Goal: Transaction & Acquisition: Purchase product/service

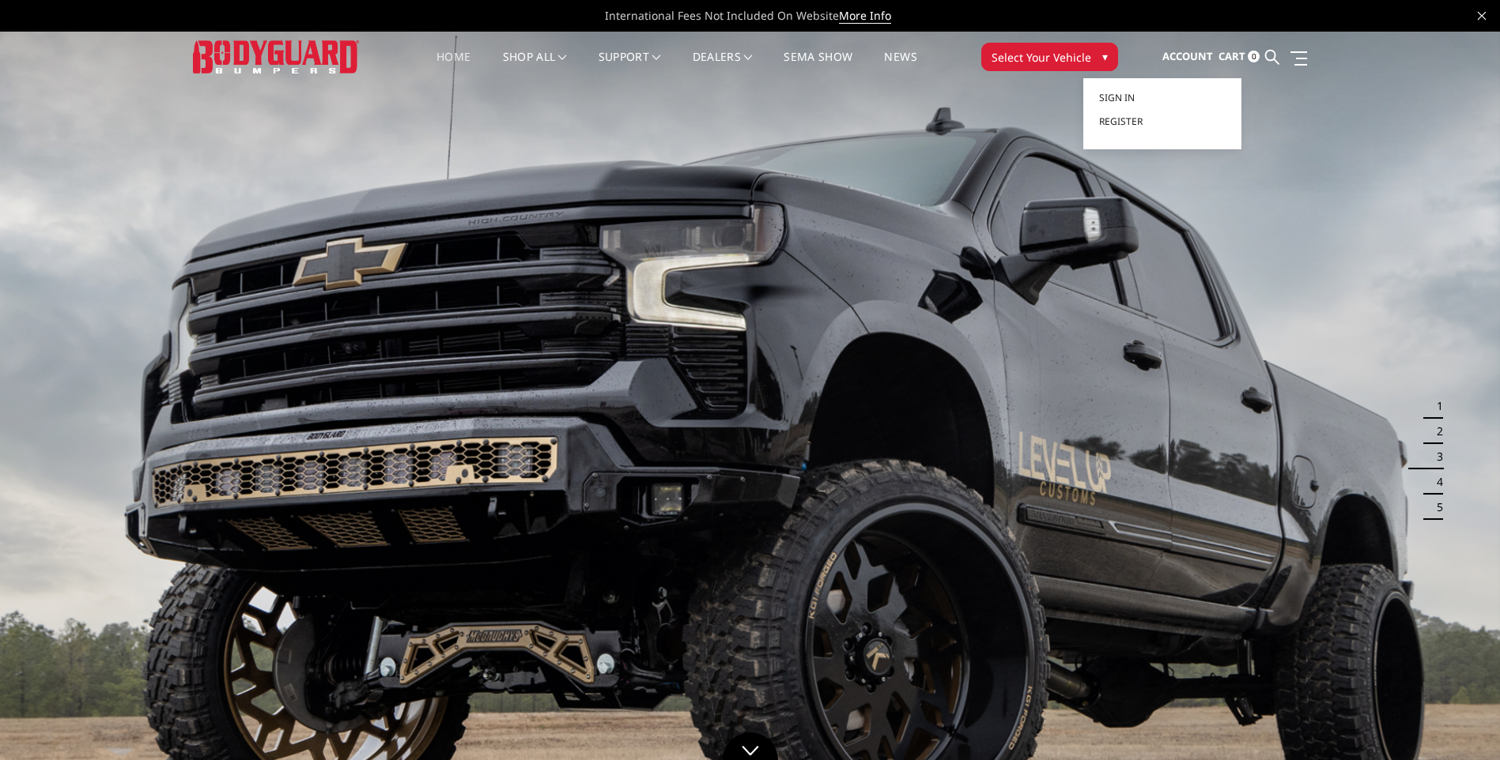
click at [1187, 55] on span "Account" at bounding box center [1187, 56] width 51 height 14
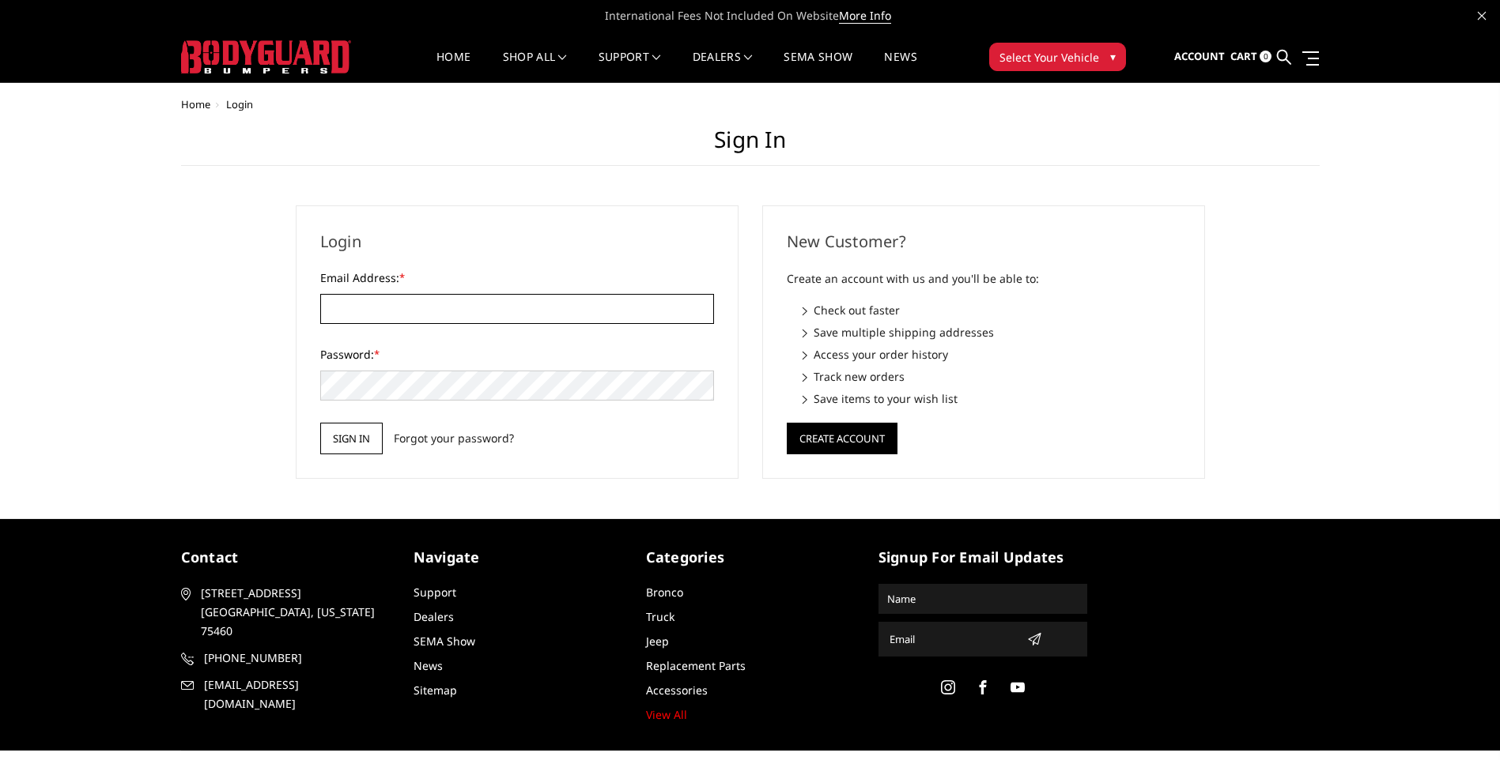
type input "[EMAIL_ADDRESS][DOMAIN_NAME]"
click at [357, 439] on input "Sign in" at bounding box center [351, 439] width 62 height 32
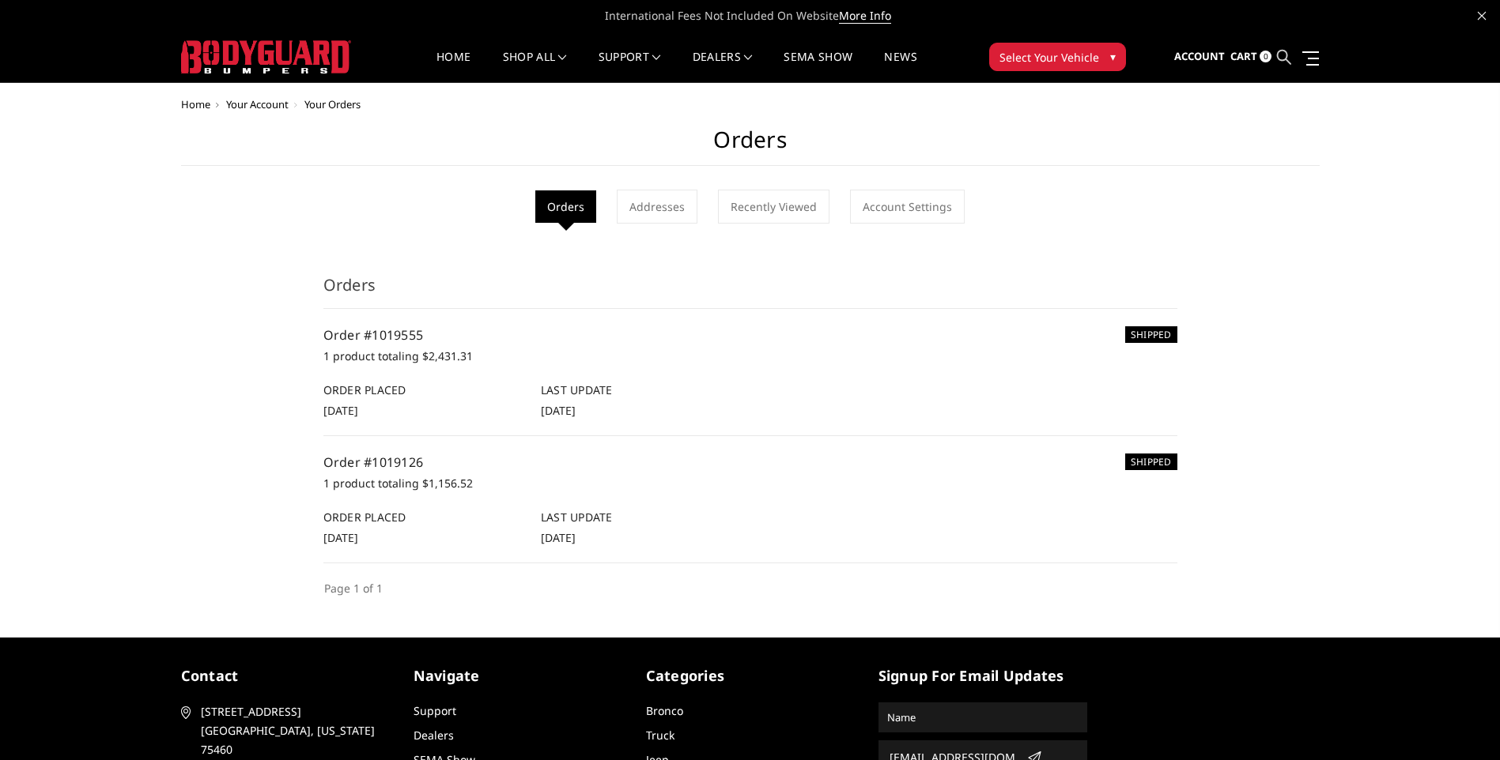
click at [1281, 57] on icon at bounding box center [1284, 57] width 14 height 14
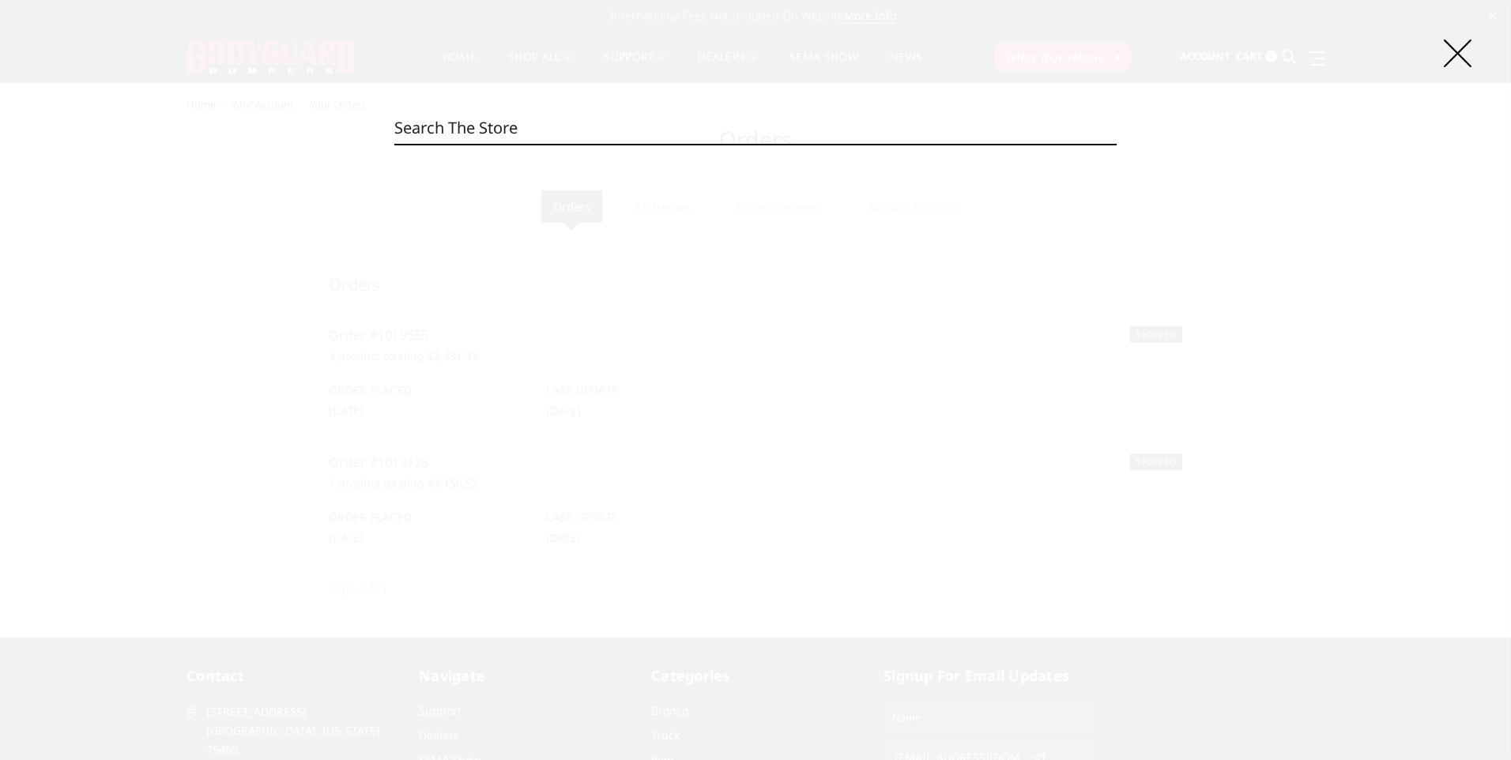
paste input "JEF23DYGNH"
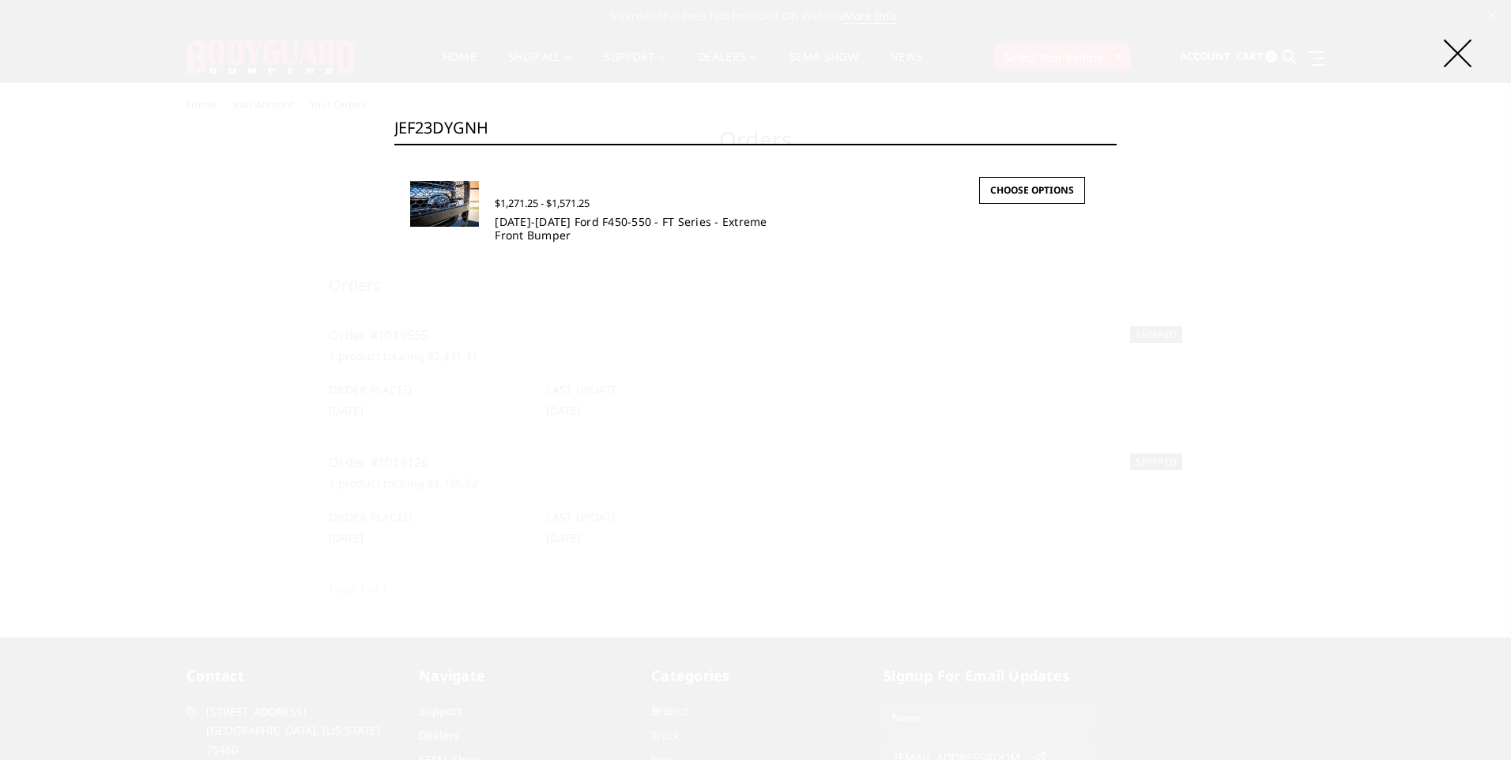
type input "JEF23DYGNH"
click at [715, 224] on link "[DATE]-[DATE] Ford F450-550 - FT Series - Extreme Front Bumper" at bounding box center [631, 228] width 272 height 28
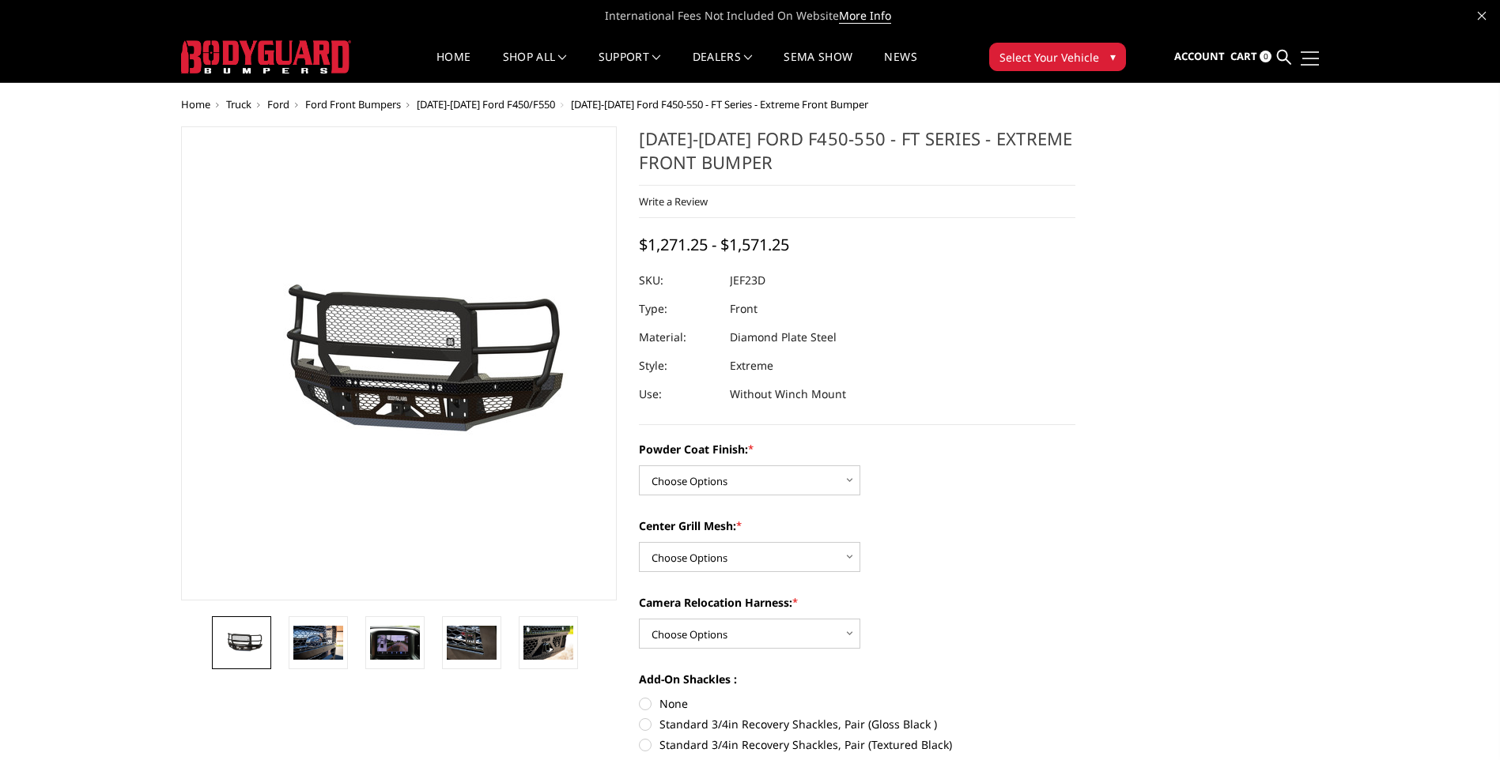
click at [1310, 60] on link at bounding box center [1307, 58] width 22 height 17
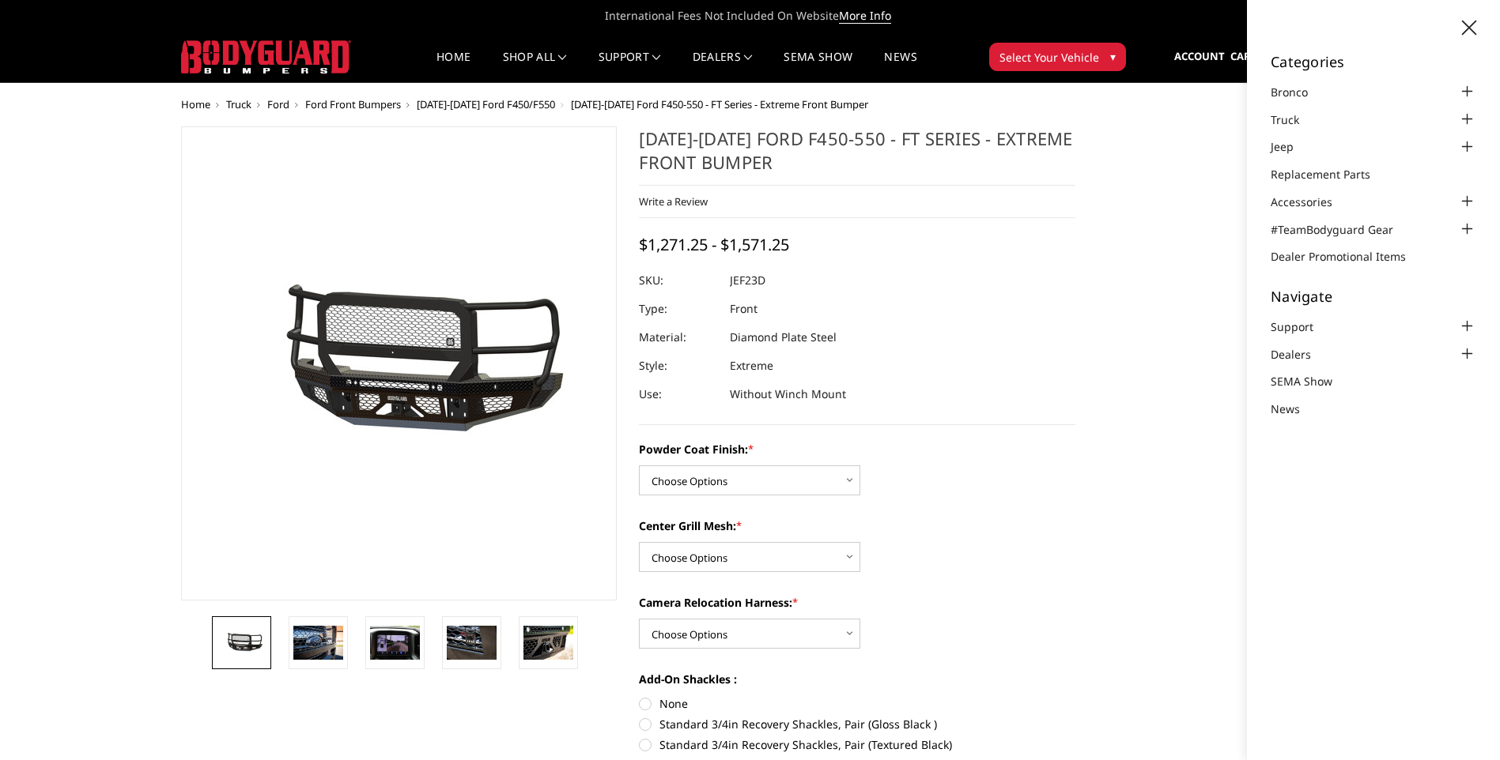
click at [1213, 101] on ul "Home Truck [PERSON_NAME] Front Bumpers [DATE]-[DATE] Ford F450/F550 [DATE]-[DAT…" at bounding box center [750, 105] width 1138 height 12
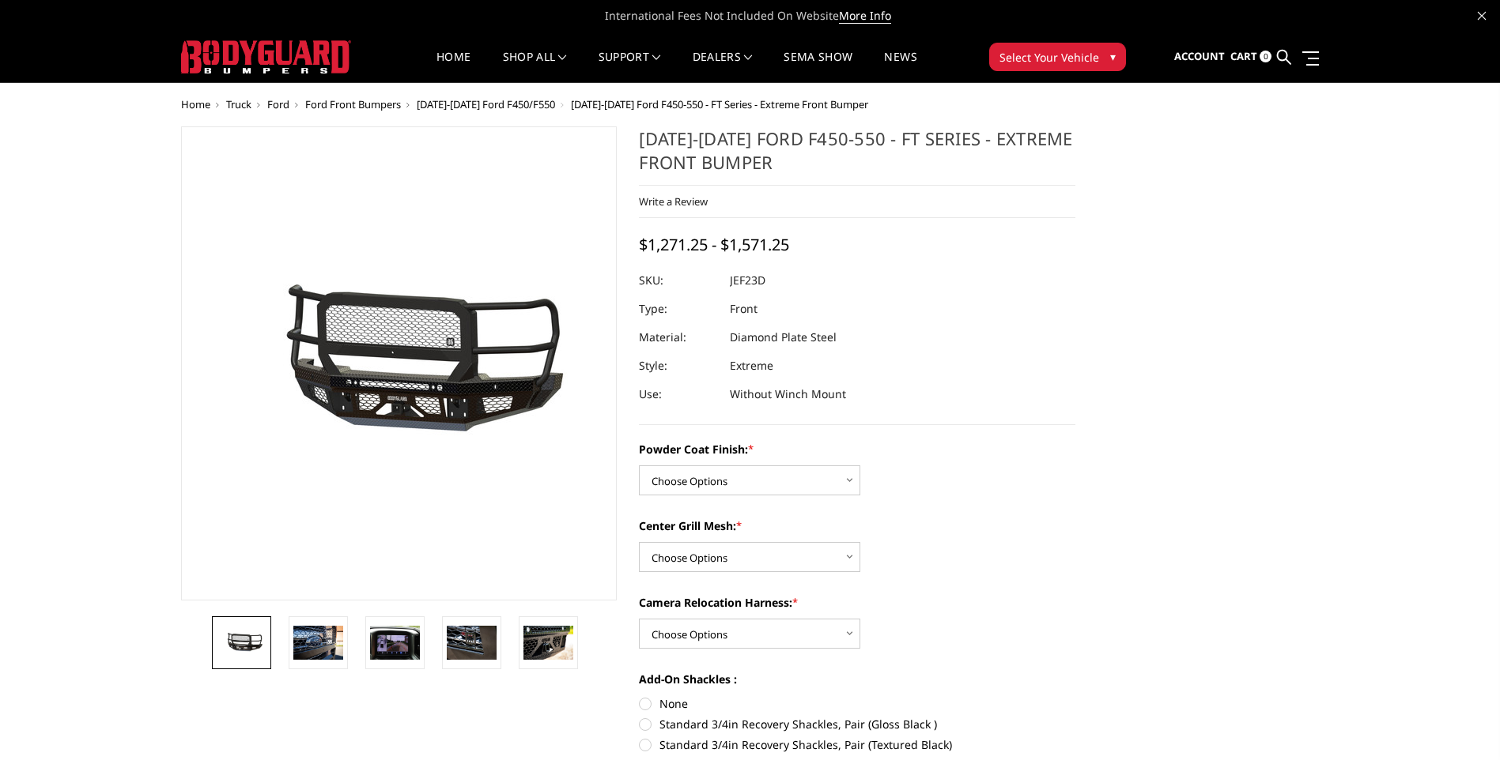
click at [1250, 54] on span "Cart" at bounding box center [1243, 56] width 27 height 14
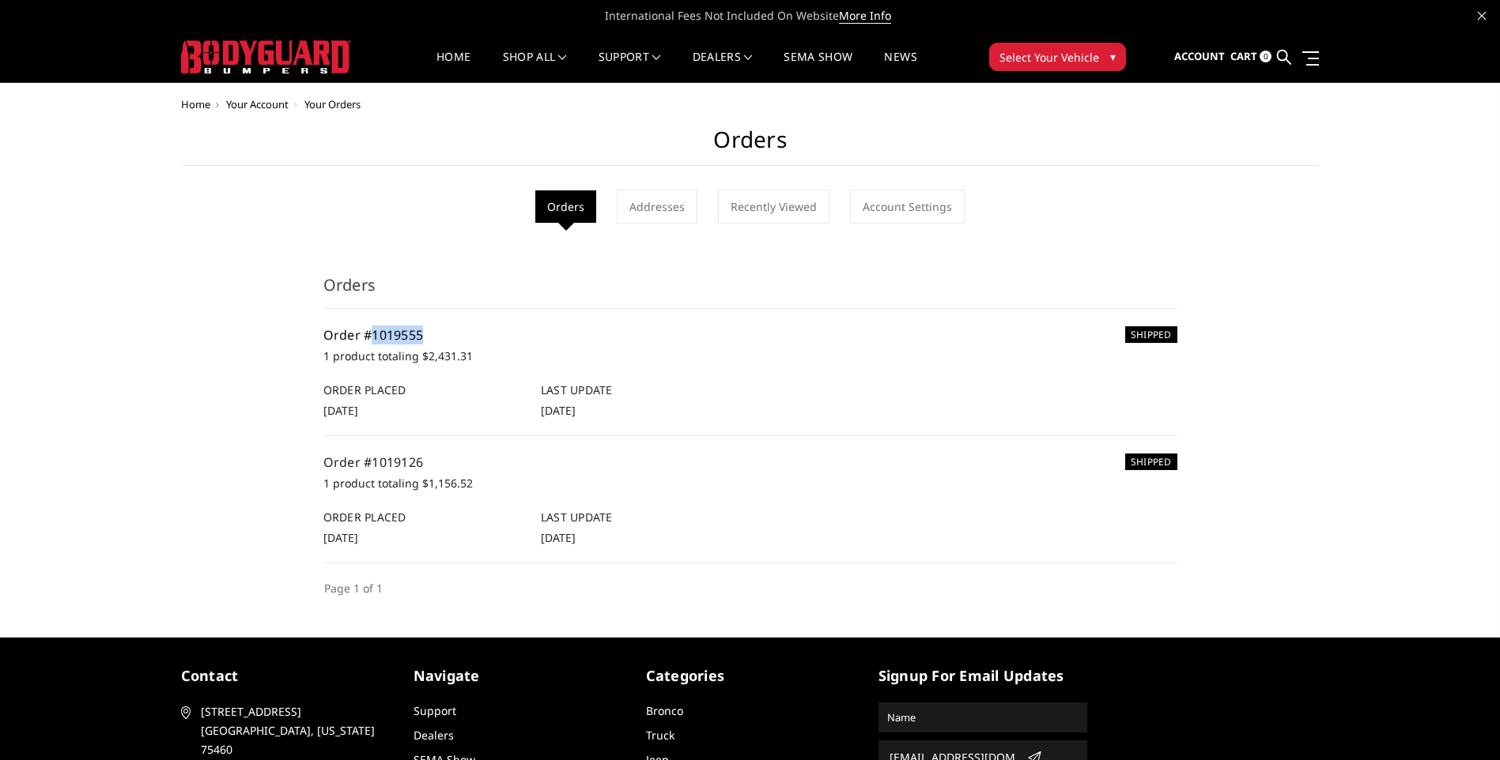
drag, startPoint x: 425, startPoint y: 334, endPoint x: 373, endPoint y: 334, distance: 52.2
click at [373, 334] on h5 "Order #1019555" at bounding box center [750, 335] width 854 height 19
drag, startPoint x: 373, startPoint y: 334, endPoint x: 386, endPoint y: 333, distance: 12.7
copy link "1019555"
click at [467, 338] on h5 "Order #1019555" at bounding box center [750, 335] width 854 height 19
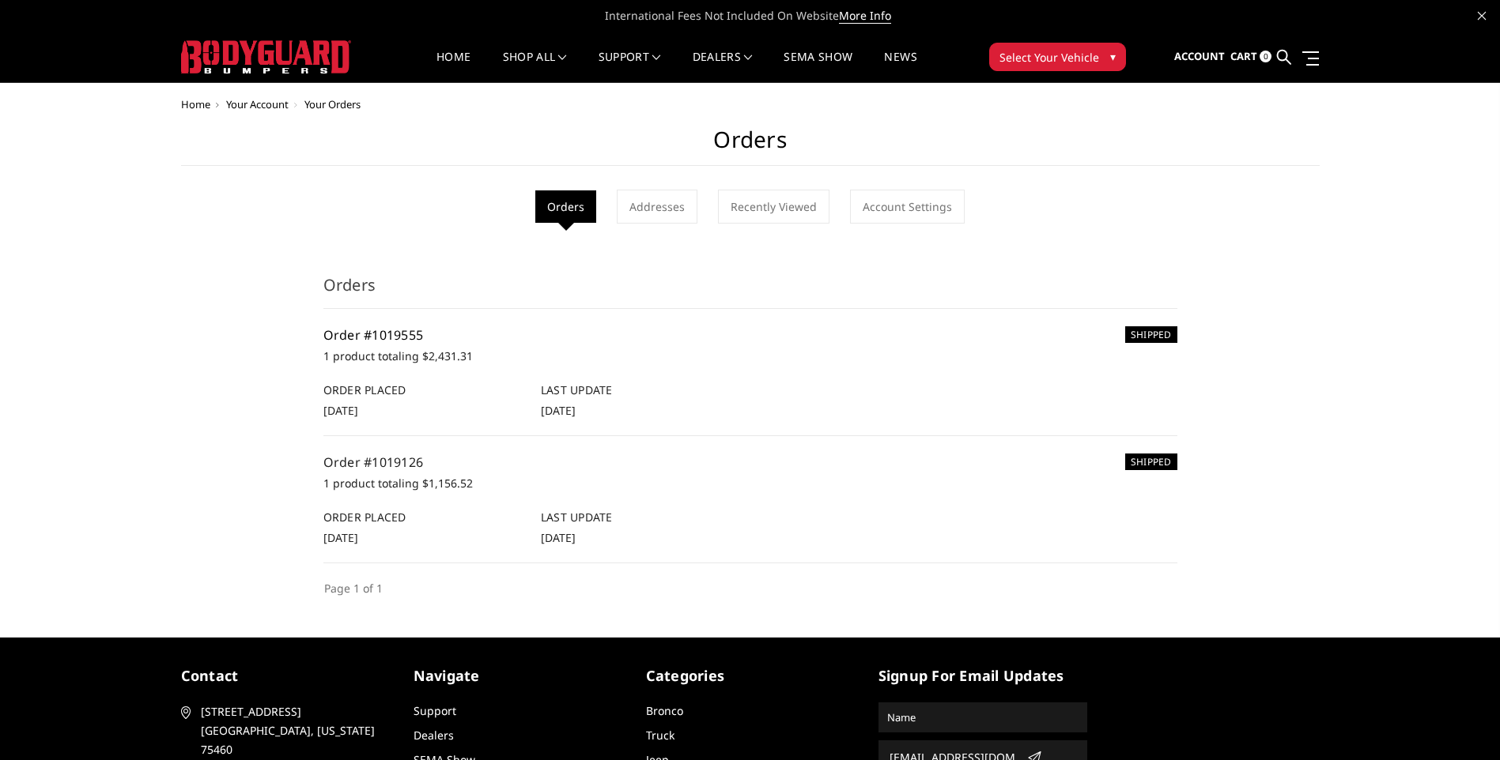
click at [401, 338] on link "Order #1019555" at bounding box center [373, 334] width 100 height 17
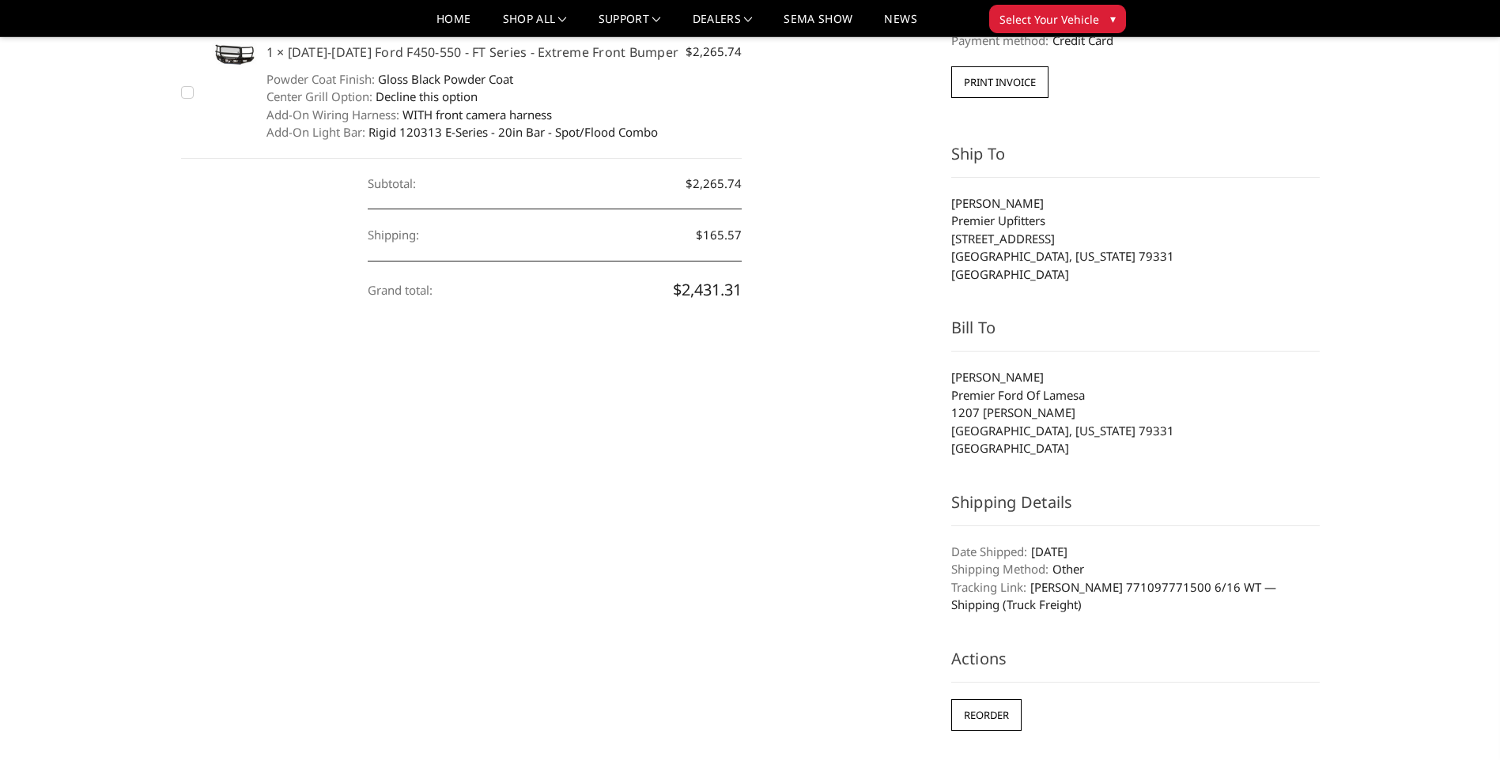
scroll to position [237, 0]
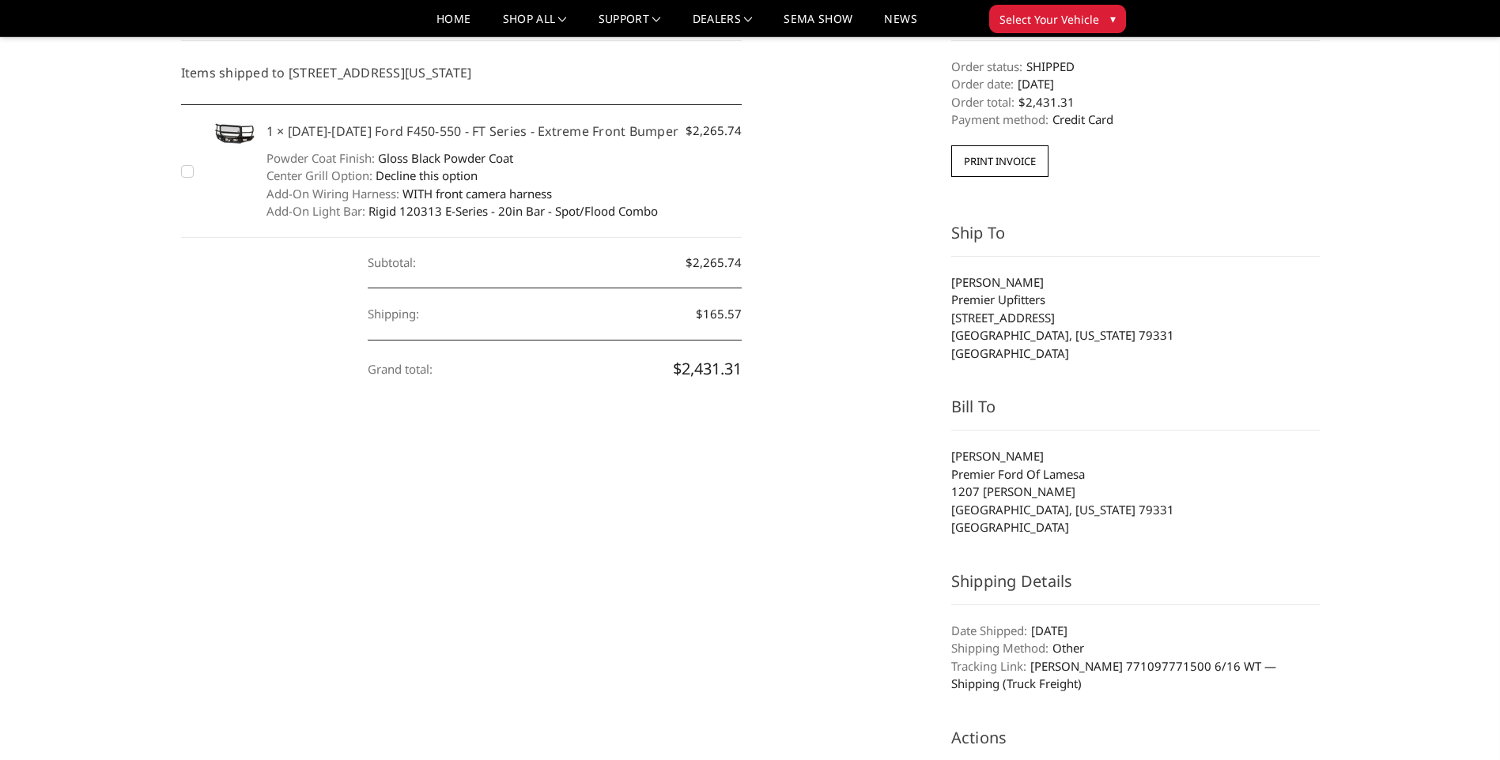
drag, startPoint x: 1042, startPoint y: 21, endPoint x: 860, endPoint y: 127, distance: 210.8
click at [860, 127] on div "Order Contents Items shipped to 205 S 10th Street, Lamesa, Texas, 79331, United…" at bounding box center [749, 414] width 1155 height 816
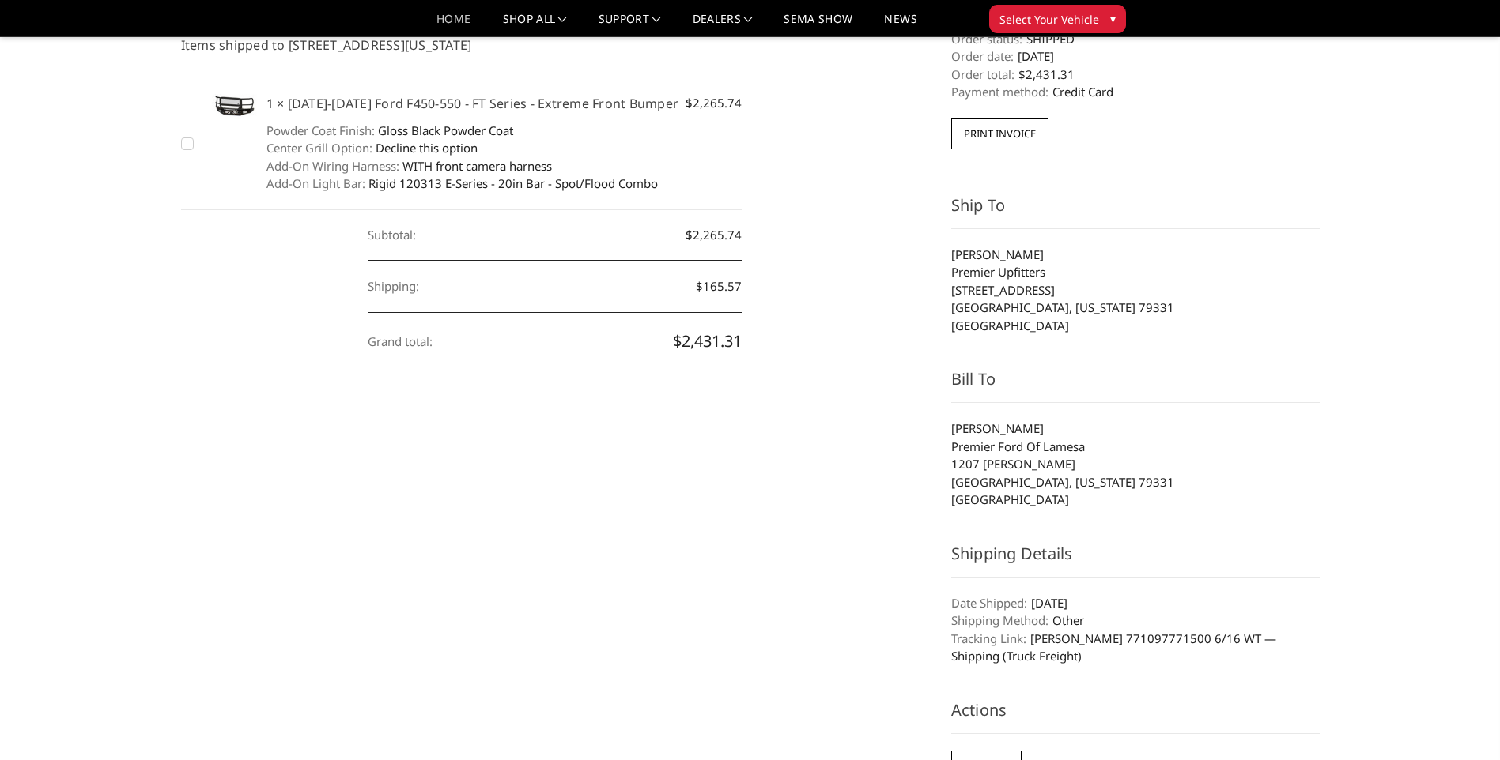
scroll to position [474, 0]
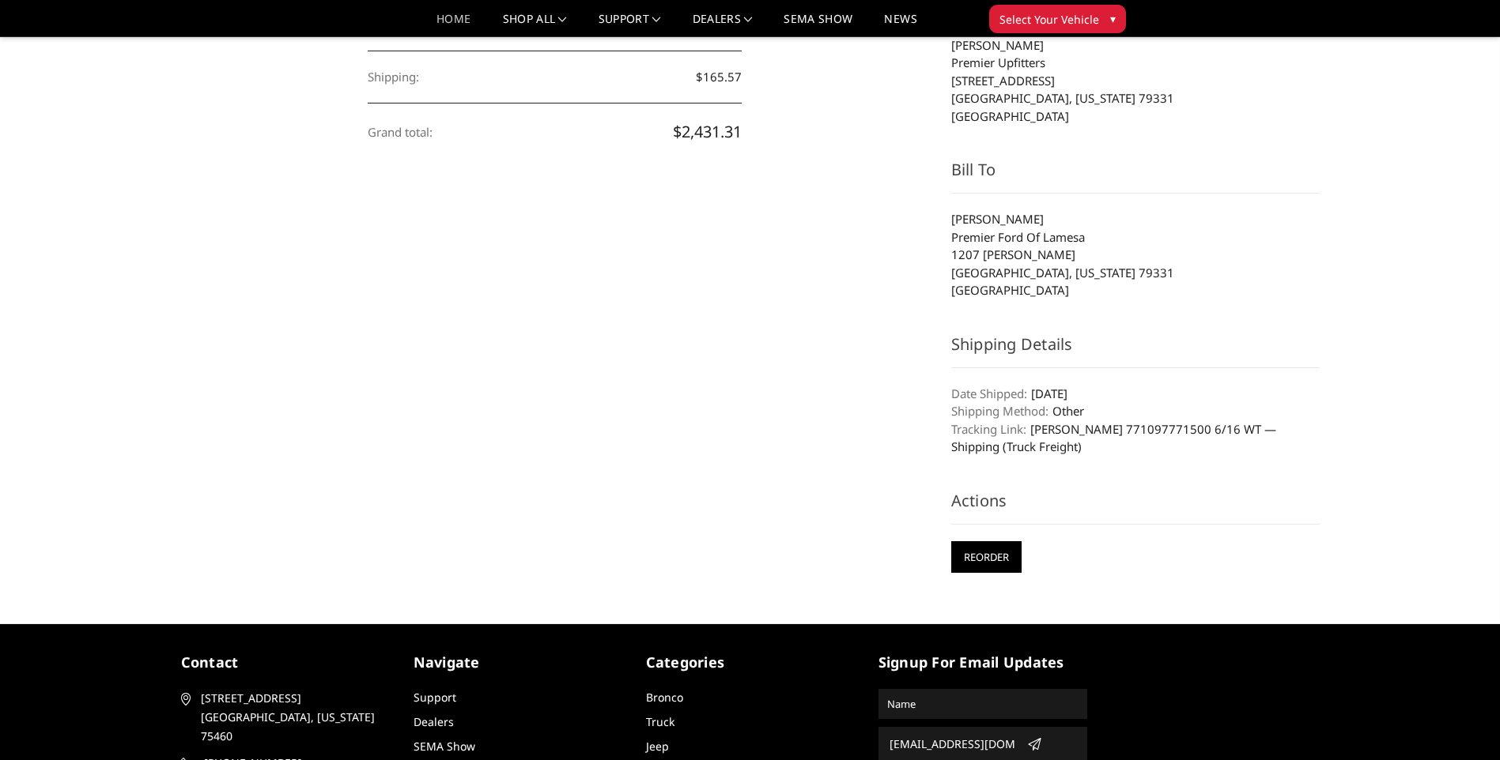
click at [992, 557] on input "Reorder" at bounding box center [986, 557] width 70 height 32
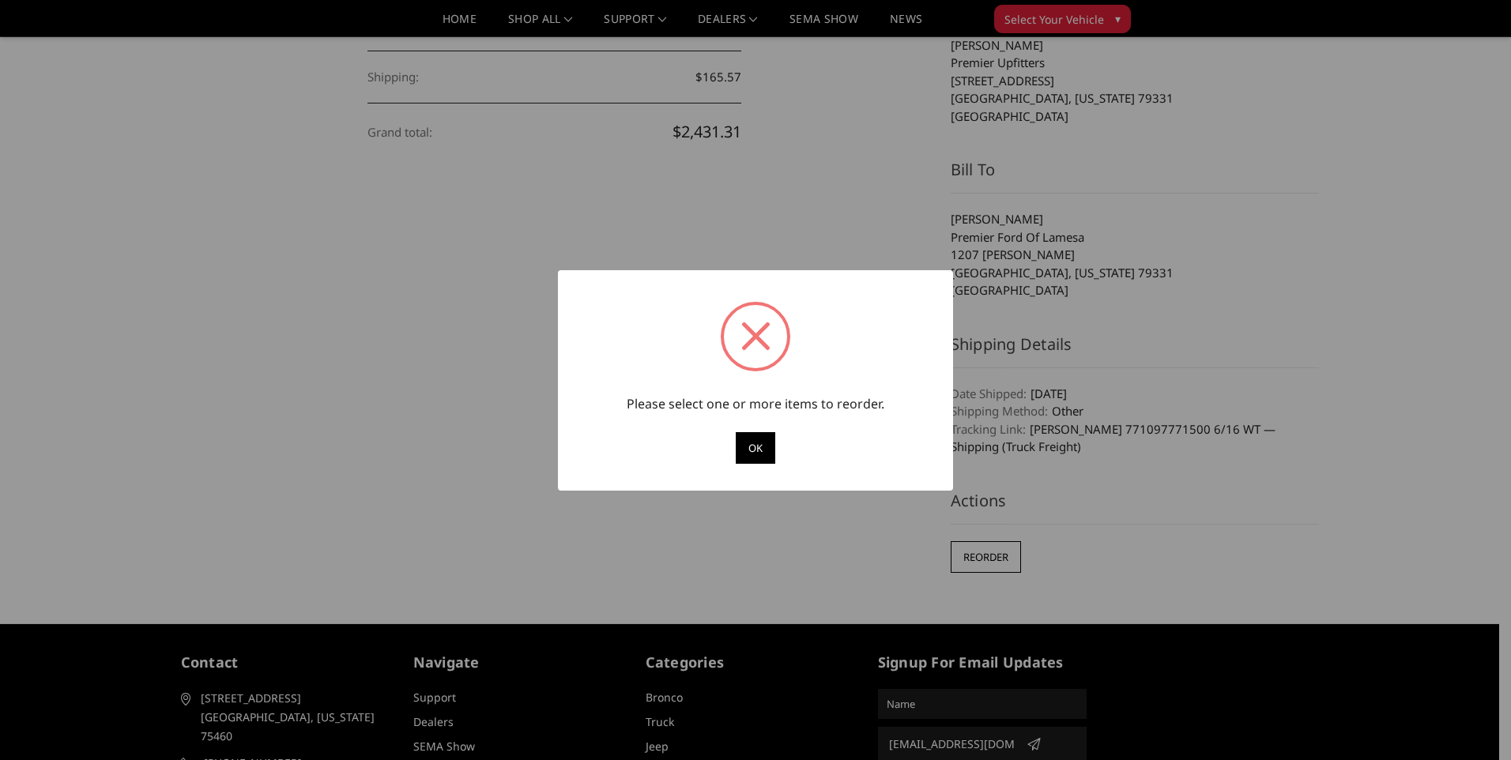
click at [1097, 541] on div "? ! i Please select one or more items to reorder. OK Cancel ×" at bounding box center [755, 380] width 1511 height 760
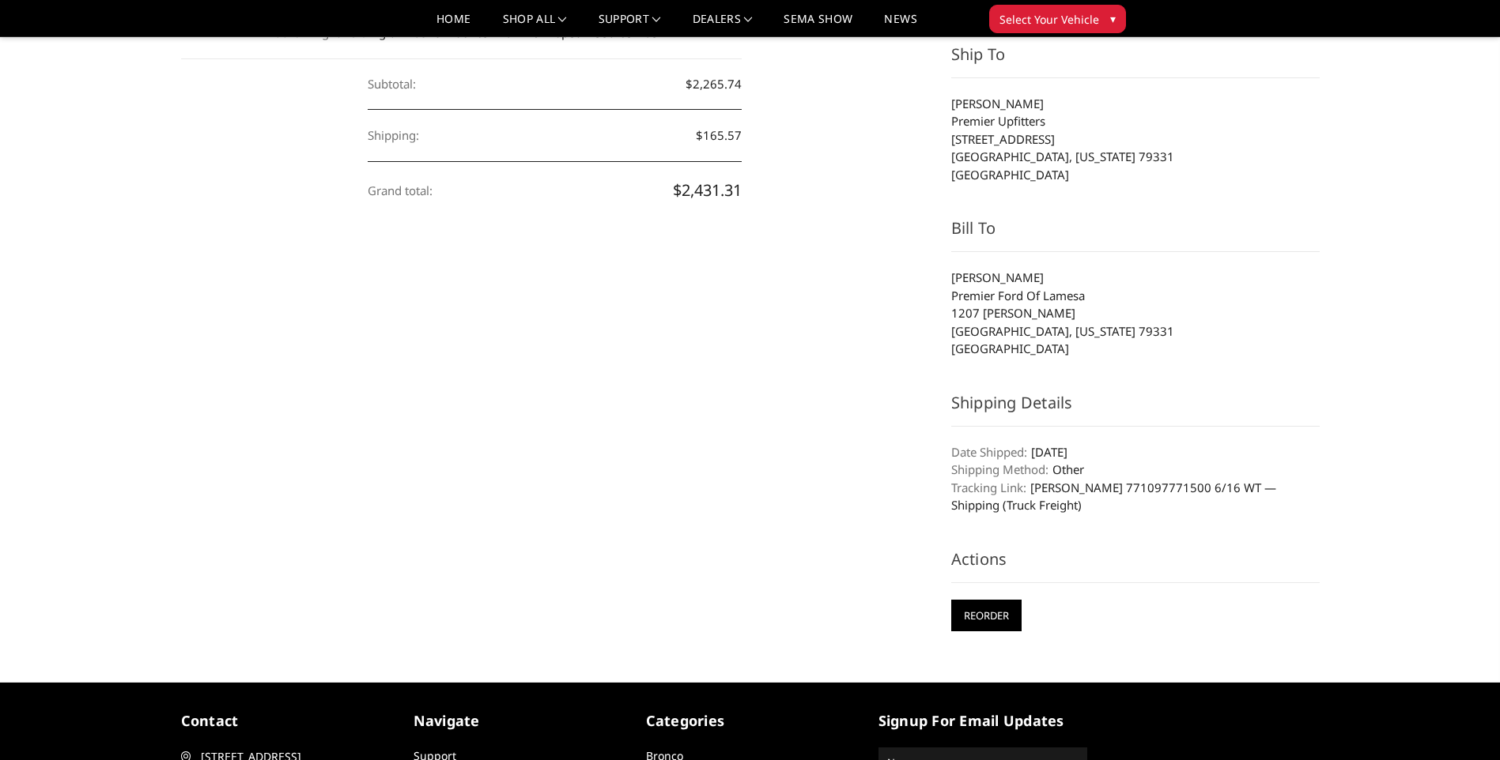
scroll to position [158, 0]
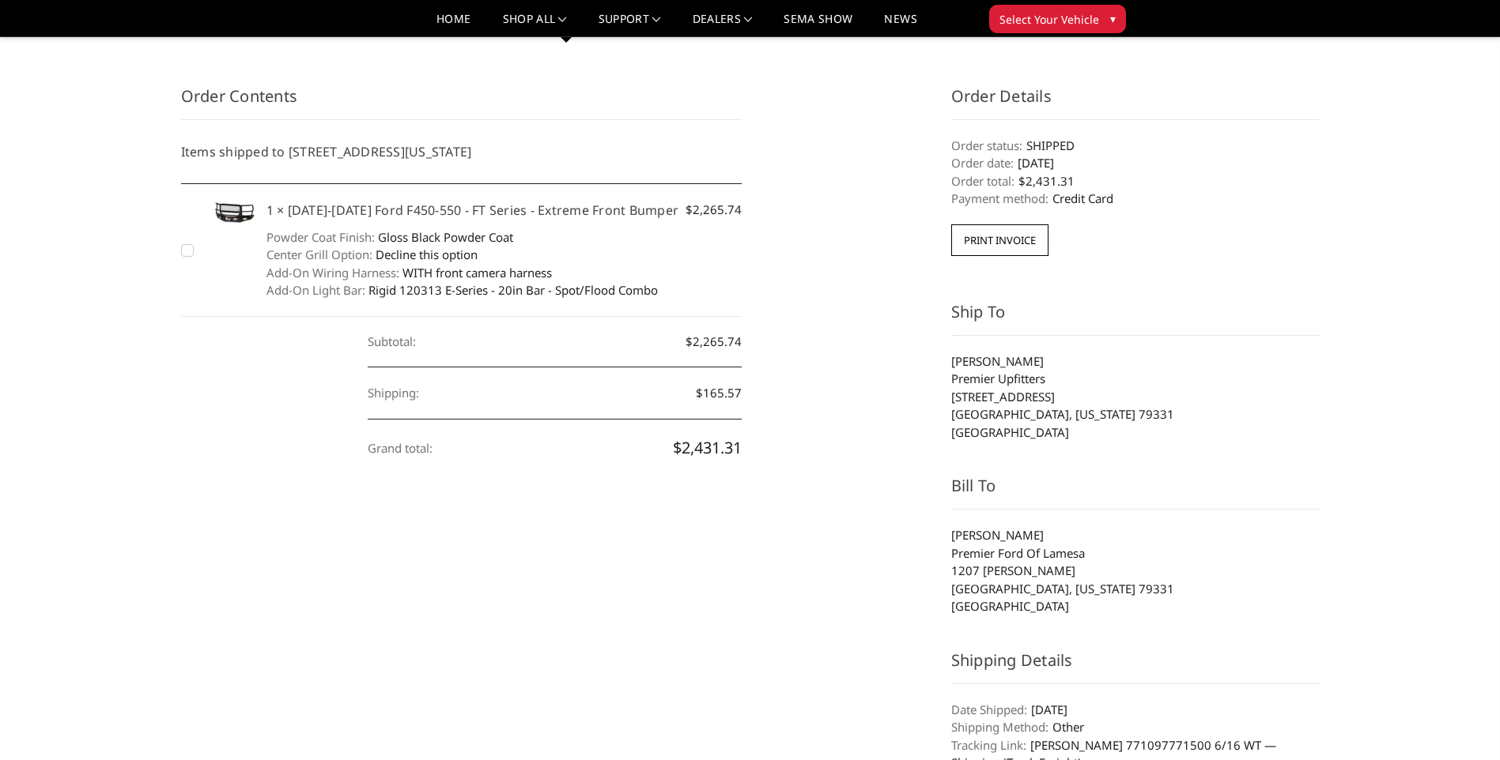
click at [187, 254] on label "Checkbox 20252 label" at bounding box center [189, 250] width 17 height 17
click at [182, 243] on input "Checkbox 20252 label" at bounding box center [181, 242] width 1 height 1
checkbox input "true"
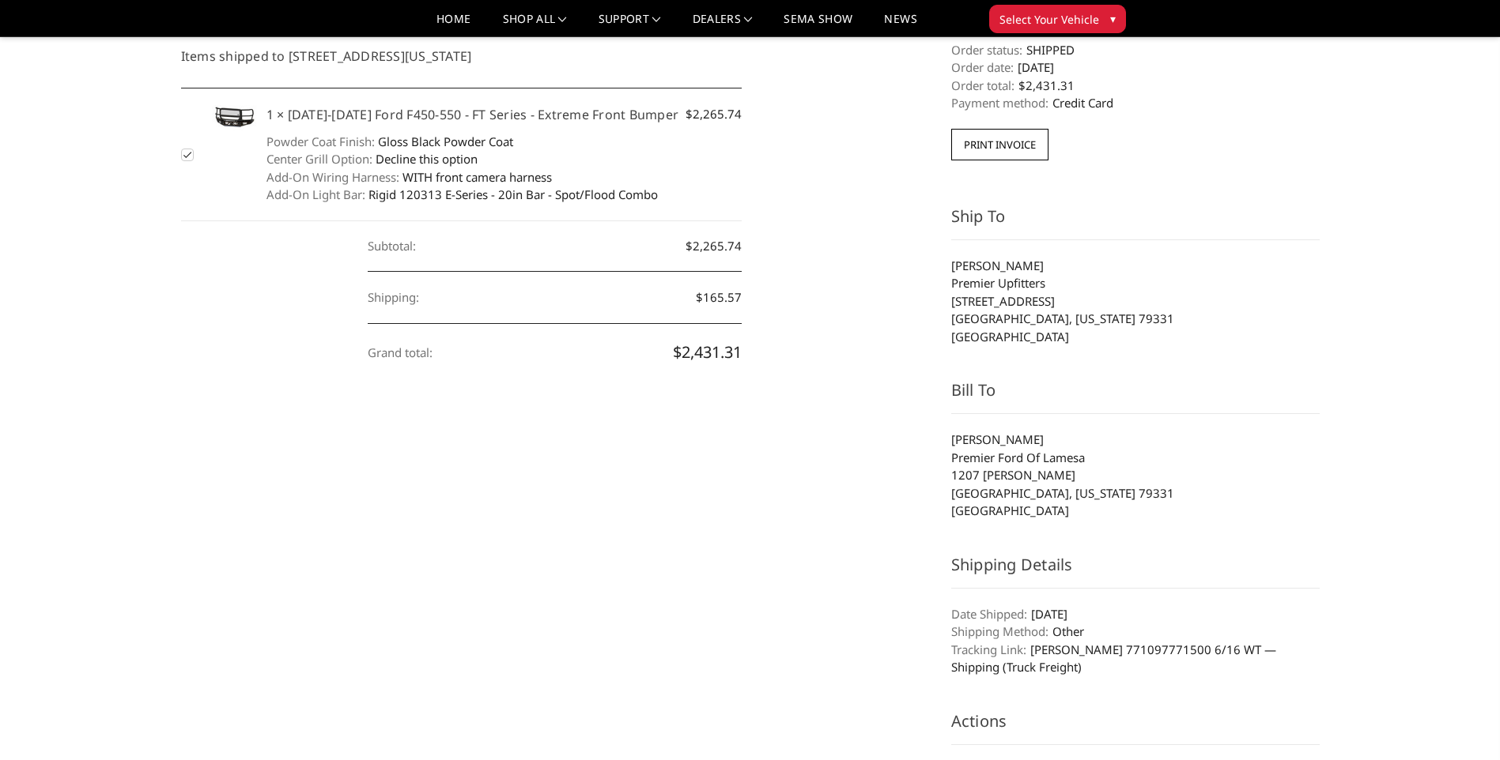
scroll to position [474, 0]
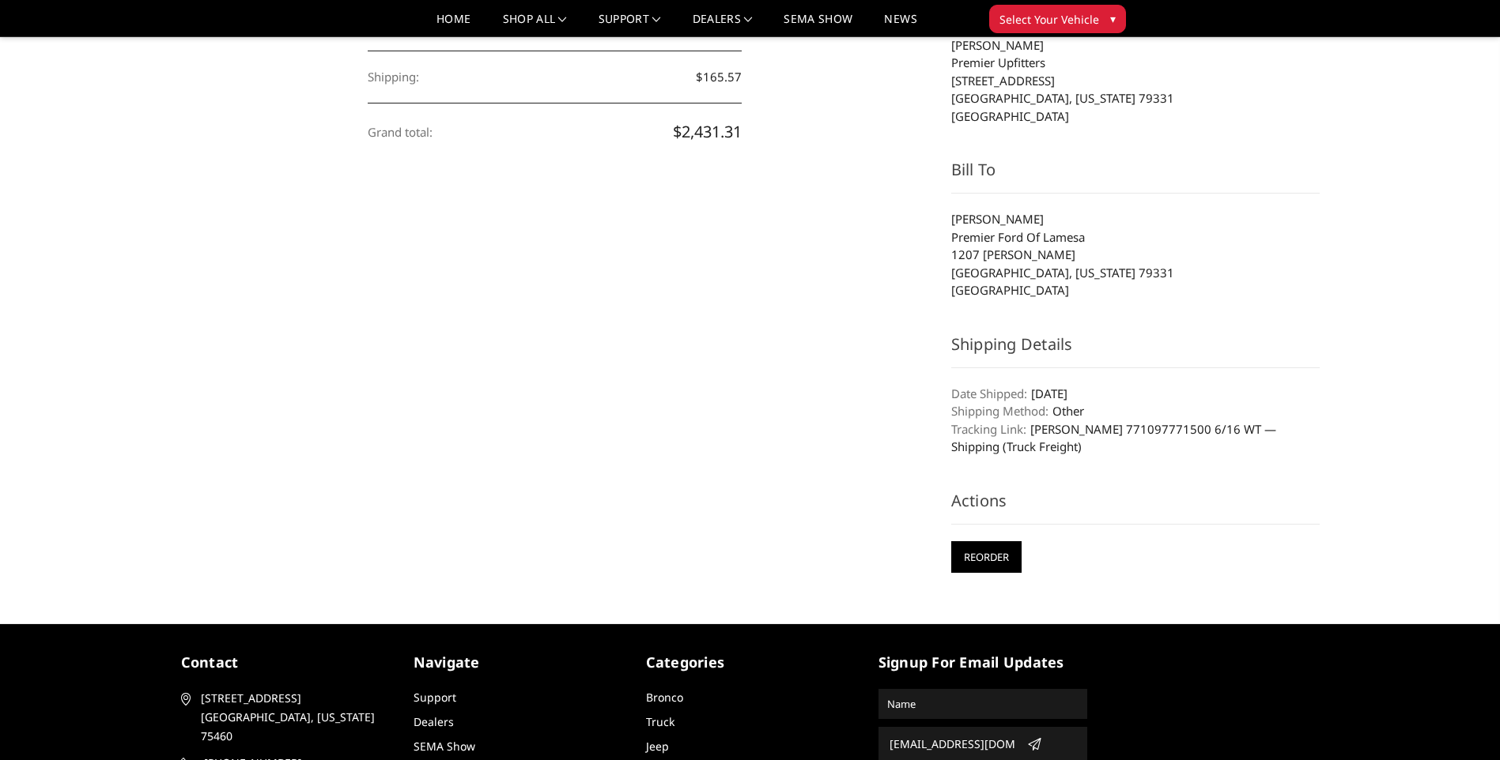
click at [980, 561] on input "Reorder" at bounding box center [986, 557] width 70 height 32
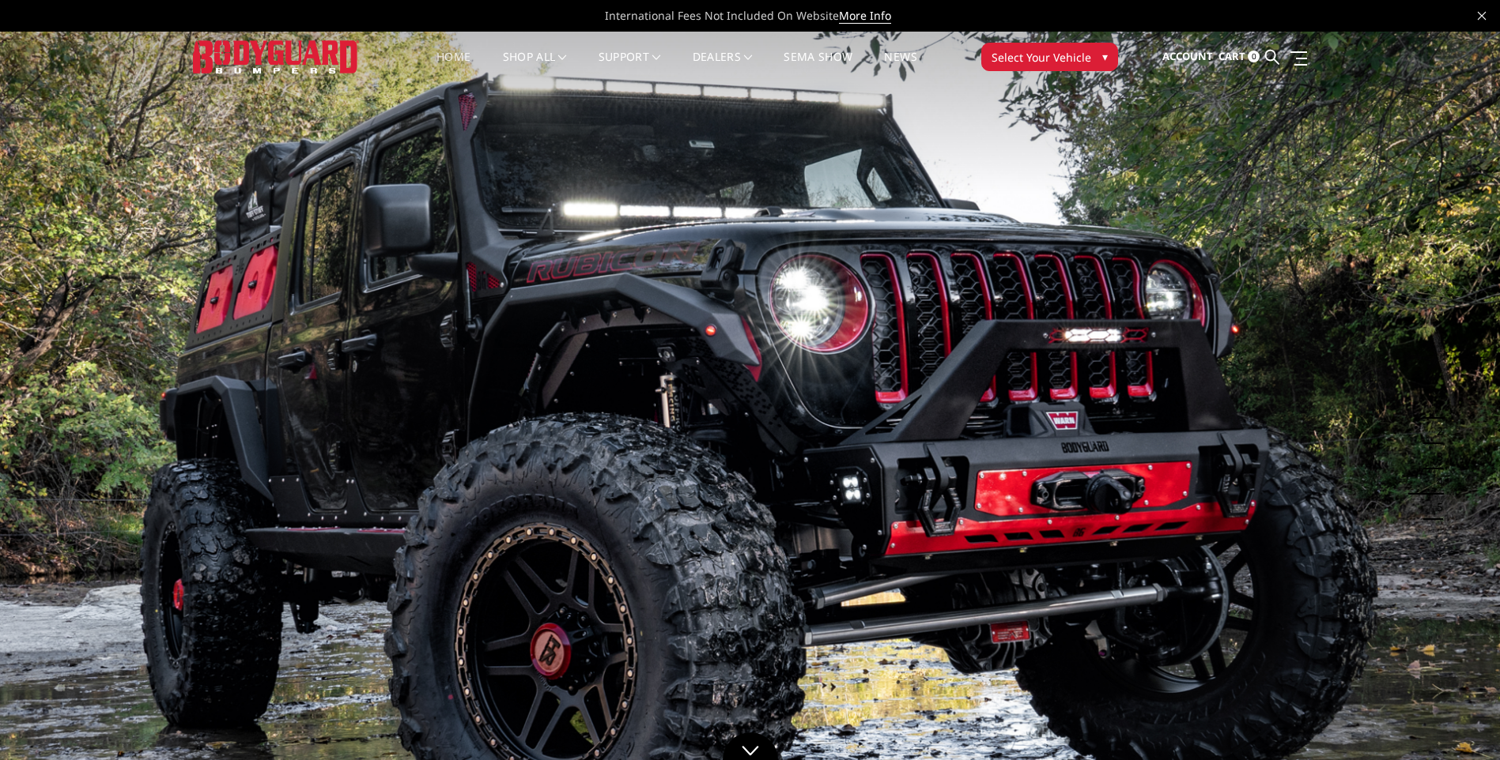
click at [1031, 58] on span "Select Your Vehicle" at bounding box center [1041, 57] width 100 height 17
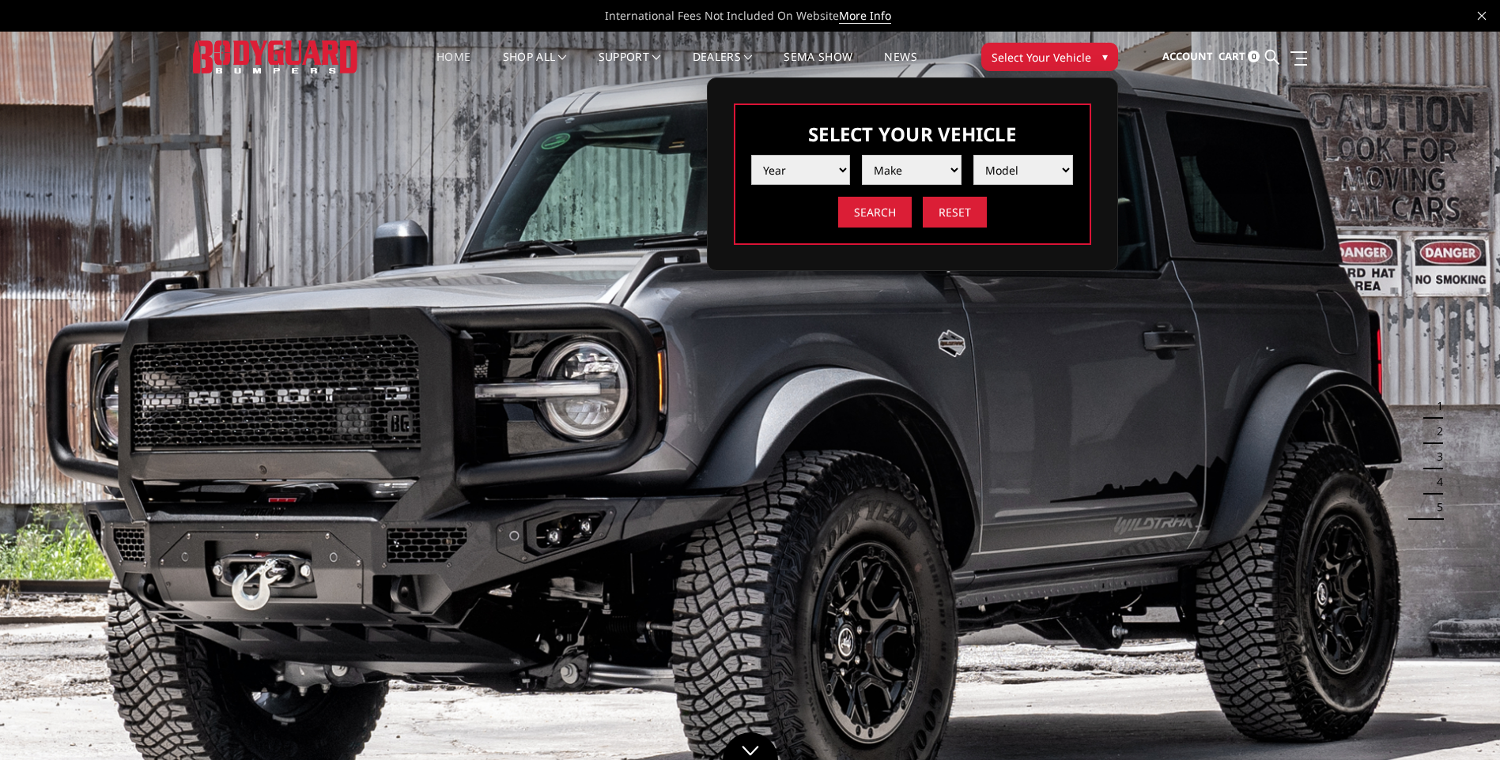
click at [832, 169] on select "Year 2025 2024 2023 2022 2021 2020 2019 2018 2017 2016 2015 2014 2013 2012 2011…" at bounding box center [801, 170] width 100 height 30
select select "yr_2025"
click at [751, 155] on select "Year 2025 2024 2023 2022 2021 2020 2019 2018 2017 2016 2015 2014 2013 2012 2011…" at bounding box center [801, 170] width 100 height 30
click at [908, 171] on select "Make Chevrolet Ford GMC Ram Toyota" at bounding box center [912, 170] width 100 height 30
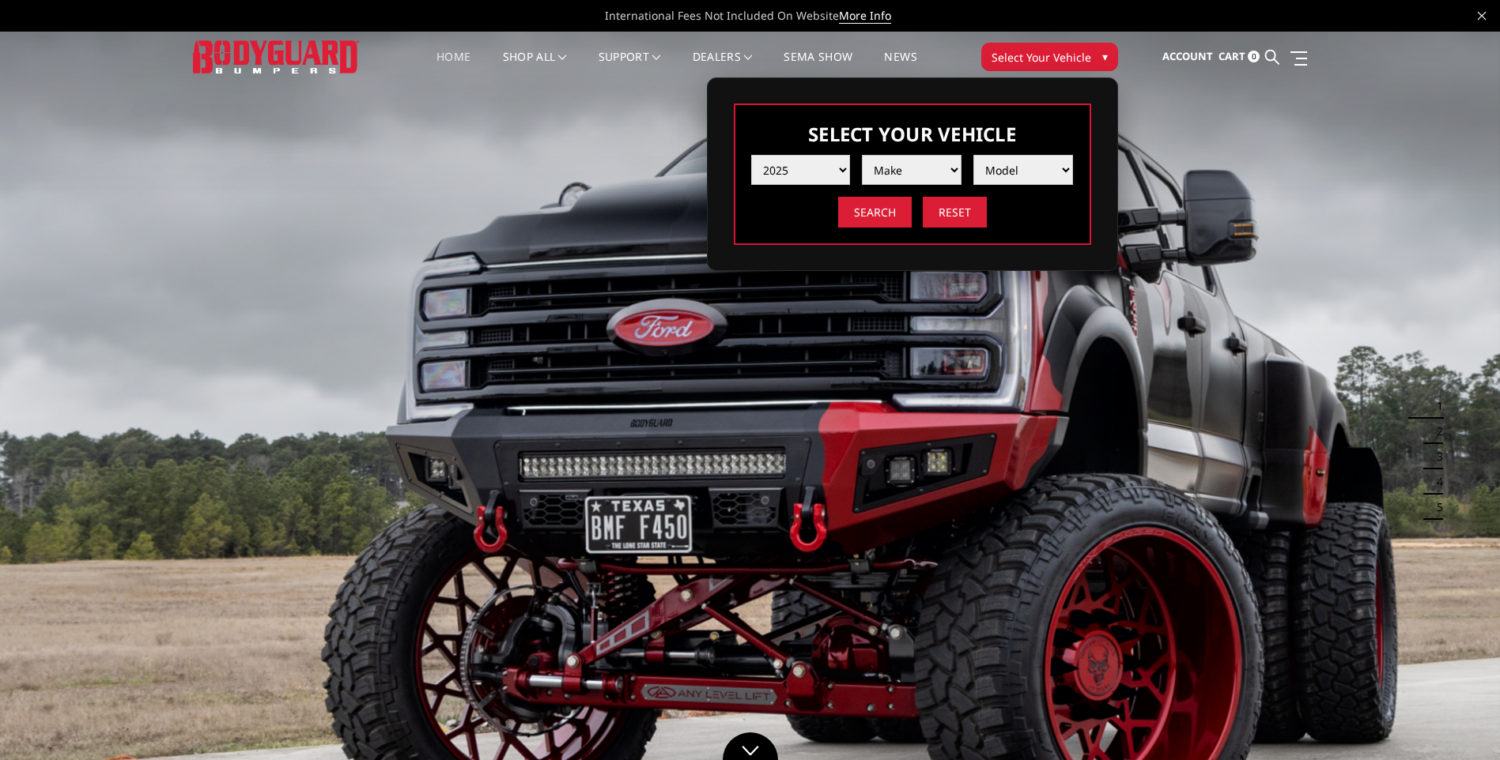
select select "mk_ford"
click at [862, 155] on select "Make Chevrolet Ford GMC Ram Toyota" at bounding box center [912, 170] width 100 height 30
click at [1013, 168] on select "Model F150 F150 Raptor F250 / F350 F450 F550" at bounding box center [1023, 170] width 100 height 30
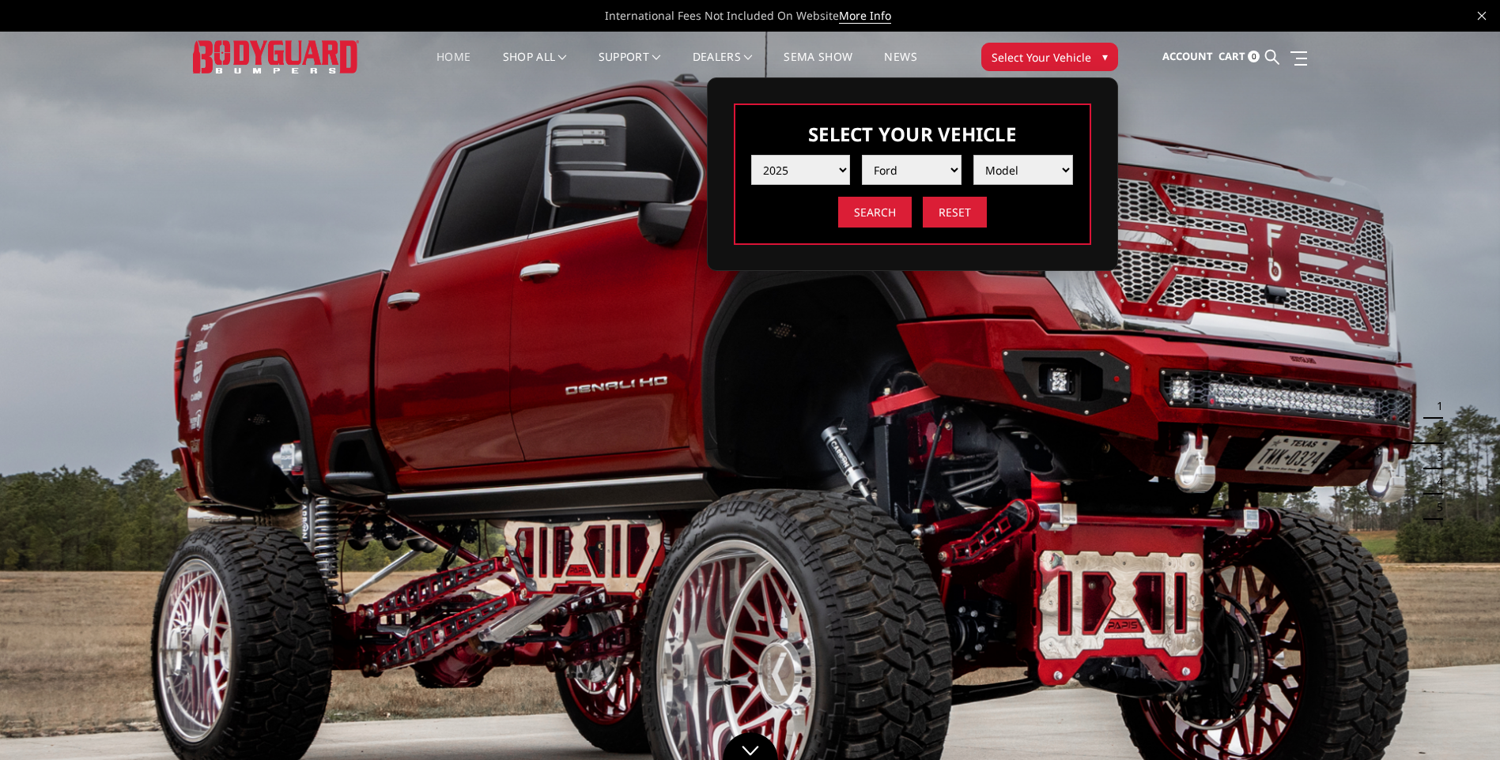
select select "md_f450"
click at [973, 155] on select "Model F150 F150 Raptor F250 / F350 F450 F550" at bounding box center [1023, 170] width 100 height 30
click at [878, 213] on input "Search" at bounding box center [875, 212] width 74 height 31
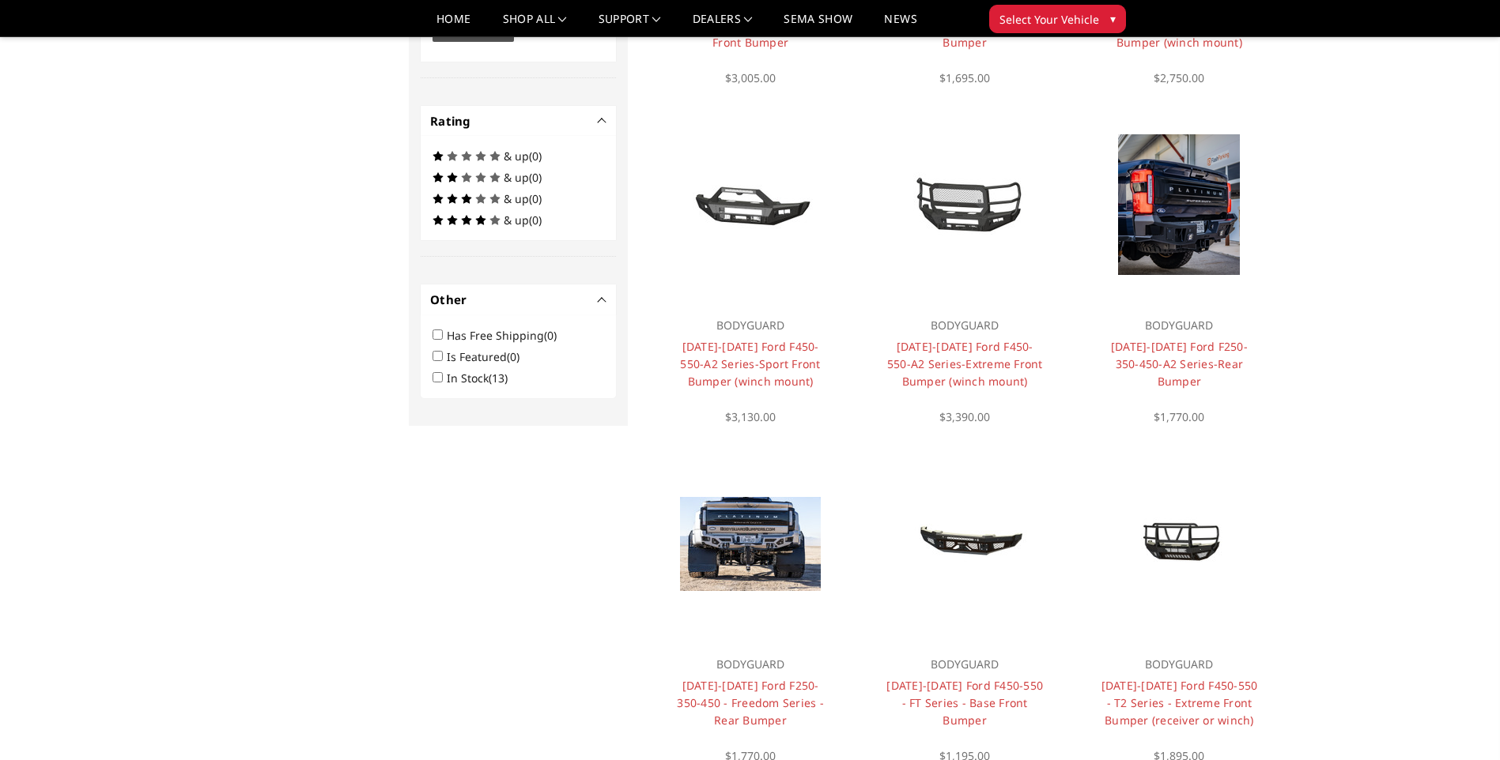
scroll to position [838, 0]
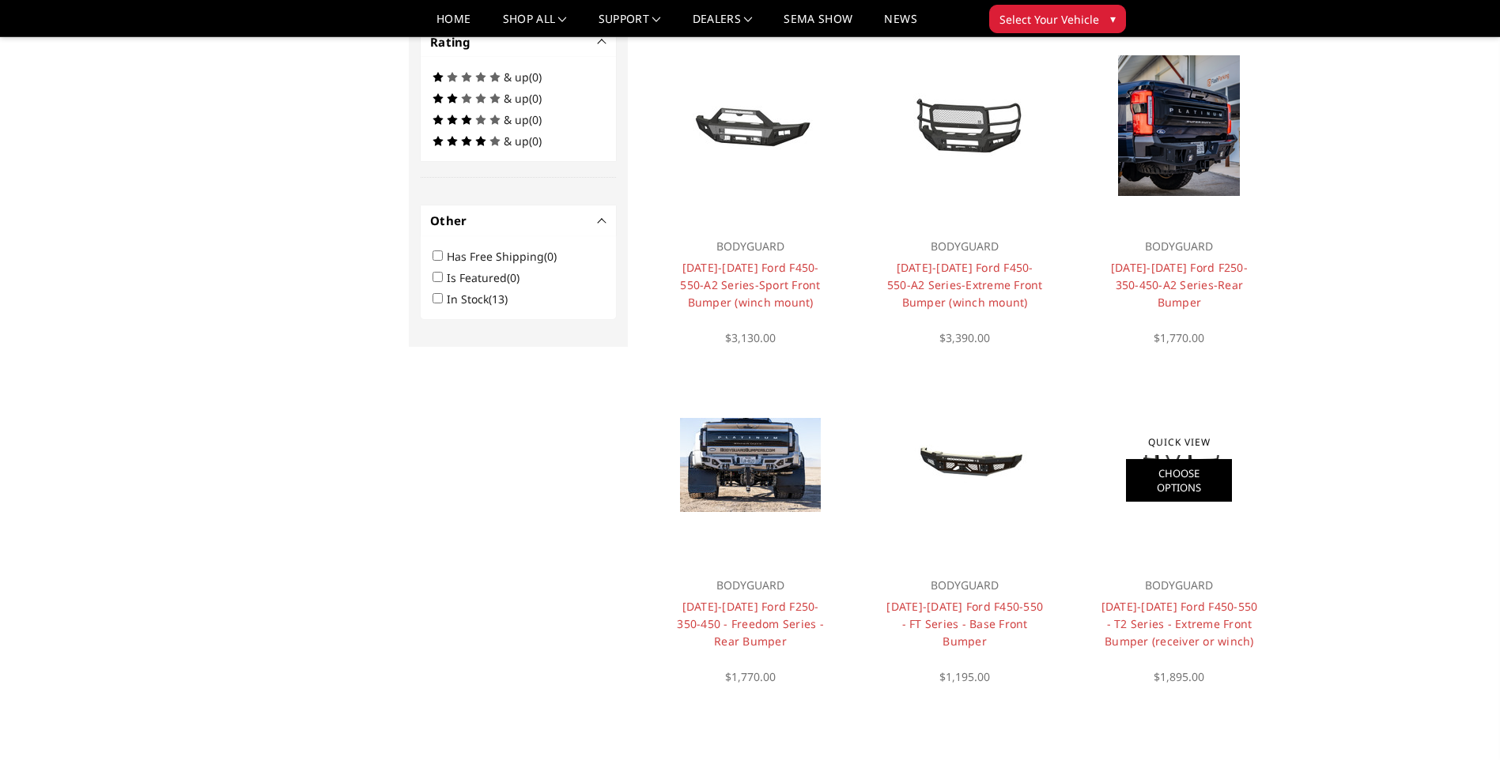
click at [1189, 487] on link "Choose Options" at bounding box center [1179, 480] width 106 height 43
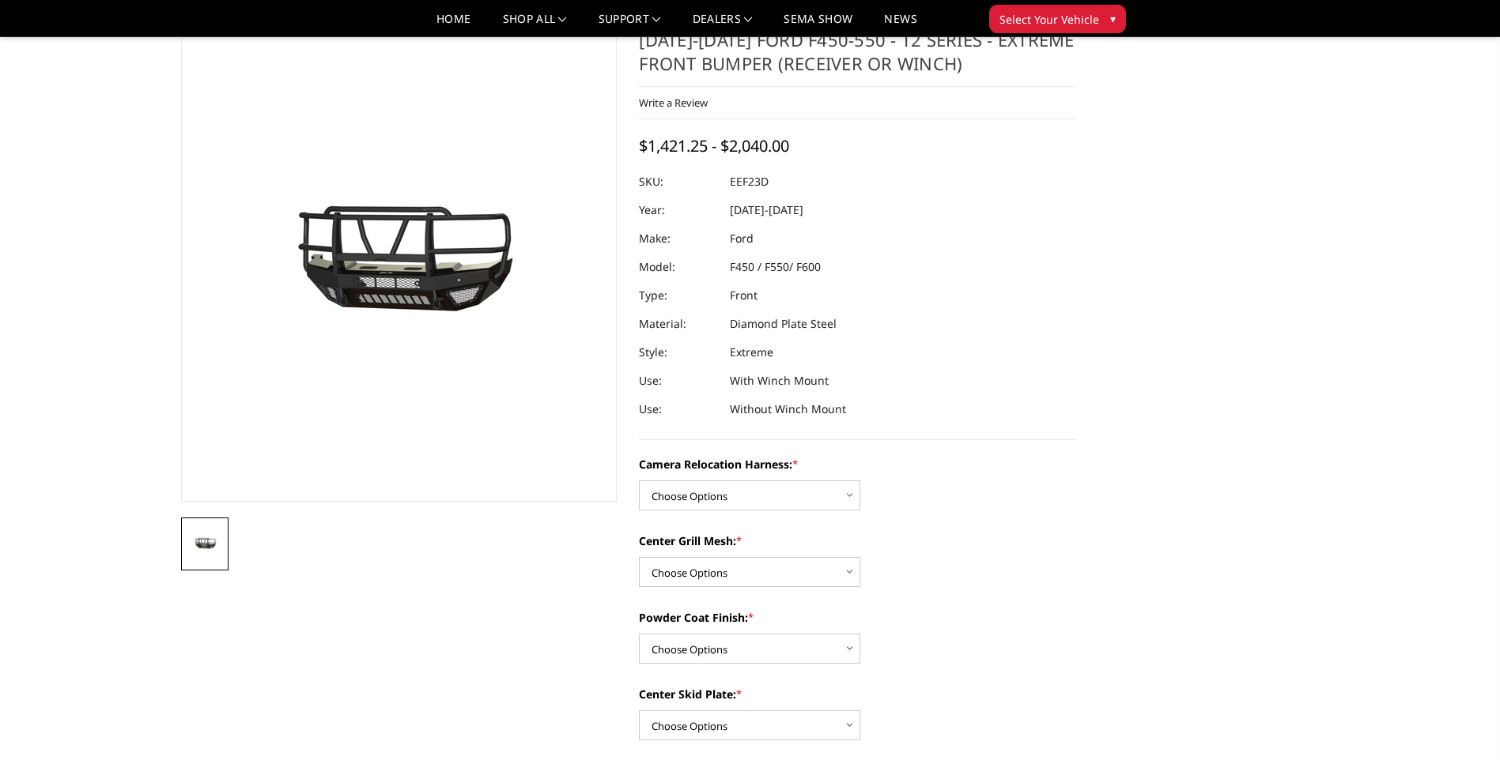
scroll to position [79, 0]
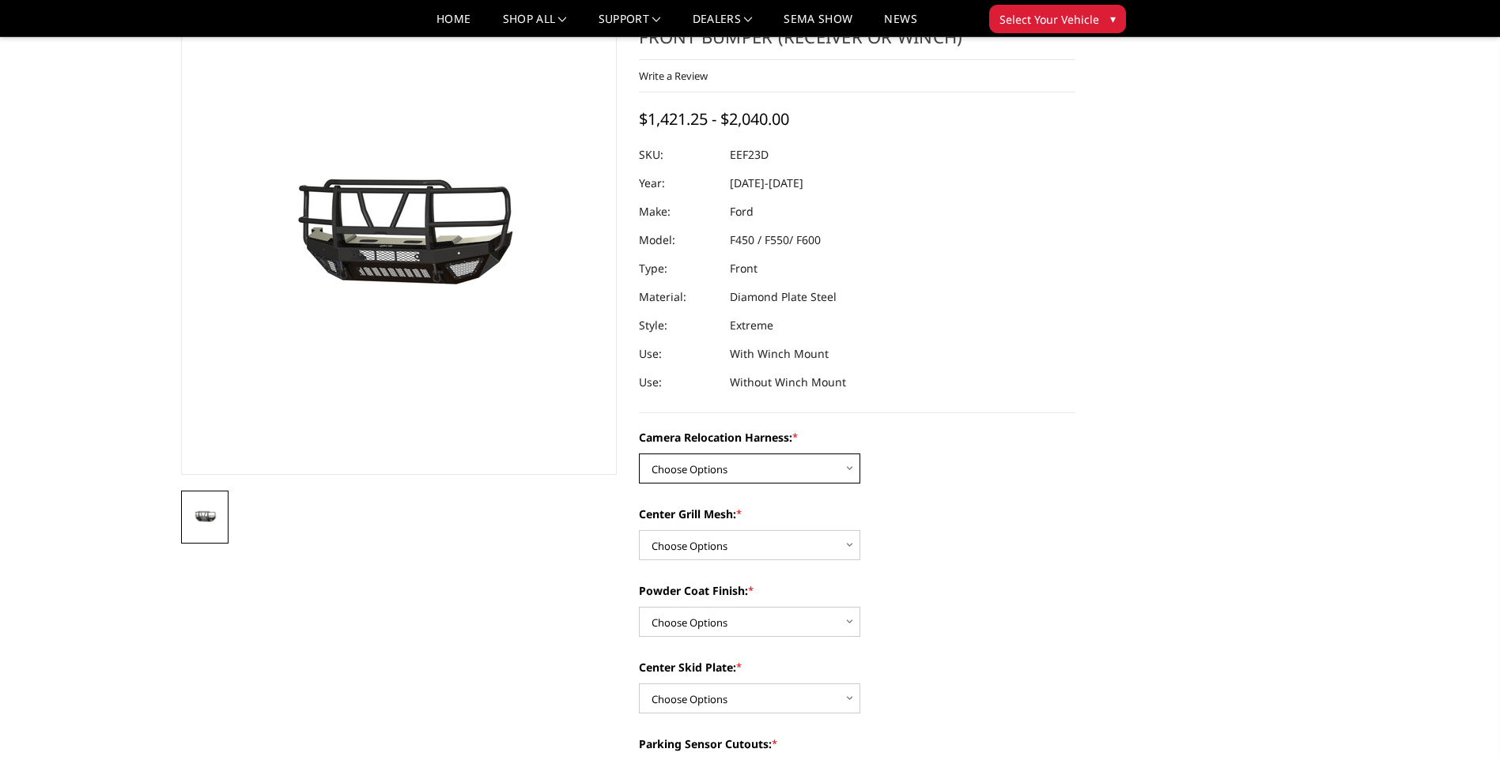
click at [844, 466] on select "Choose Options Without camera harness With camera harness" at bounding box center [749, 469] width 221 height 30
select select "3764"
click at [639, 454] on select "Choose Options Without camera harness With camera harness" at bounding box center [749, 469] width 221 height 30
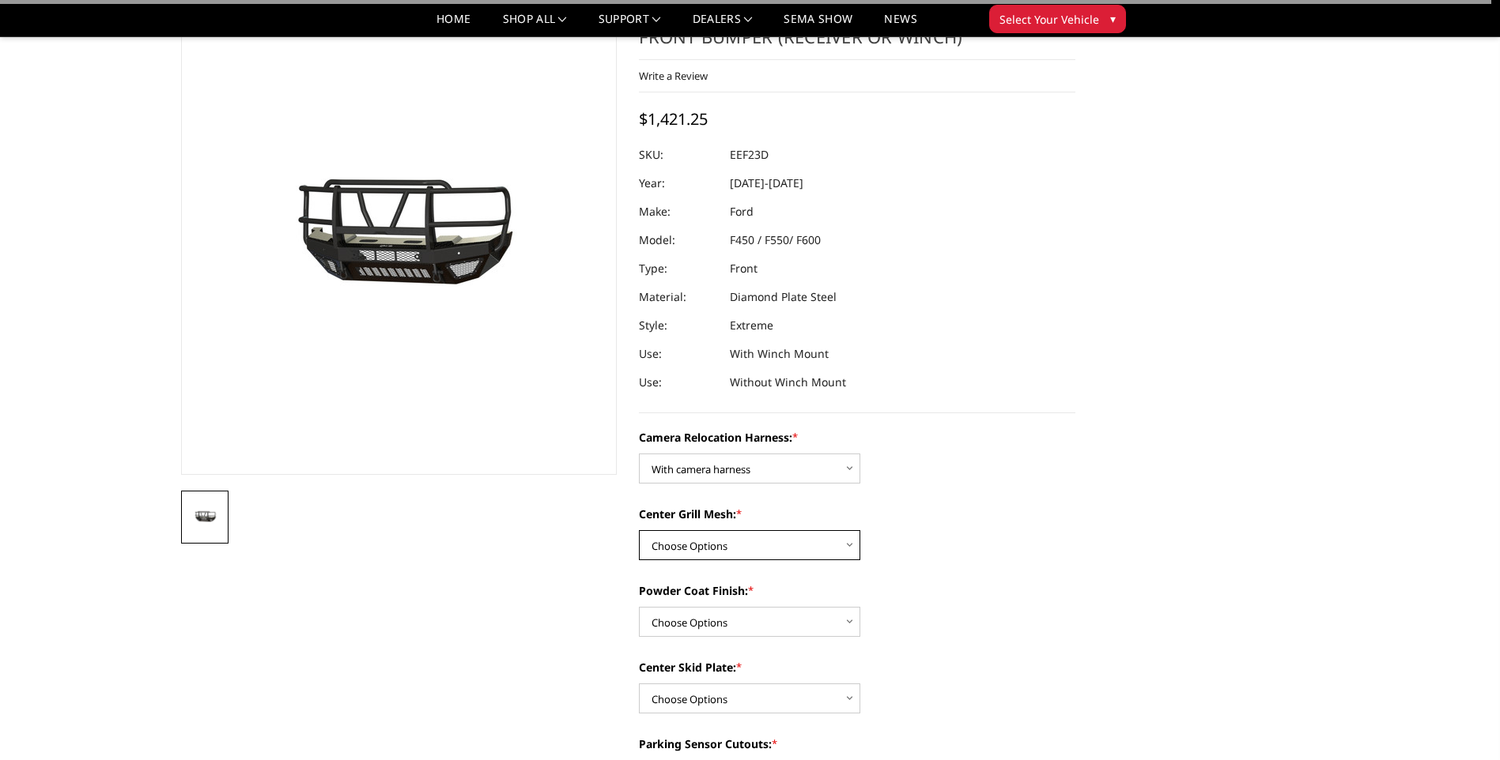
click at [813, 550] on select "Choose Options Without expanded metal With expanded metal" at bounding box center [749, 545] width 221 height 30
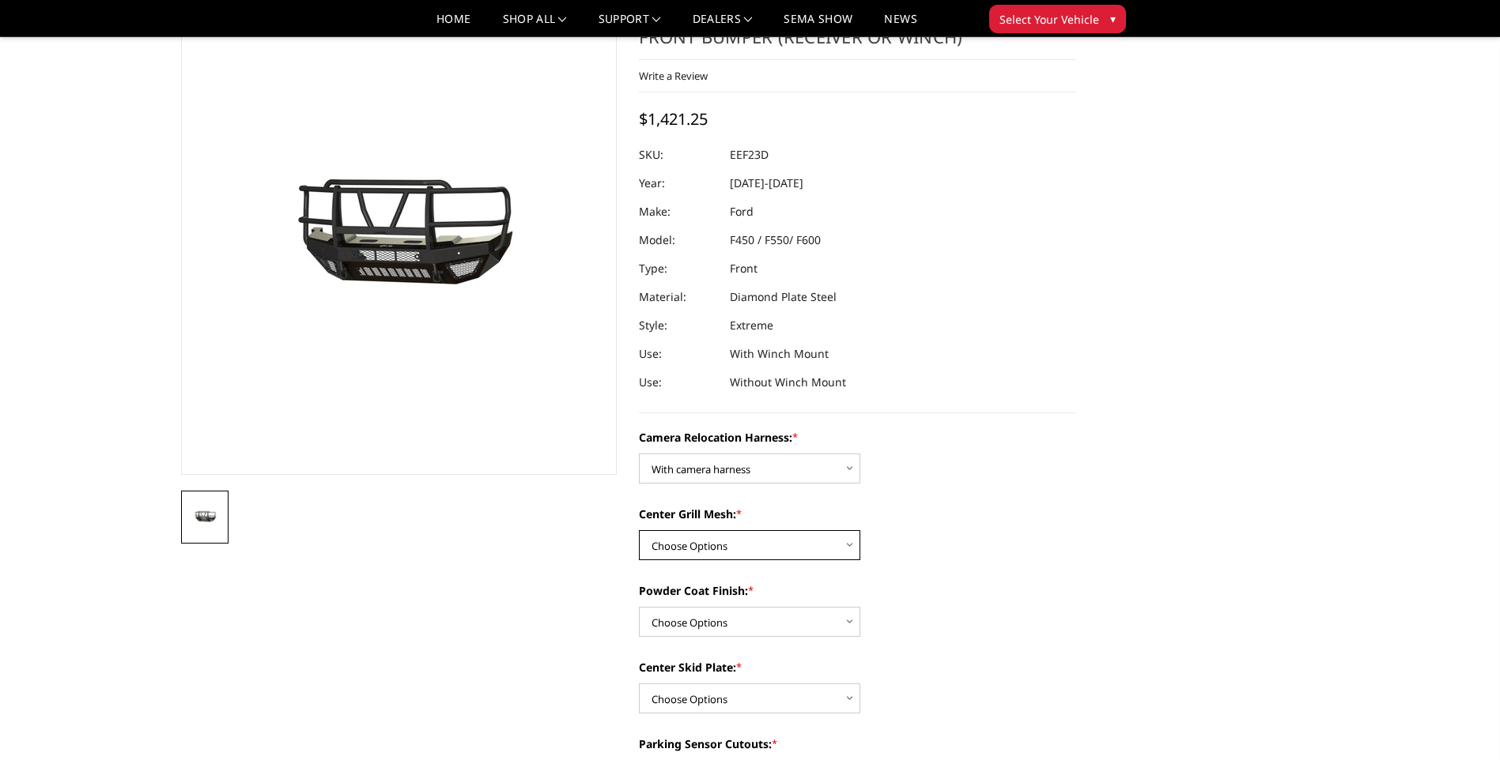
select select "3763"
click at [639, 530] on select "Choose Options Without expanded metal With expanded metal" at bounding box center [749, 545] width 221 height 30
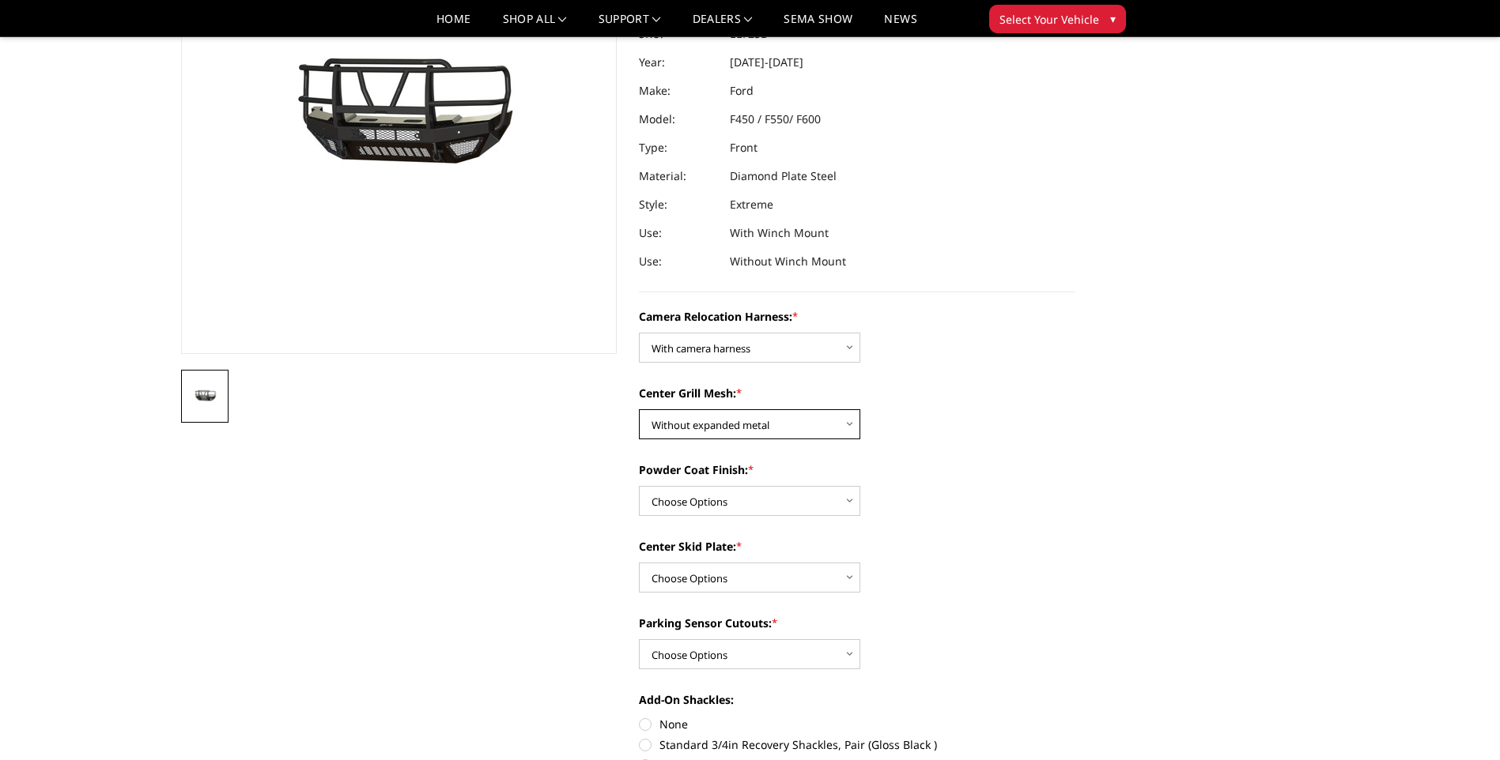
scroll to position [237, 0]
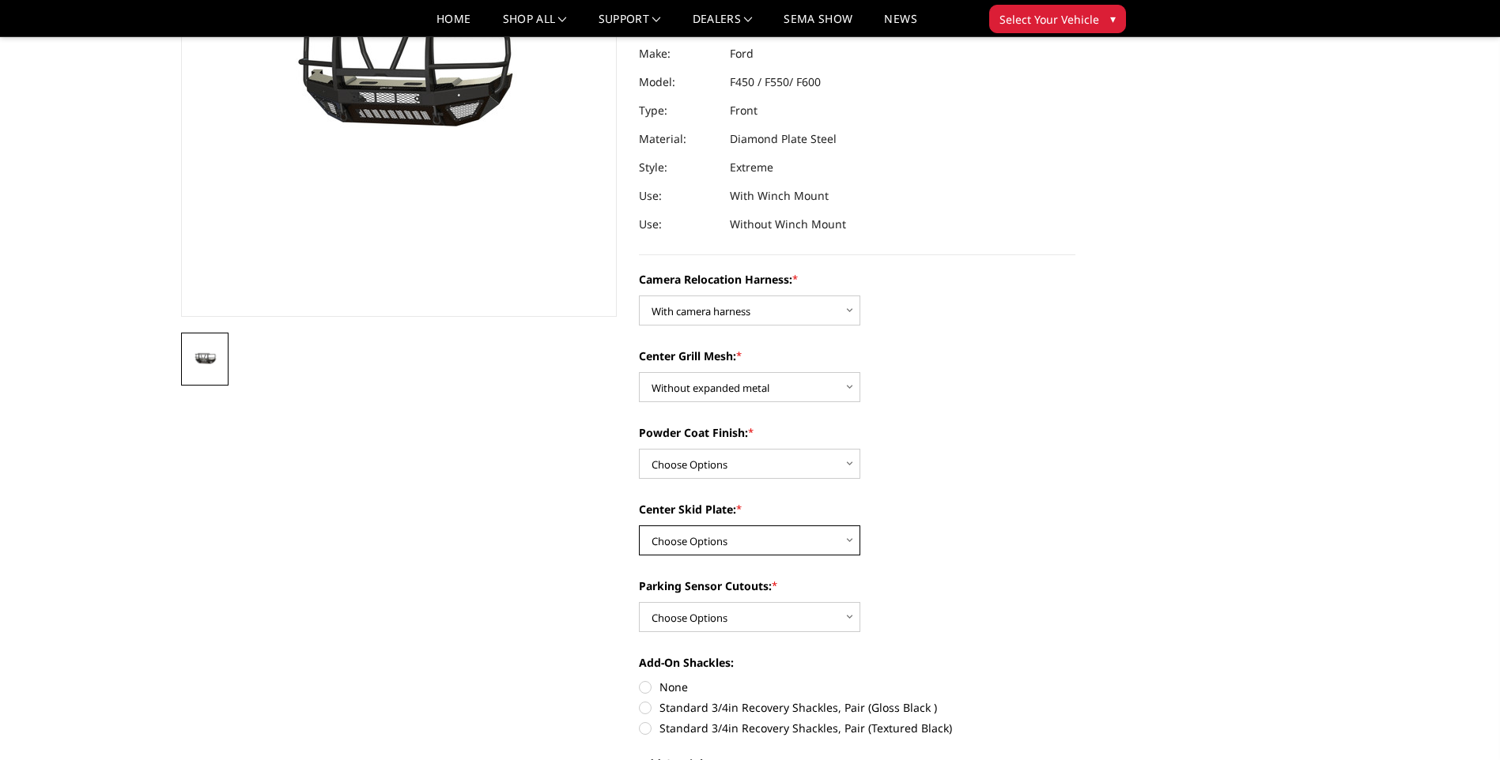
click at [844, 538] on select "Choose Options Winch Mount Skid Plate Standard Skid Plate (included) 2" Receive…" at bounding box center [749, 541] width 221 height 30
click at [921, 515] on label "Center Skid Plate: *" at bounding box center [857, 509] width 436 height 17
click at [860, 526] on select "Choose Options Winch Mount Skid Plate Standard Skid Plate (included) 2" Receive…" at bounding box center [749, 541] width 221 height 30
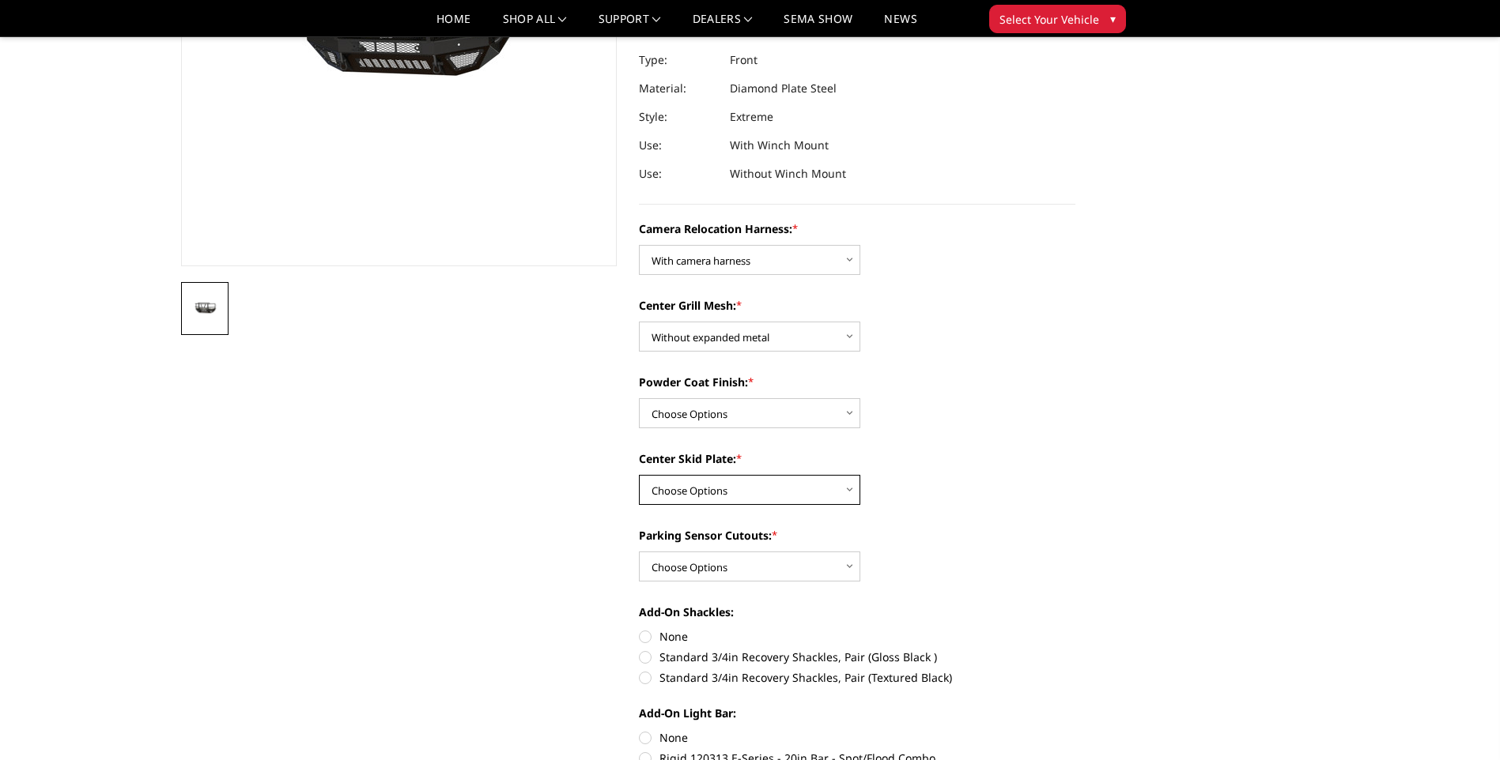
scroll to position [316, 0]
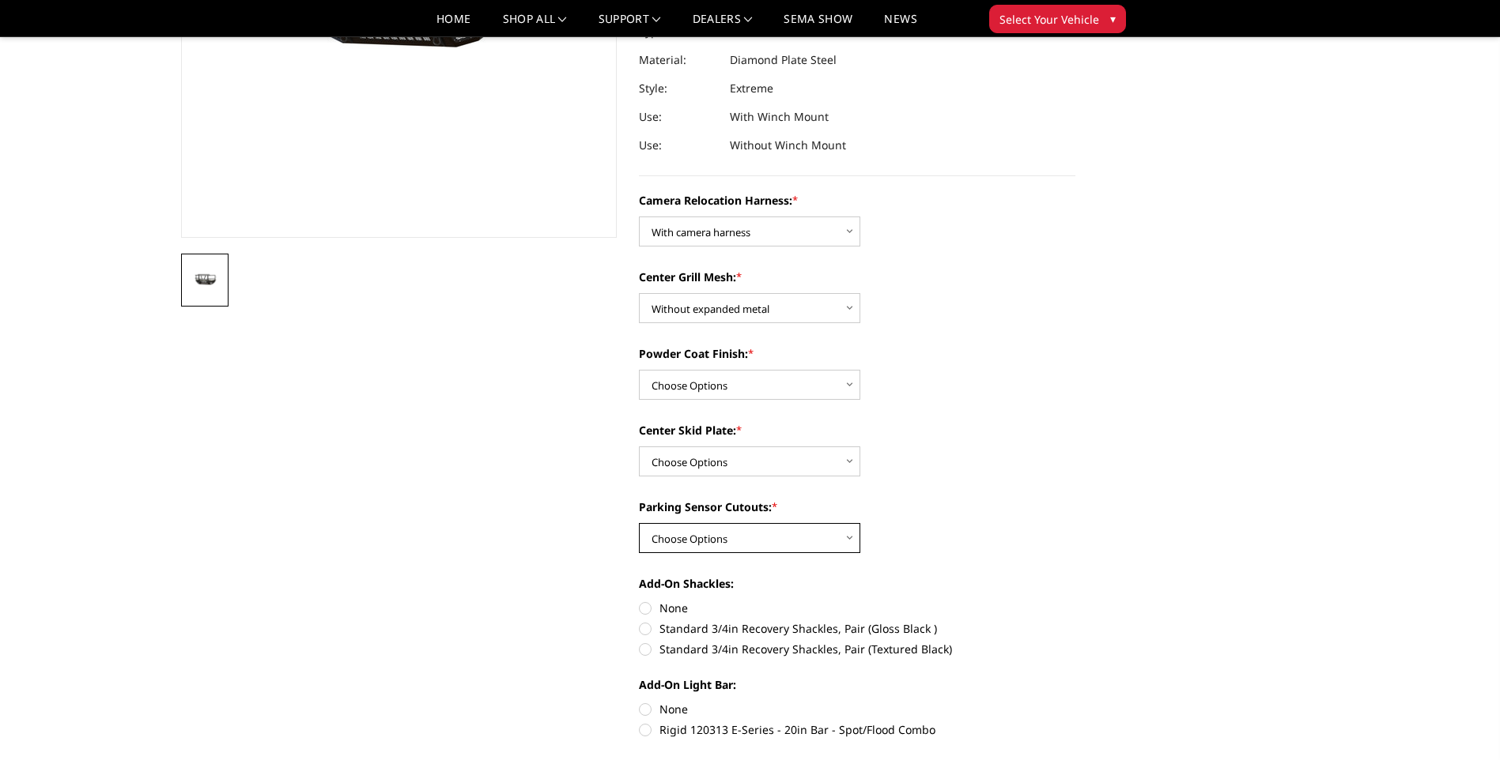
click at [855, 537] on select "Choose Options Yes - With Parking Sensor Cutouts" at bounding box center [749, 538] width 221 height 30
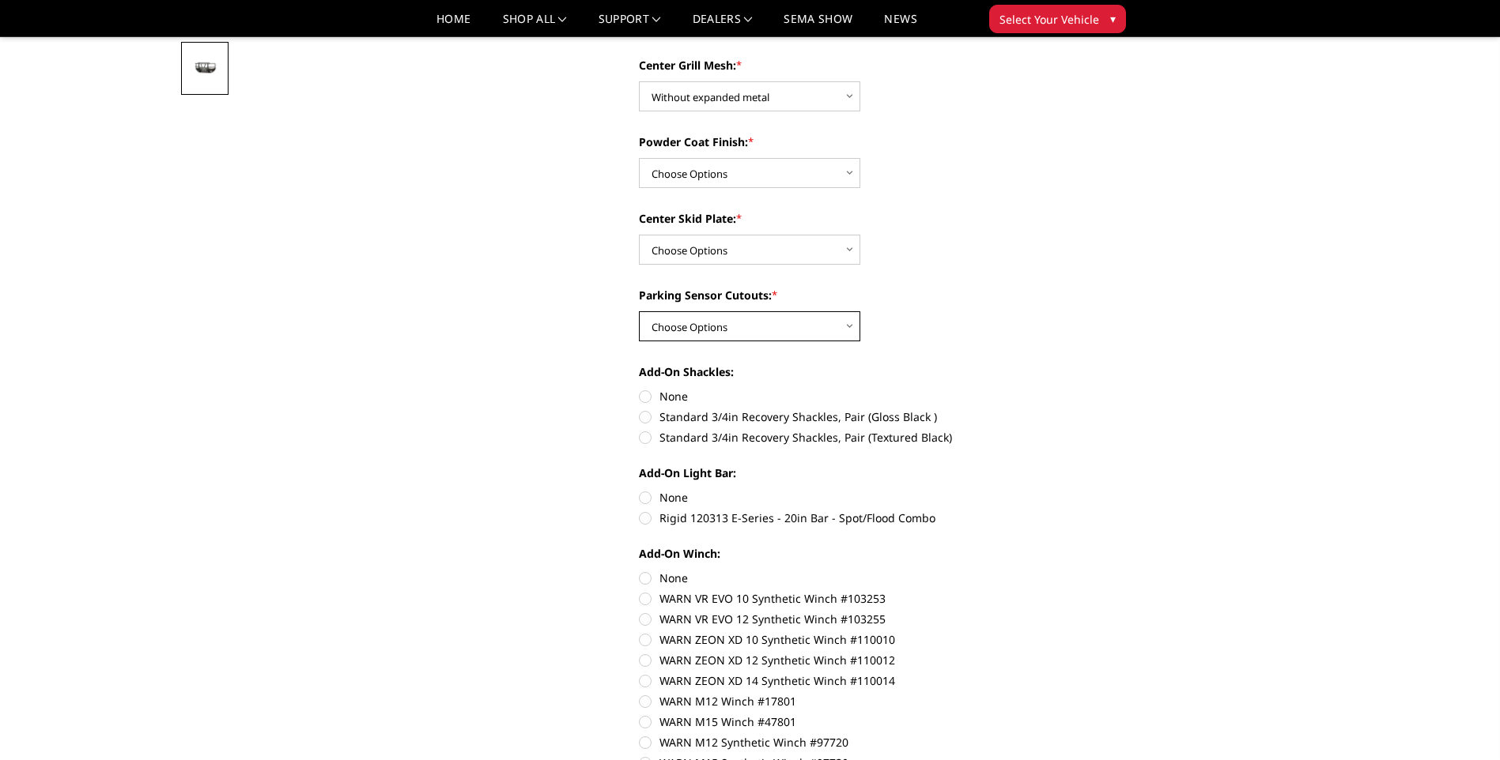
scroll to position [553, 0]
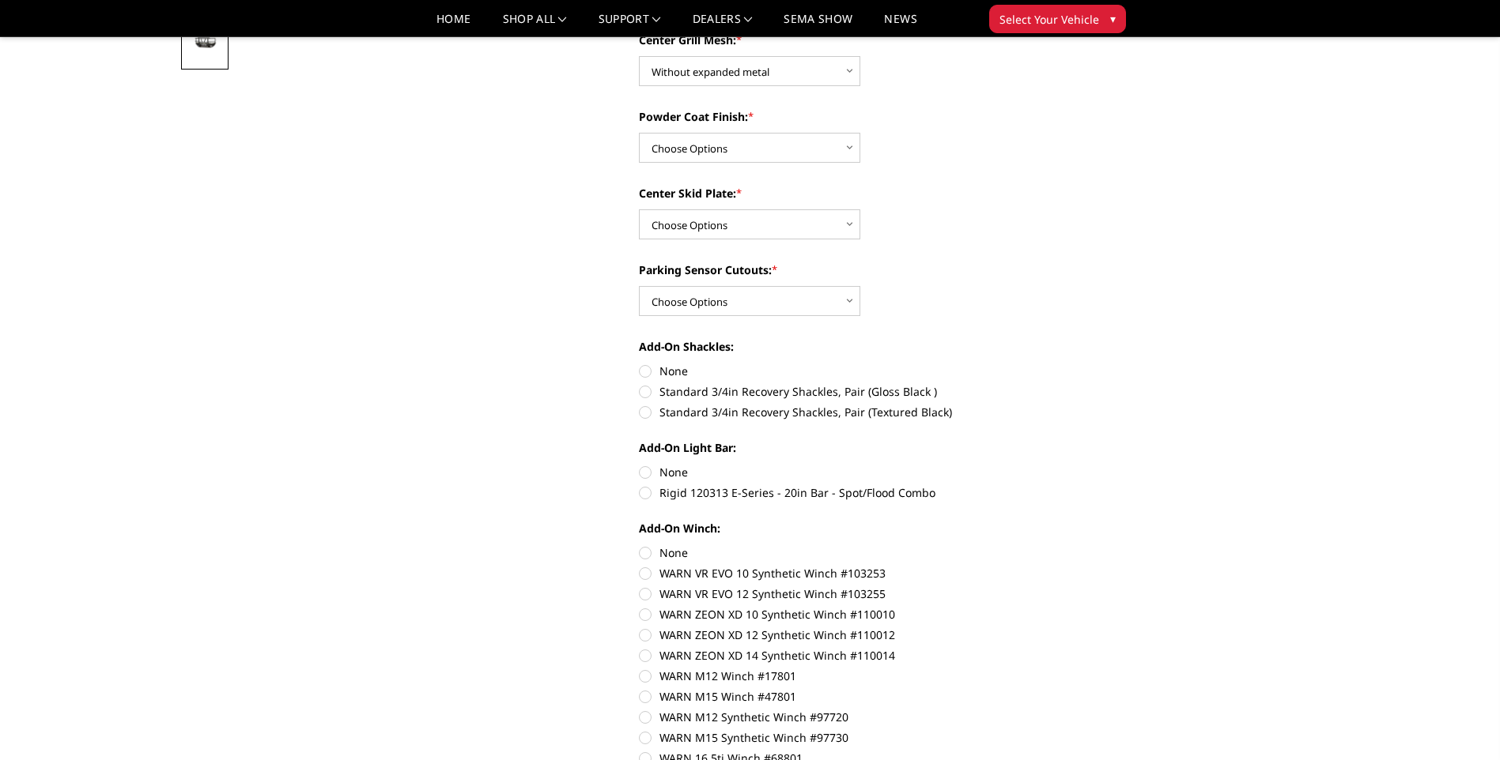
click at [647, 493] on label "Rigid 120313 E-Series - 20in Bar - Spot/Flood Combo" at bounding box center [857, 493] width 436 height 17
click at [1075, 465] on input "Rigid 120313 E-Series - 20in Bar - Spot/Flood Combo" at bounding box center [1075, 464] width 1 height 1
radio input "true"
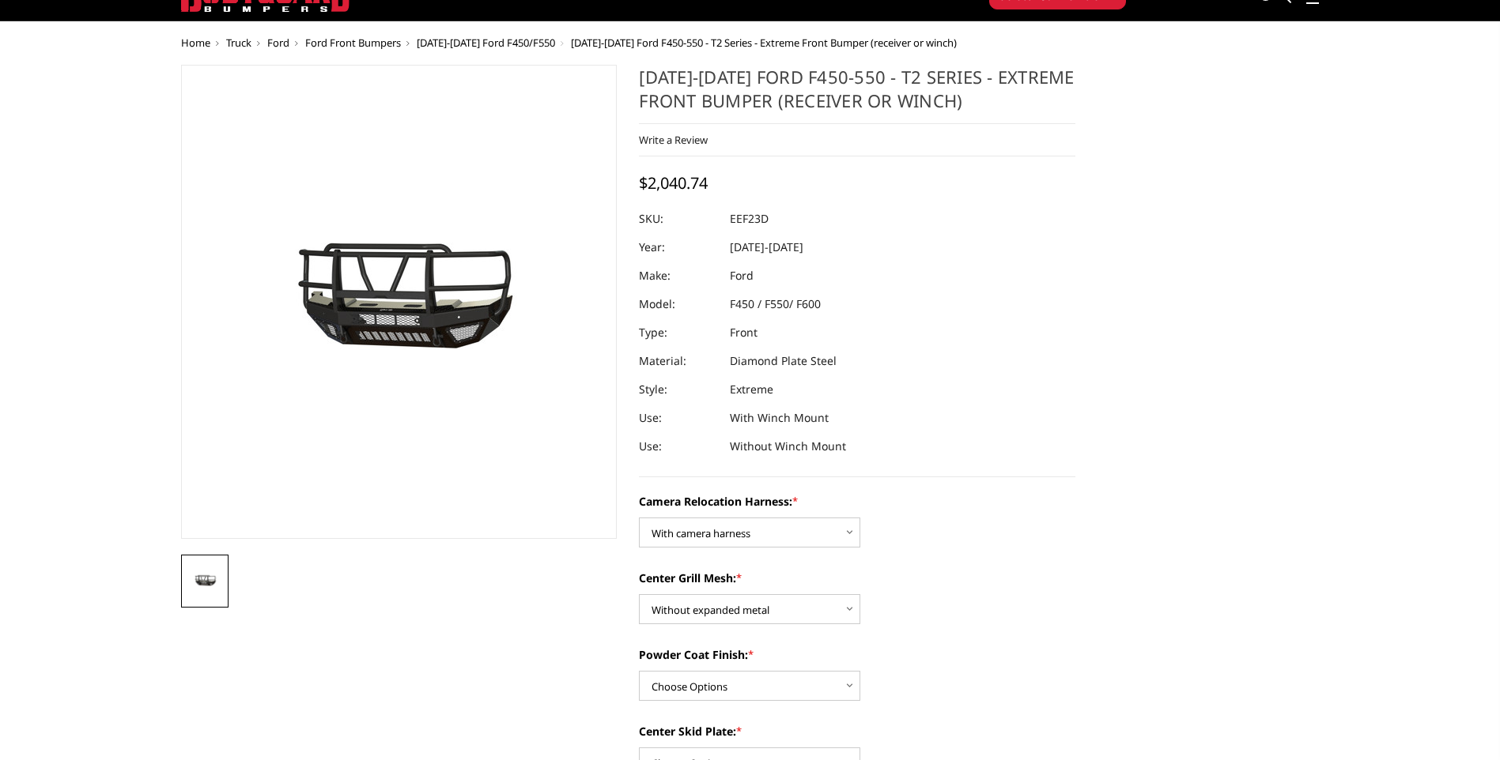
scroll to position [158, 0]
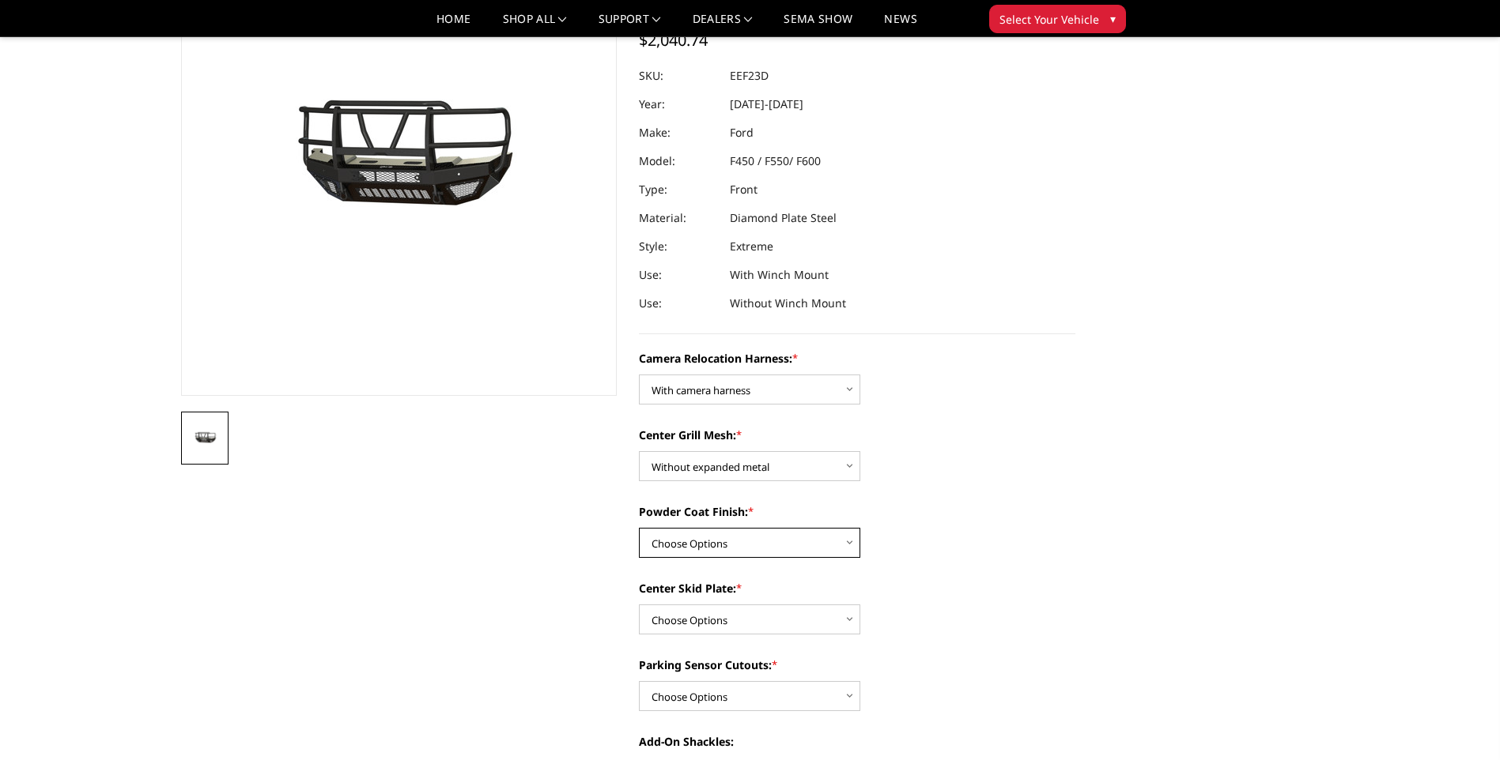
click at [844, 544] on select "Choose Options Textured Black Powder Coat Gloss Black Powder Coat Bare Metal" at bounding box center [749, 543] width 221 height 30
select select "3760"
click at [639, 528] on select "Choose Options Textured Black Powder Coat Gloss Black Powder Coat Bare Metal" at bounding box center [749, 543] width 221 height 30
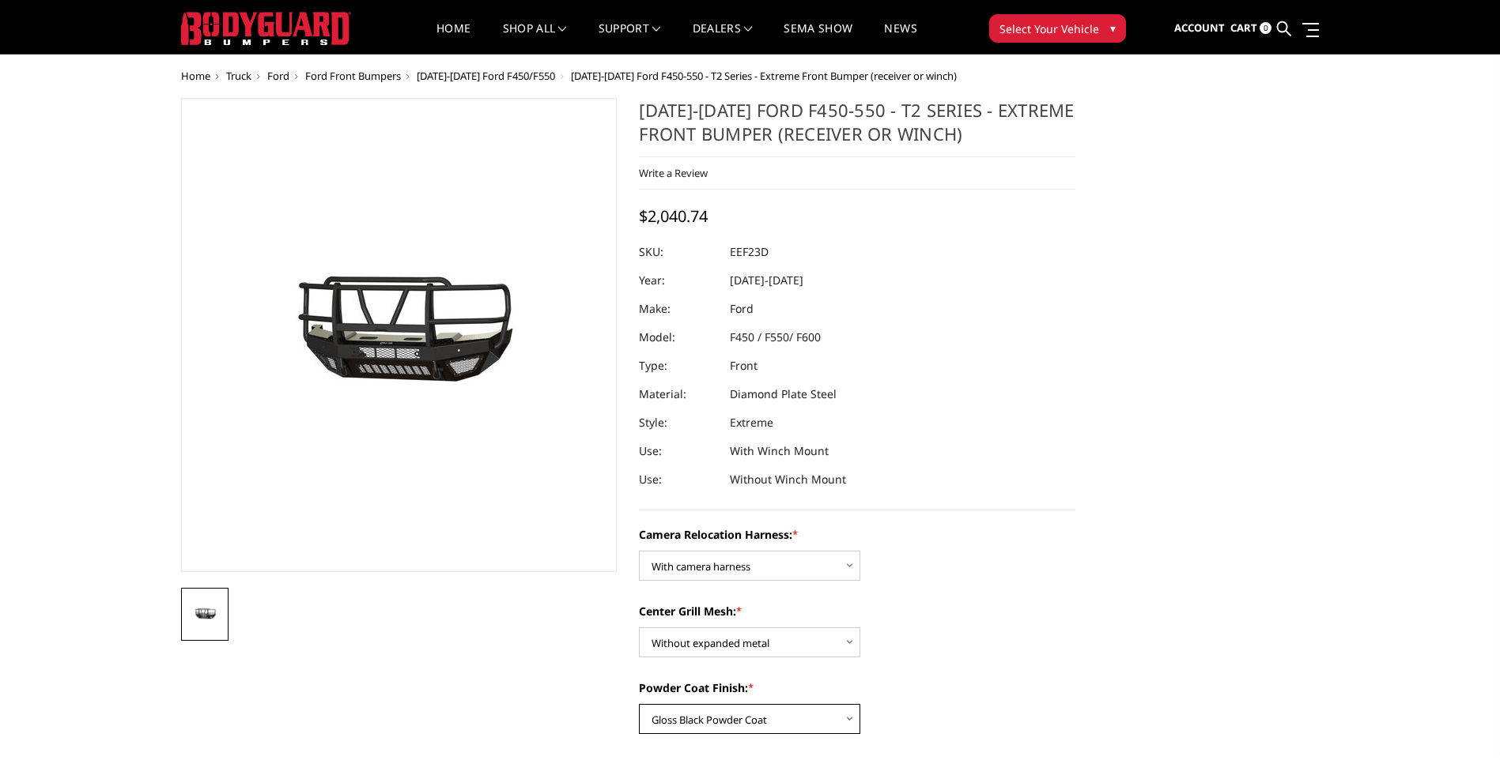
scroll to position [0, 0]
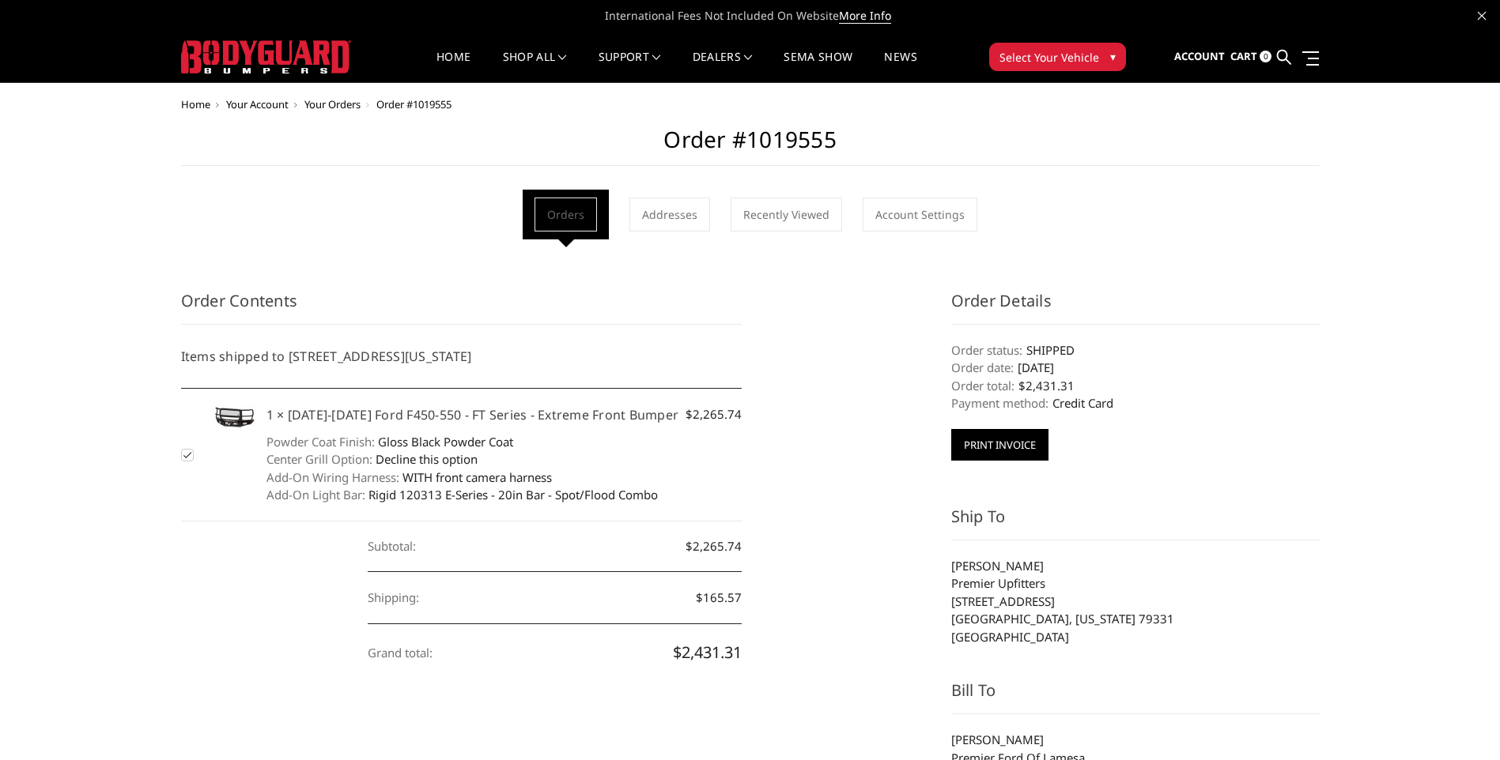
click at [1016, 448] on button "Print Invoice" at bounding box center [999, 445] width 97 height 32
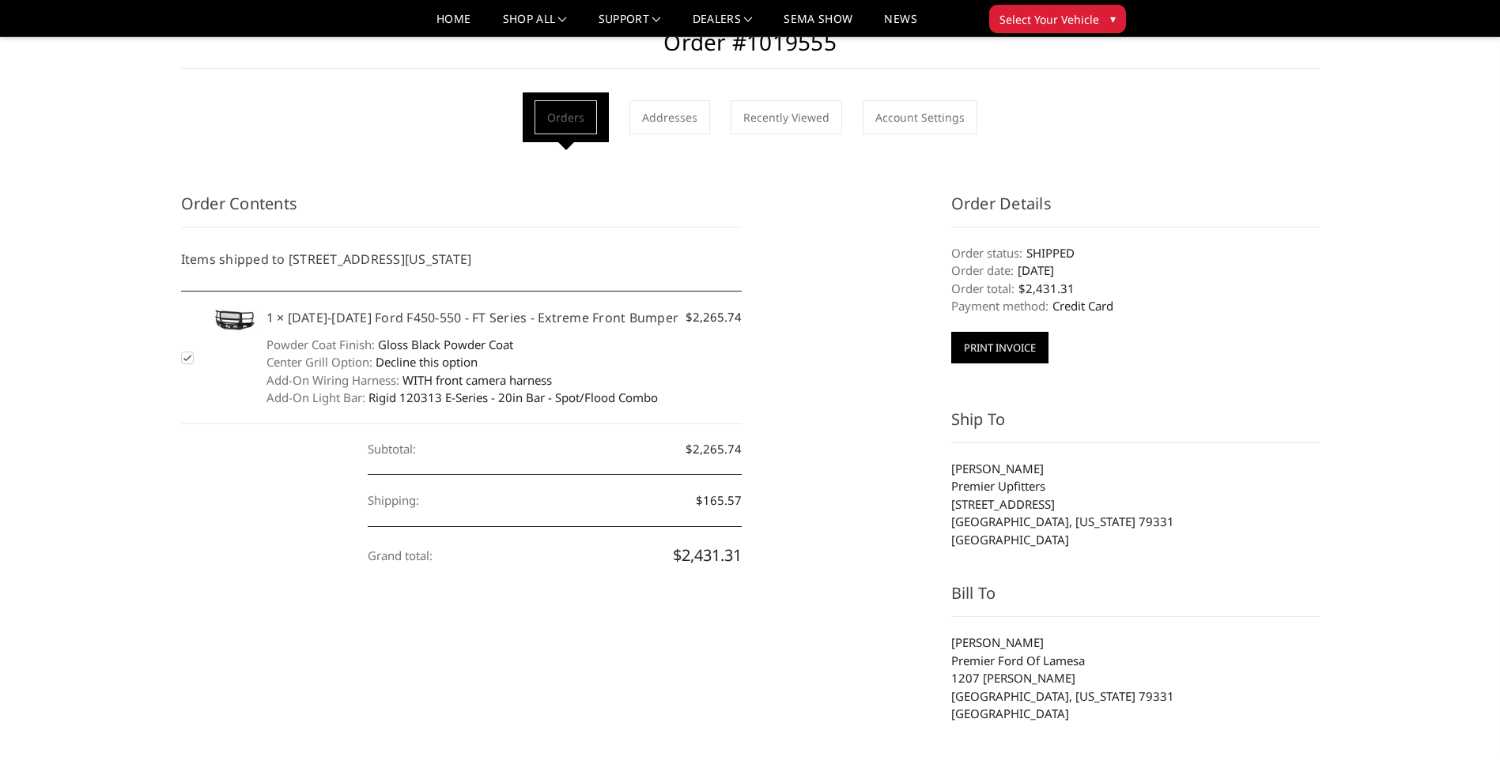
scroll to position [79, 0]
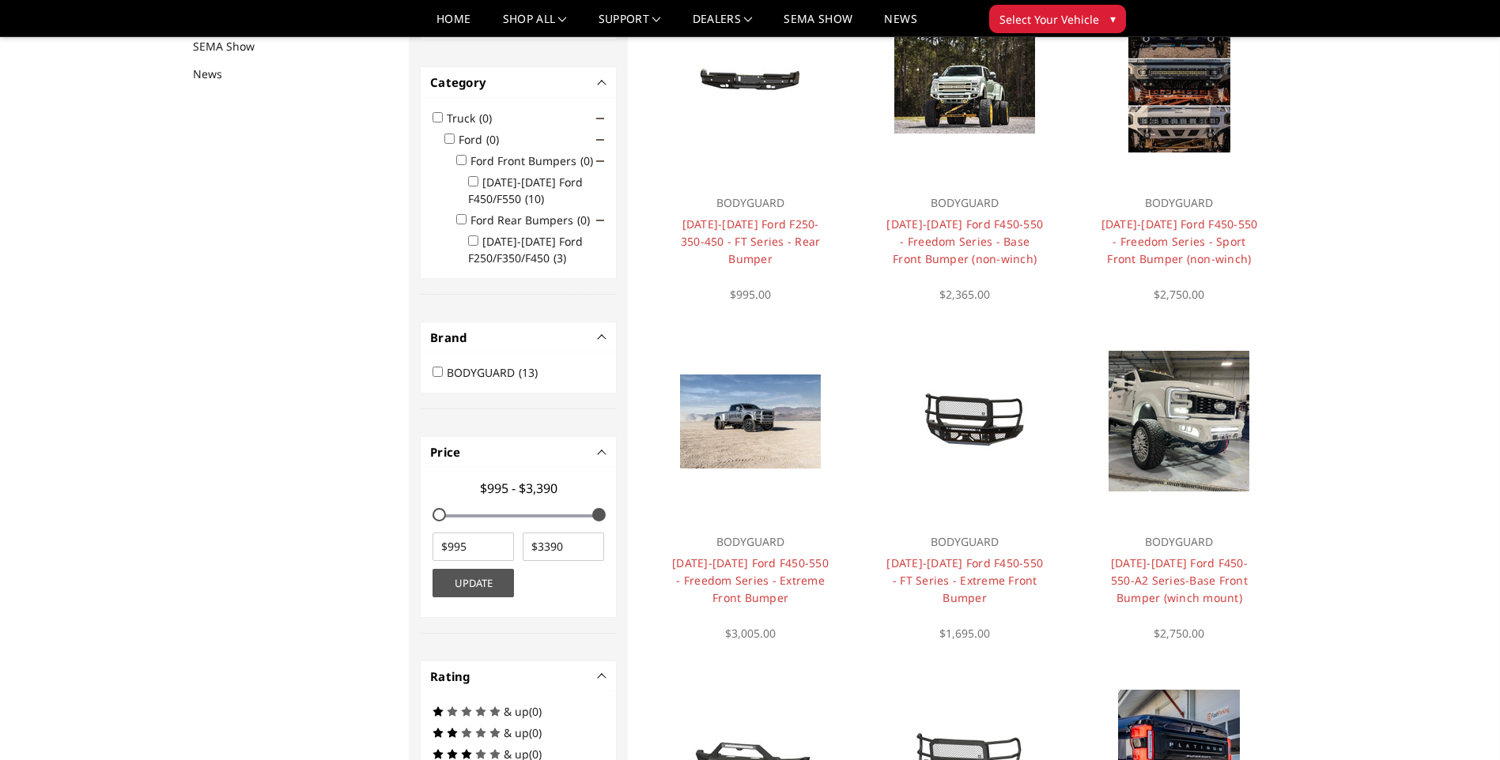
scroll to position [206, 0]
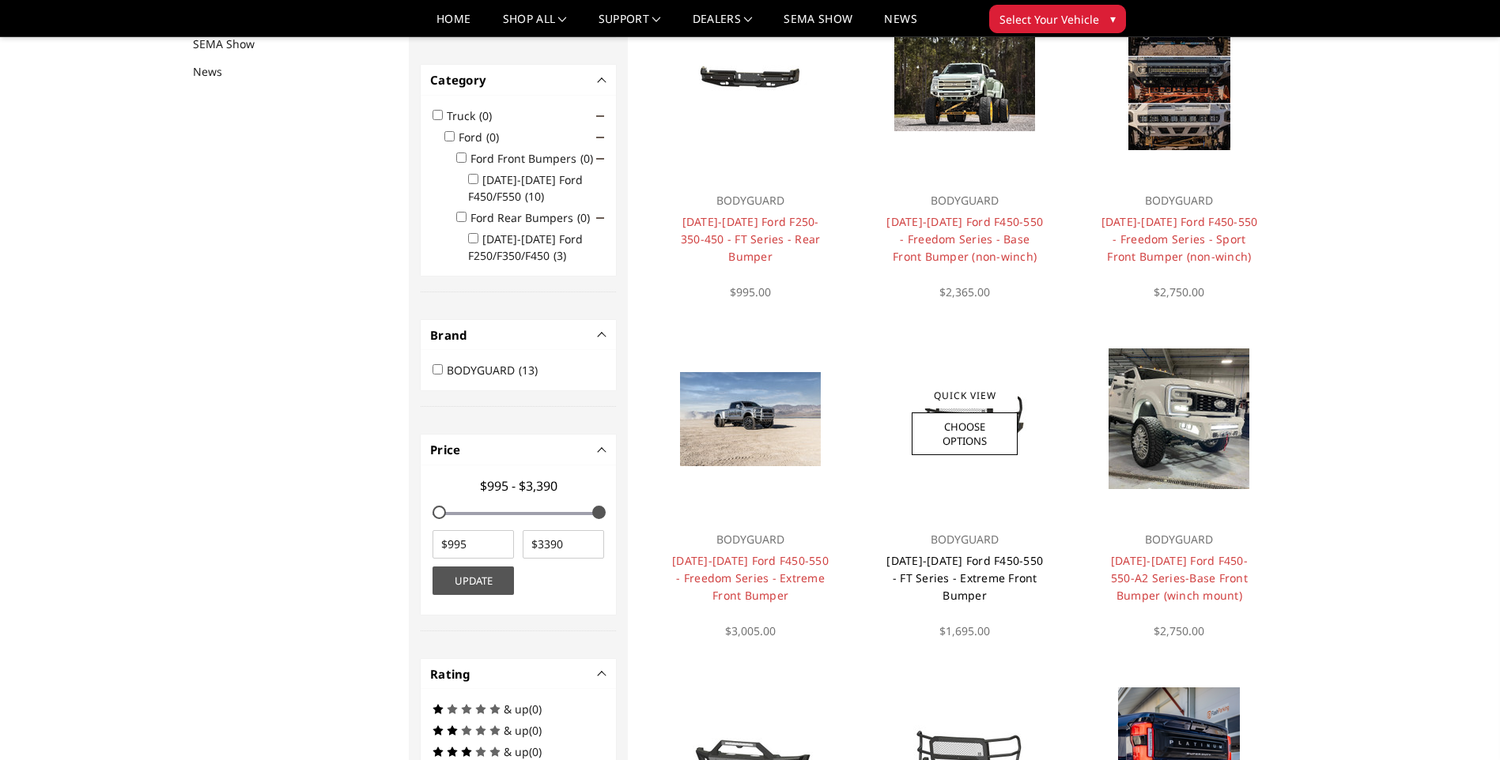
click at [960, 582] on link "[DATE]-[DATE] Ford F450-550 - FT Series - Extreme Front Bumper" at bounding box center [964, 578] width 157 height 50
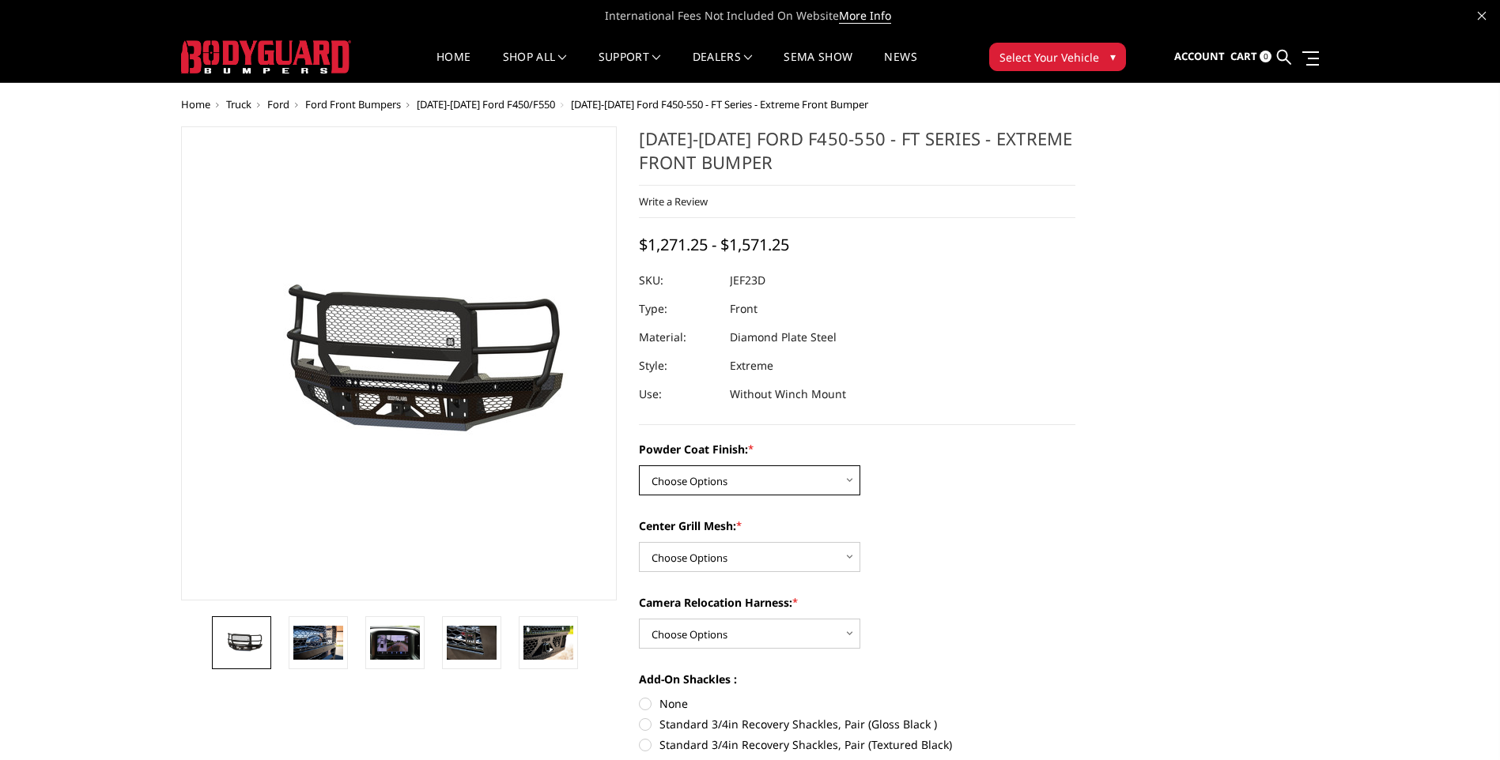
click at [853, 481] on select "Choose Options Bare Metal Gloss Black Powder Coat Textured Black Powder Coat" at bounding box center [749, 481] width 221 height 30
select select "3271"
click at [639, 466] on select "Choose Options Bare Metal Gloss Black Powder Coat Textured Black Powder Coat" at bounding box center [749, 481] width 221 height 30
click at [849, 564] on select "Choose Options WITH Expanded Metal in Center Grill WITHOUT Expanded Metal in Ce…" at bounding box center [749, 557] width 221 height 30
click at [639, 542] on select "Choose Options WITH Expanded Metal in Center Grill WITHOUT Expanded Metal in Ce…" at bounding box center [749, 557] width 221 height 30
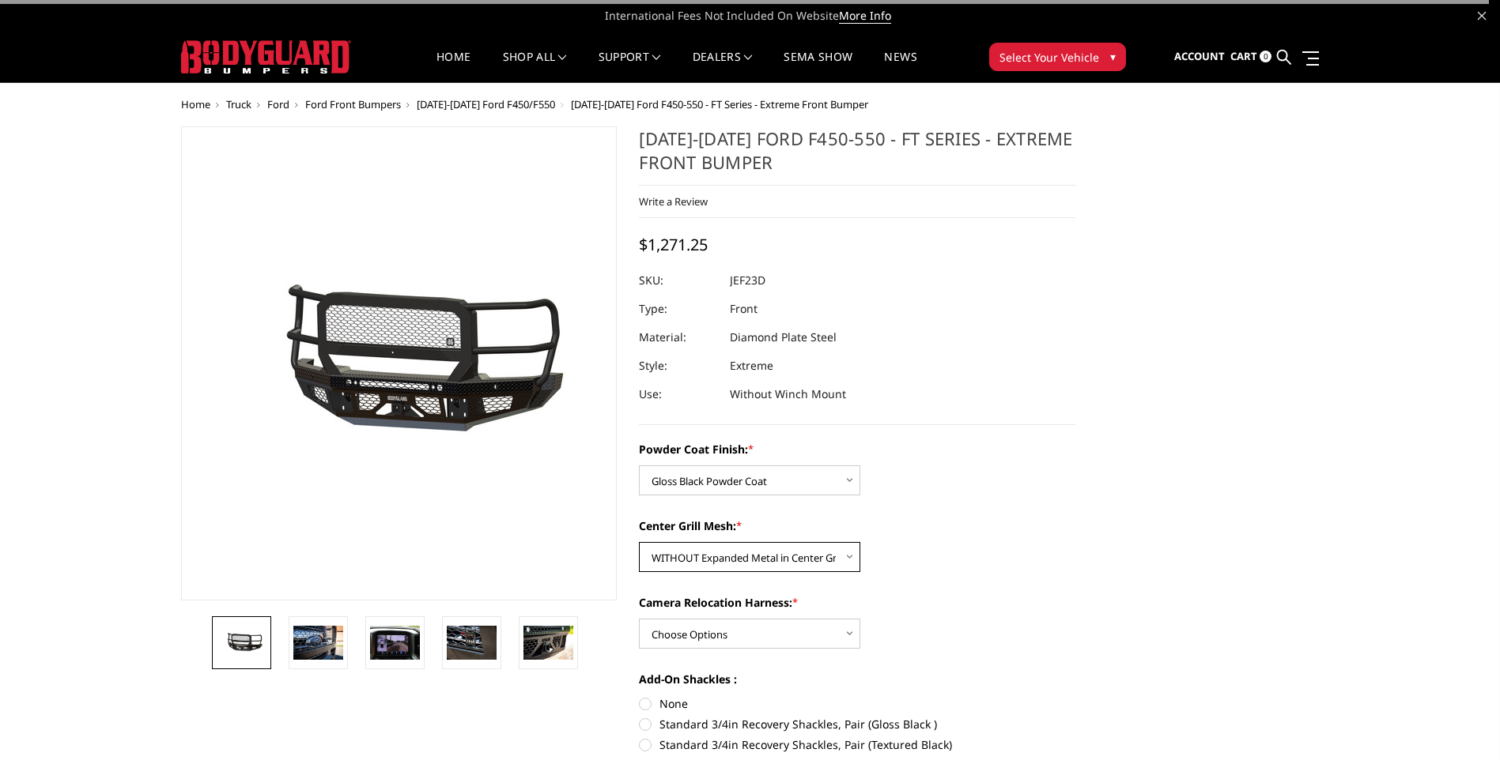
scroll to position [79, 0]
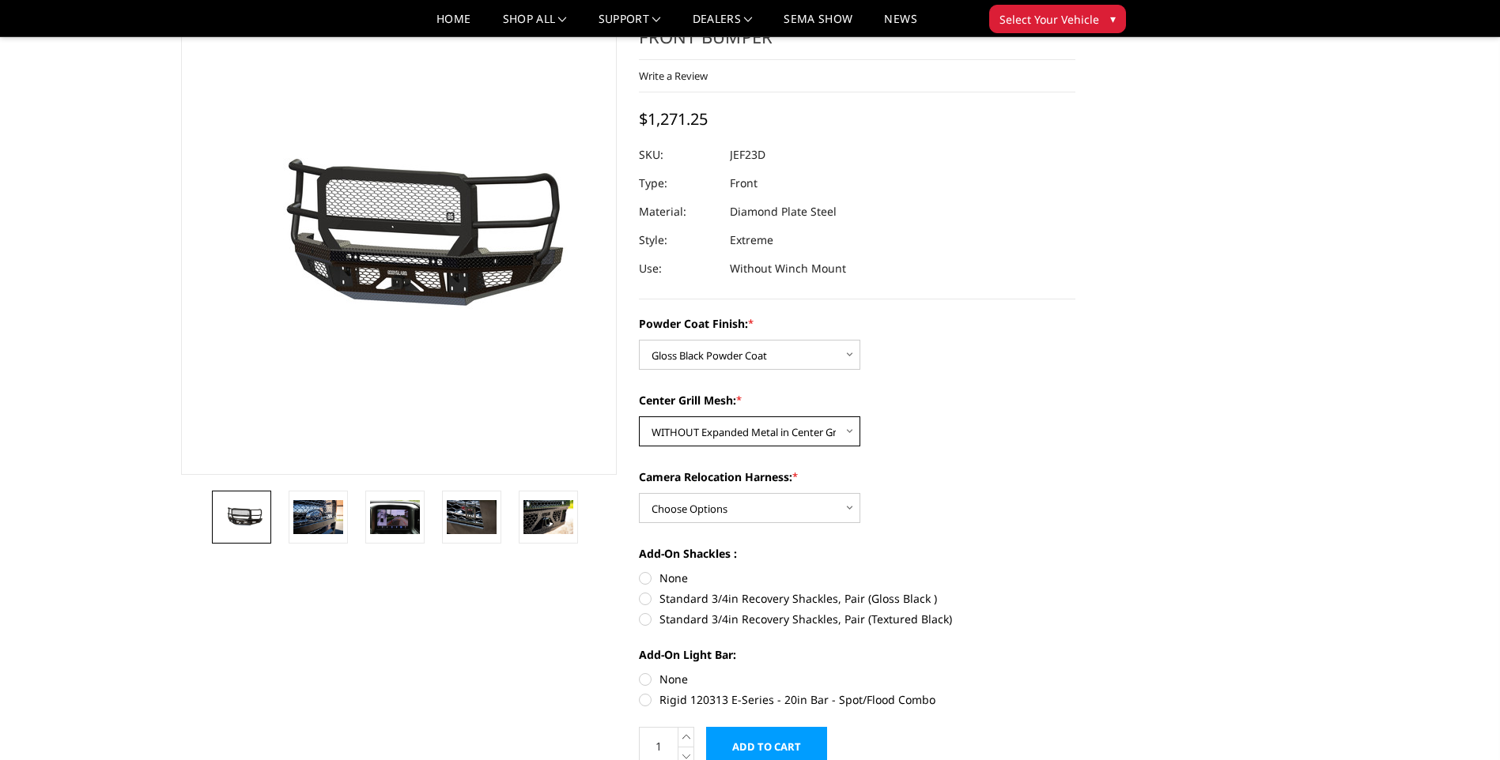
click at [849, 435] on select "Choose Options WITH Expanded Metal in Center Grill WITHOUT Expanded Metal in Ce…" at bounding box center [749, 432] width 221 height 30
select select "3273"
click at [639, 417] on select "Choose Options WITH Expanded Metal in Center Grill WITHOUT Expanded Metal in Ce…" at bounding box center [749, 432] width 221 height 30
click at [847, 509] on select "Choose Options WITH Camera Relocation Harness WITHOUT Camera Relocation Harness" at bounding box center [749, 508] width 221 height 30
select select "3275"
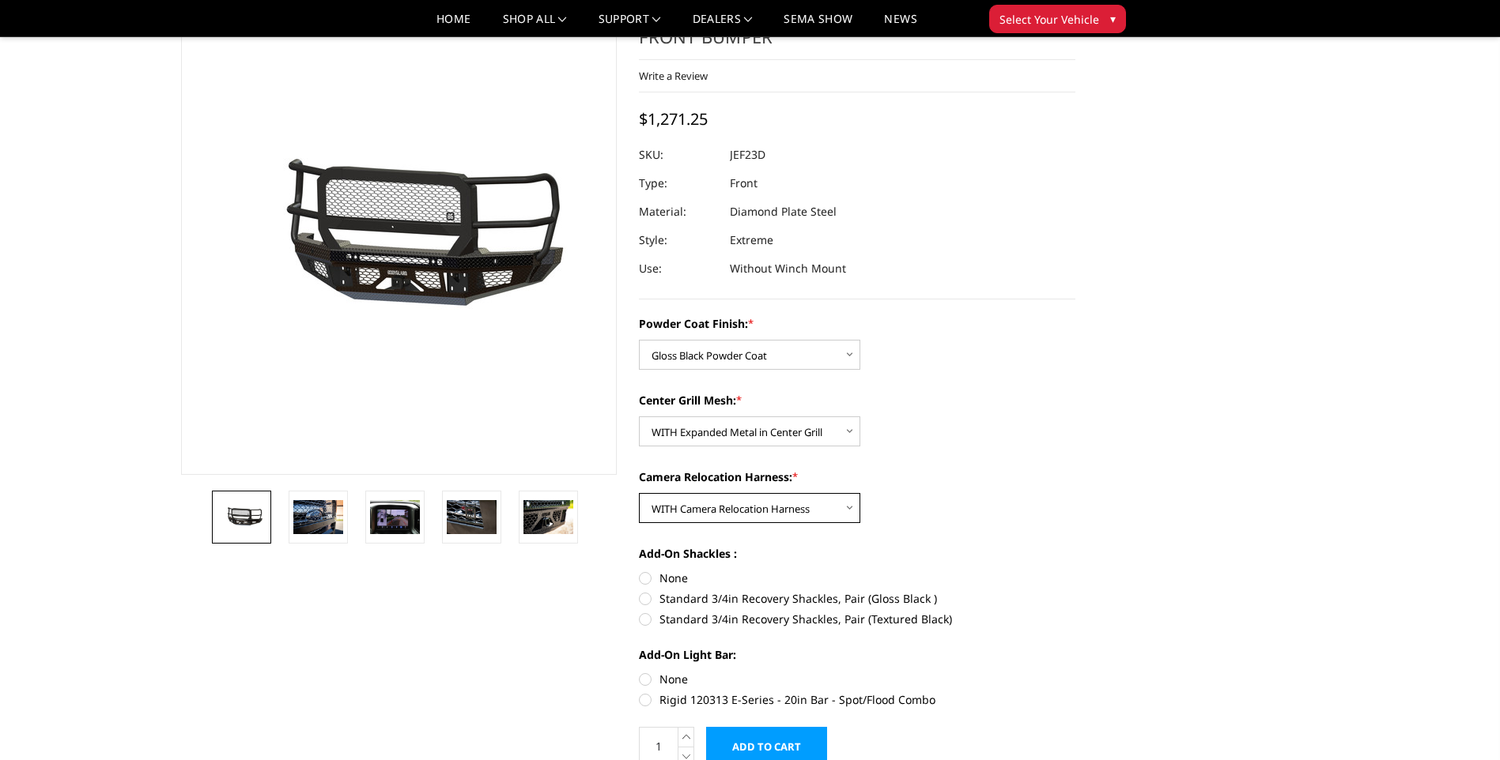
click at [639, 493] on select "Choose Options WITH Camera Relocation Harness WITHOUT Camera Relocation Harness" at bounding box center [749, 508] width 221 height 30
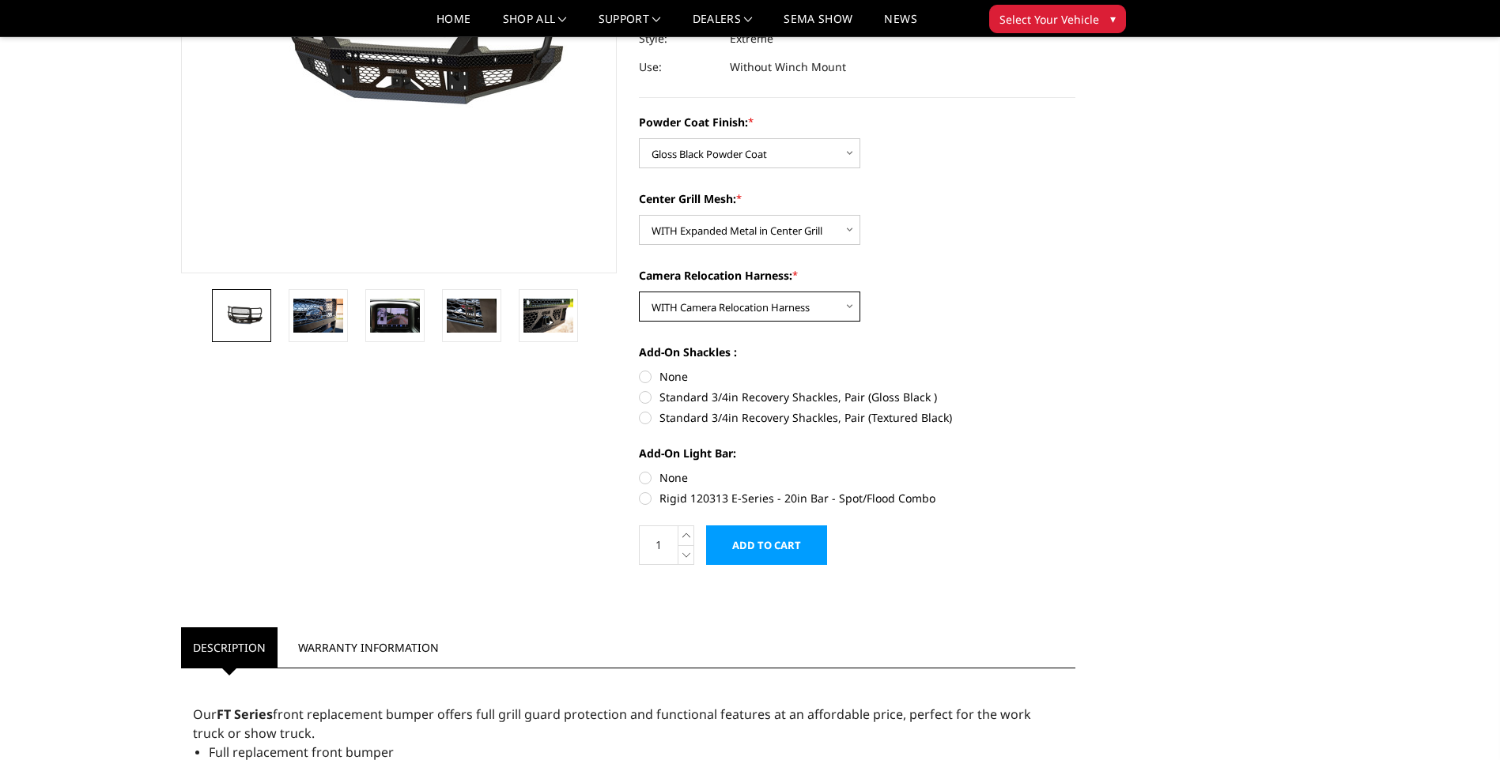
scroll to position [316, 0]
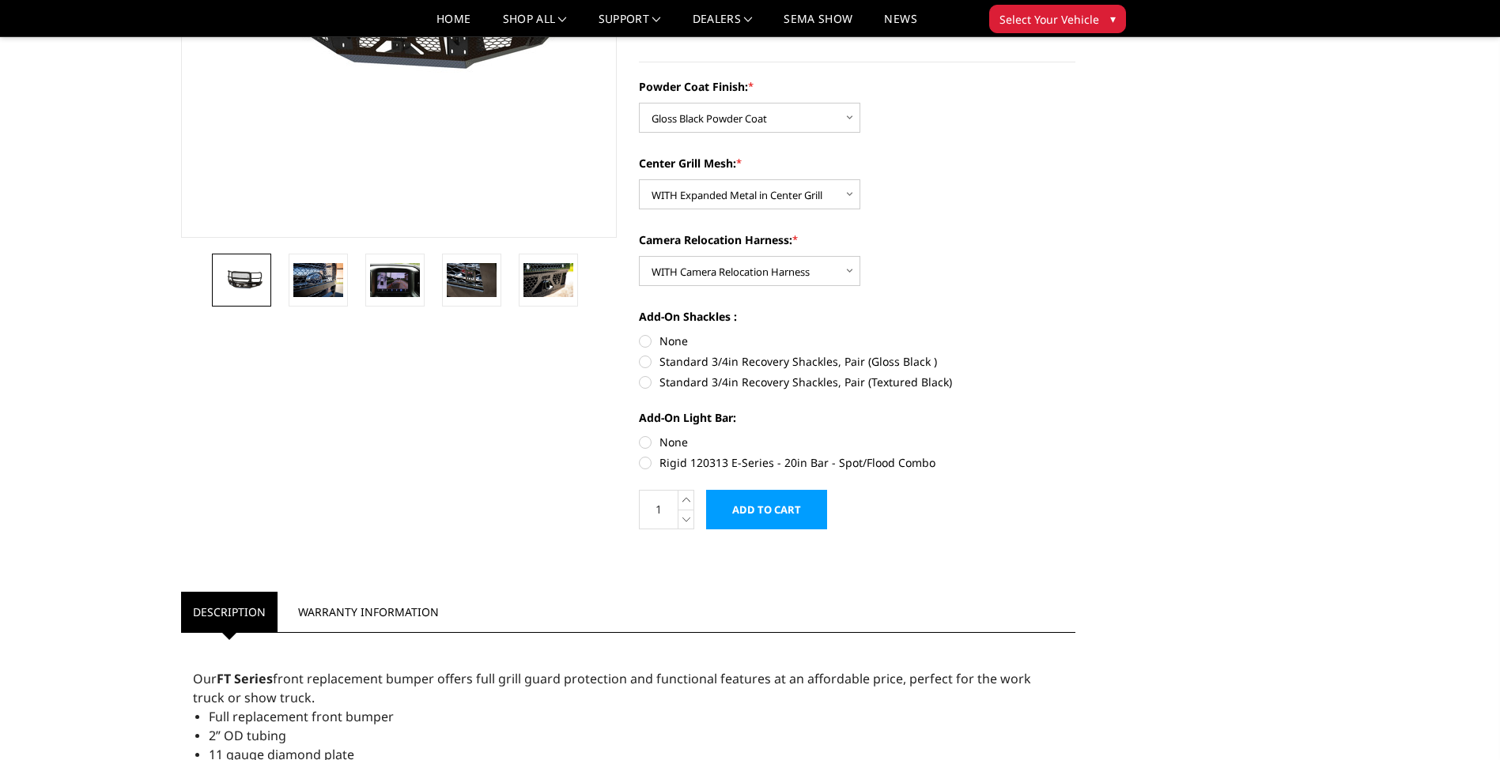
click at [644, 464] on label "Rigid 120313 E-Series - 20in Bar - Spot/Flood Combo" at bounding box center [857, 463] width 436 height 17
click at [1075, 435] on input "Rigid 120313 E-Series - 20in Bar - Spot/Flood Combo" at bounding box center [1075, 434] width 1 height 1
radio input "true"
click at [771, 510] on input "Add to Cart" at bounding box center [766, 510] width 121 height 40
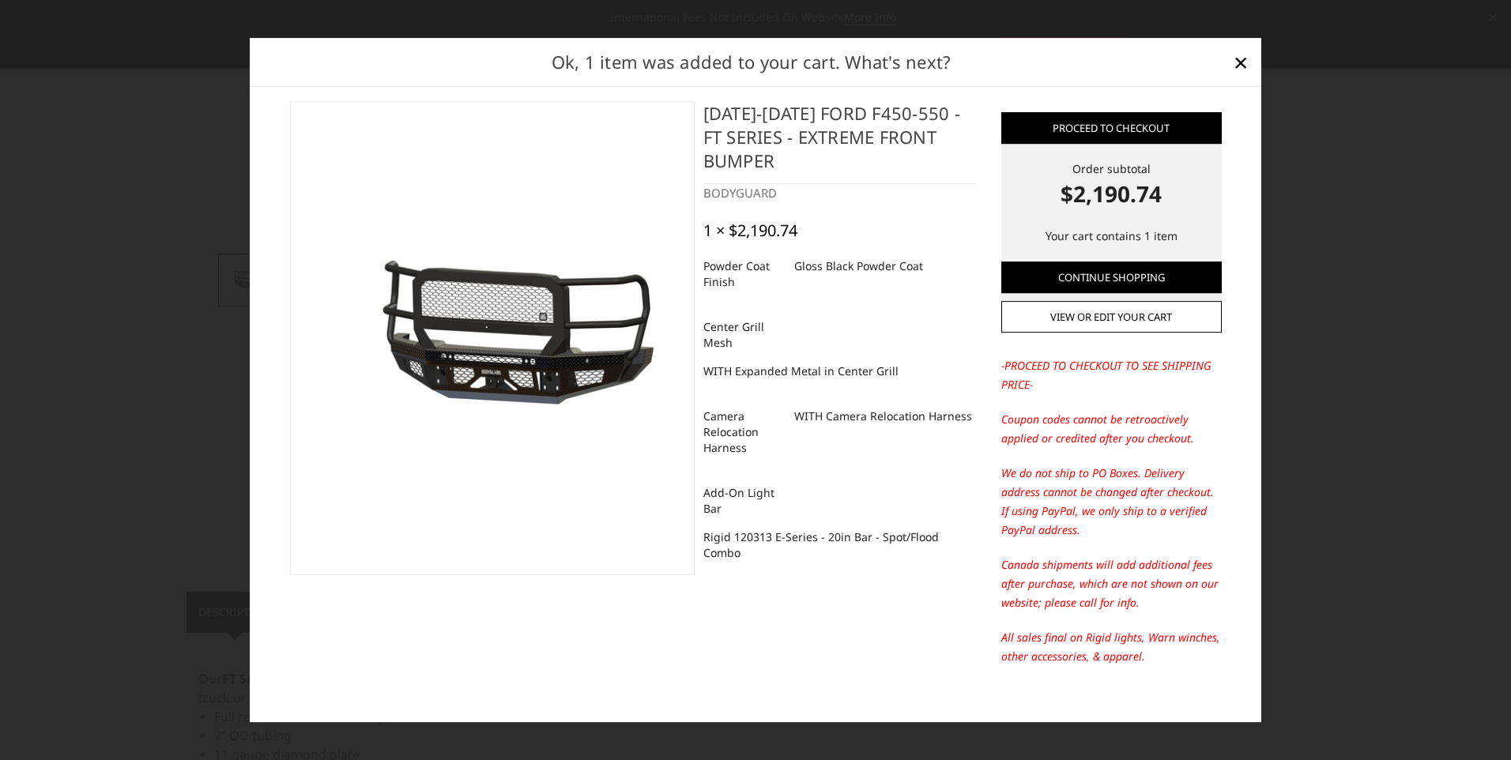
scroll to position [0, 0]
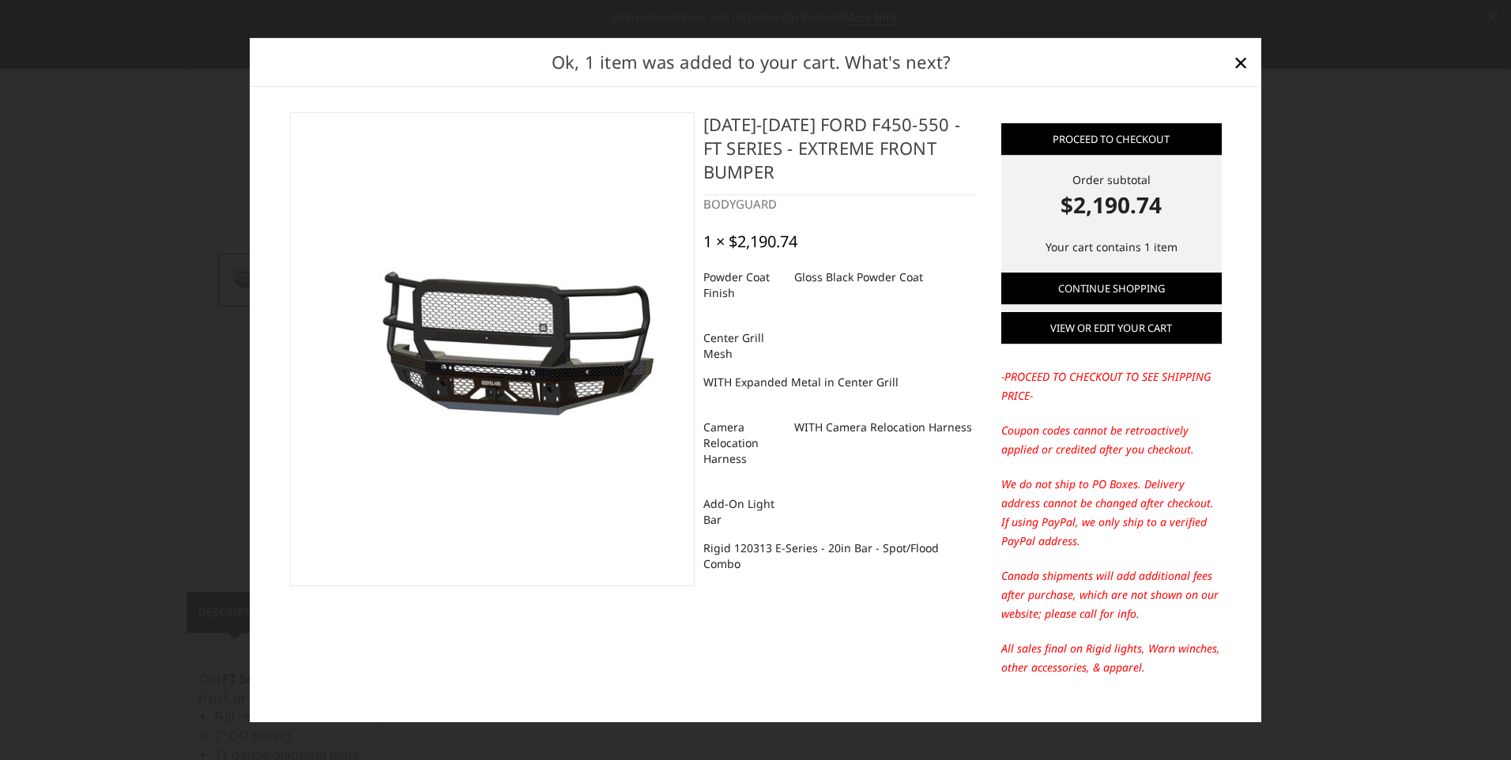
click at [1096, 326] on link "View or edit your cart" at bounding box center [1112, 329] width 221 height 32
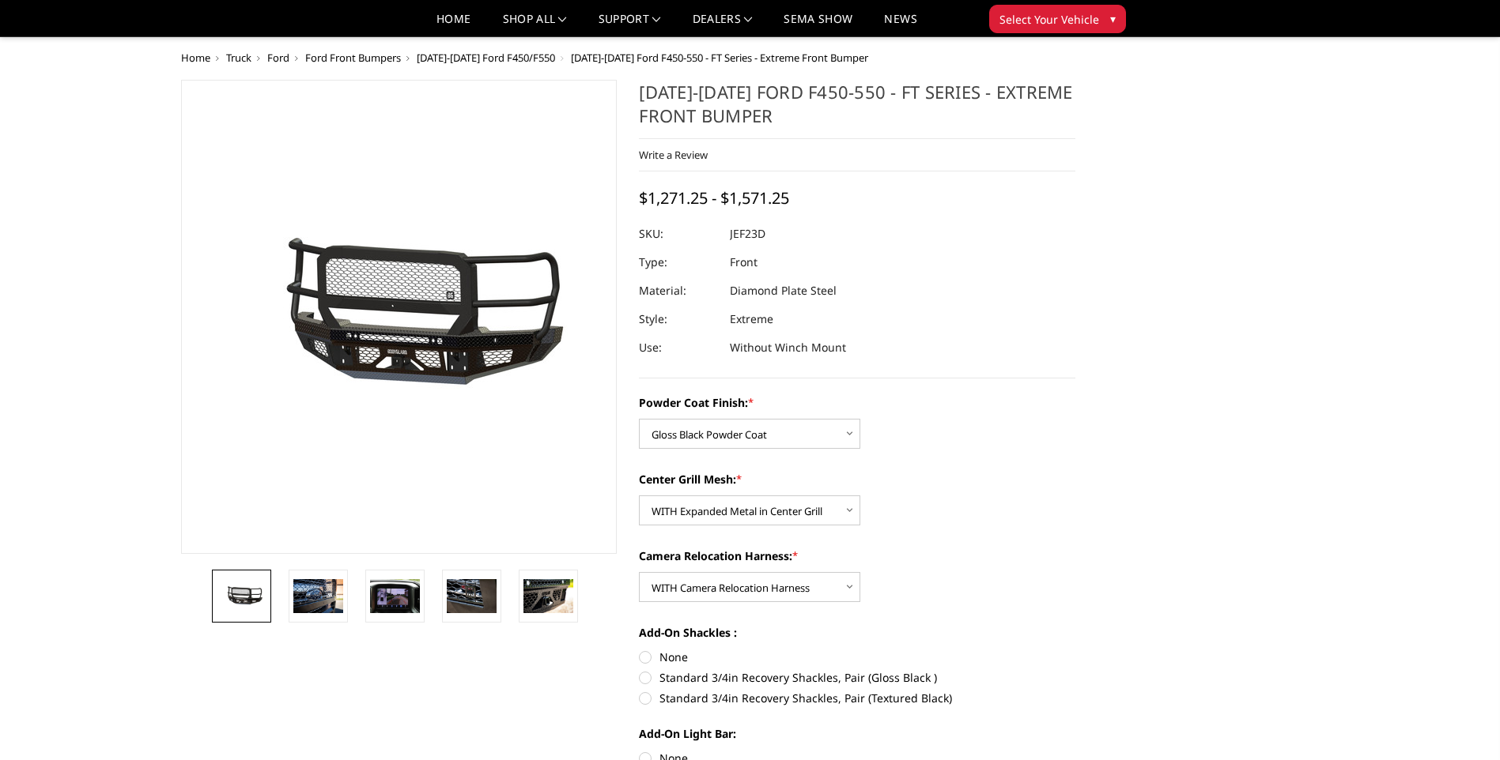
select select "3271"
select select "3273"
select select "3275"
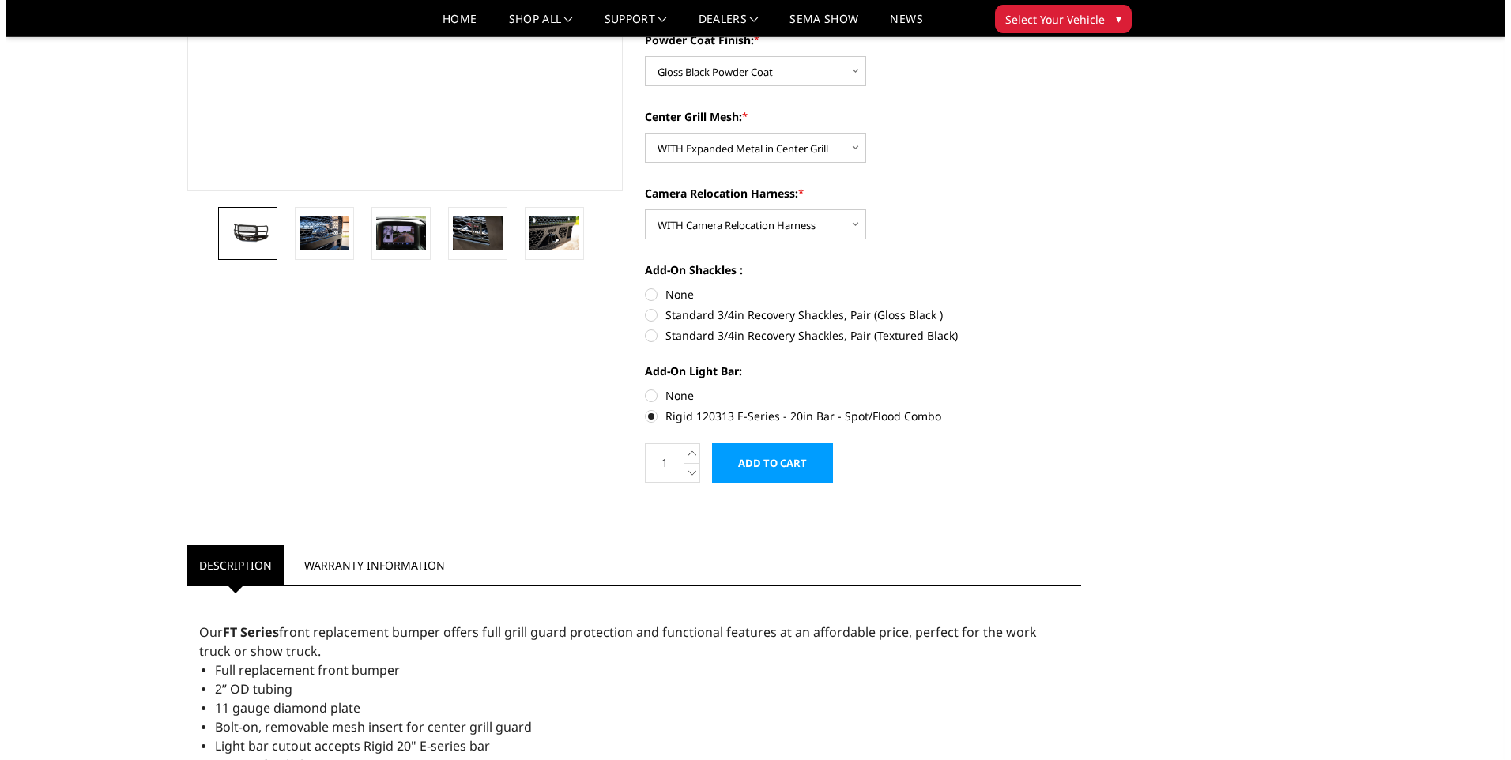
scroll to position [316, 0]
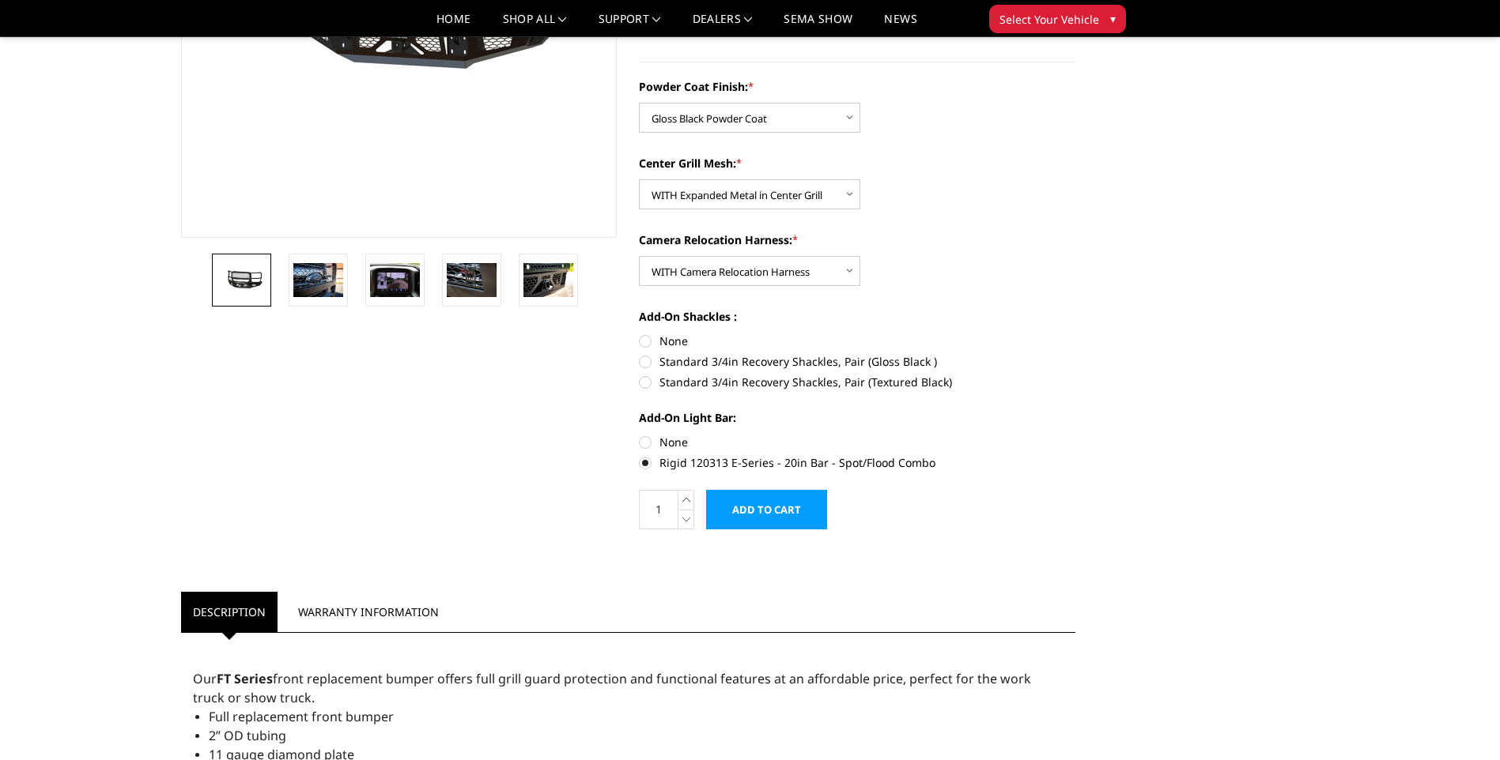
click at [647, 443] on label "None" at bounding box center [857, 442] width 436 height 17
click at [640, 435] on input "None" at bounding box center [639, 434] width 1 height 1
radio input "true"
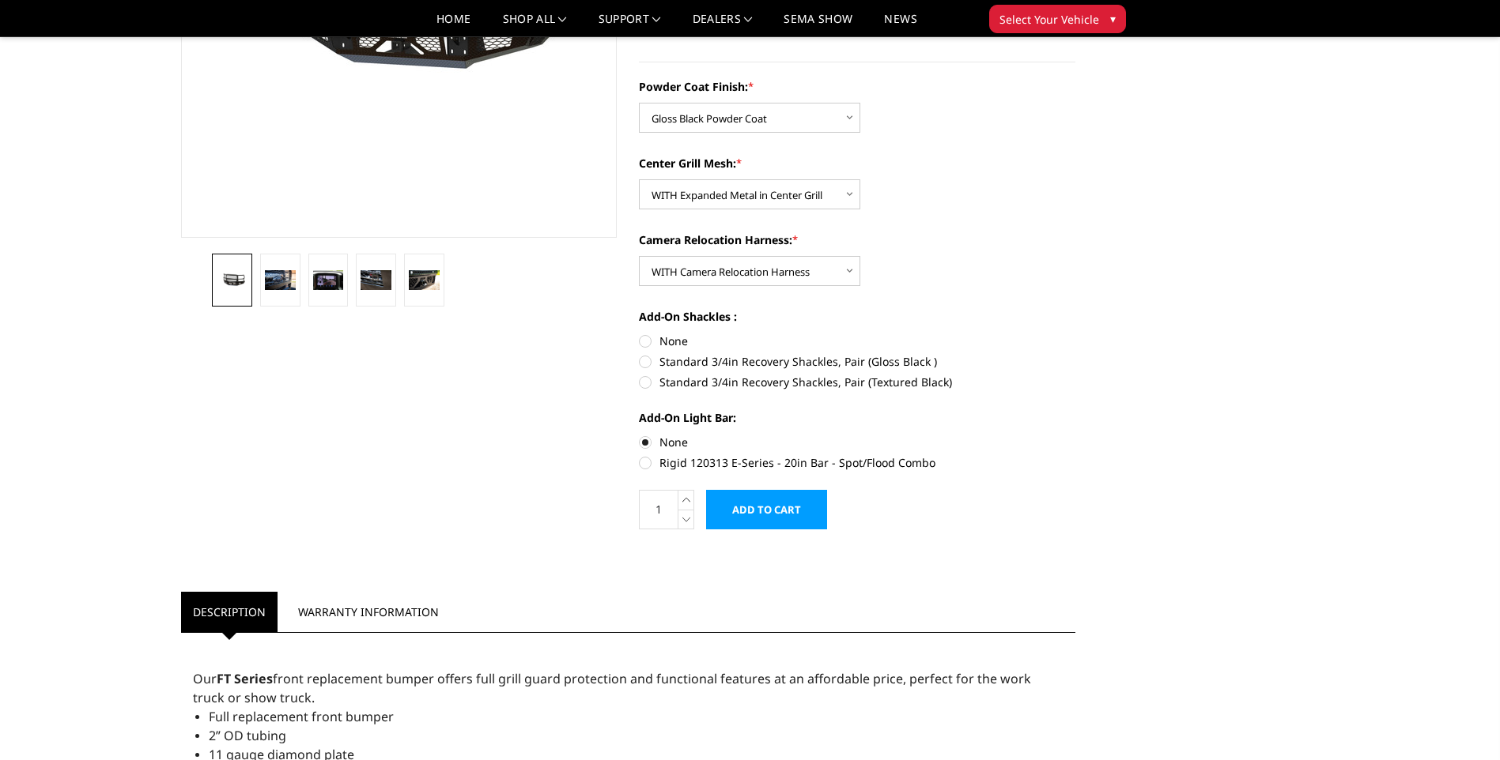
click at [772, 511] on input "Add to Cart" at bounding box center [766, 510] width 121 height 40
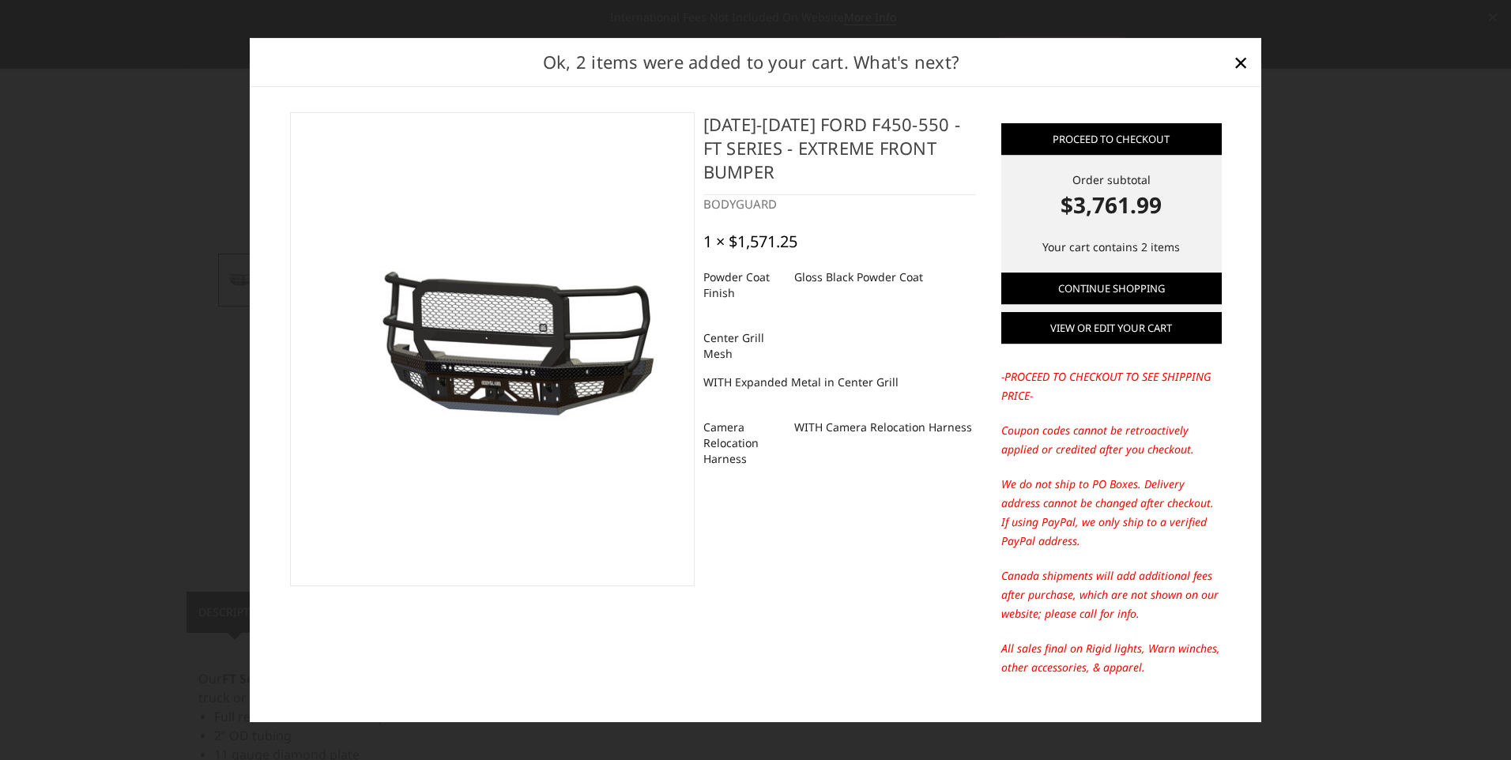
click at [1112, 329] on link "View or edit your cart" at bounding box center [1112, 329] width 221 height 32
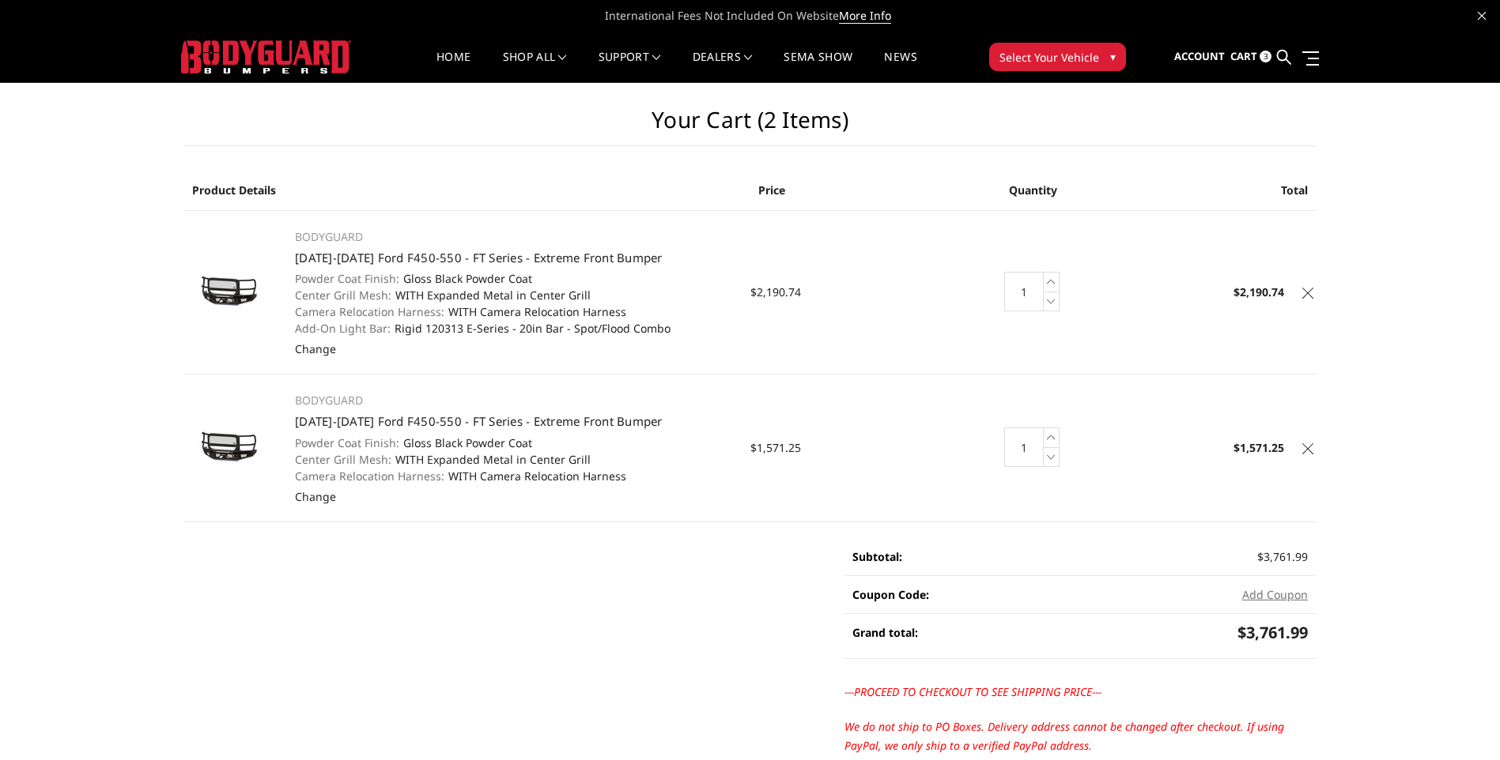
click at [1309, 296] on icon at bounding box center [1307, 293] width 11 height 11
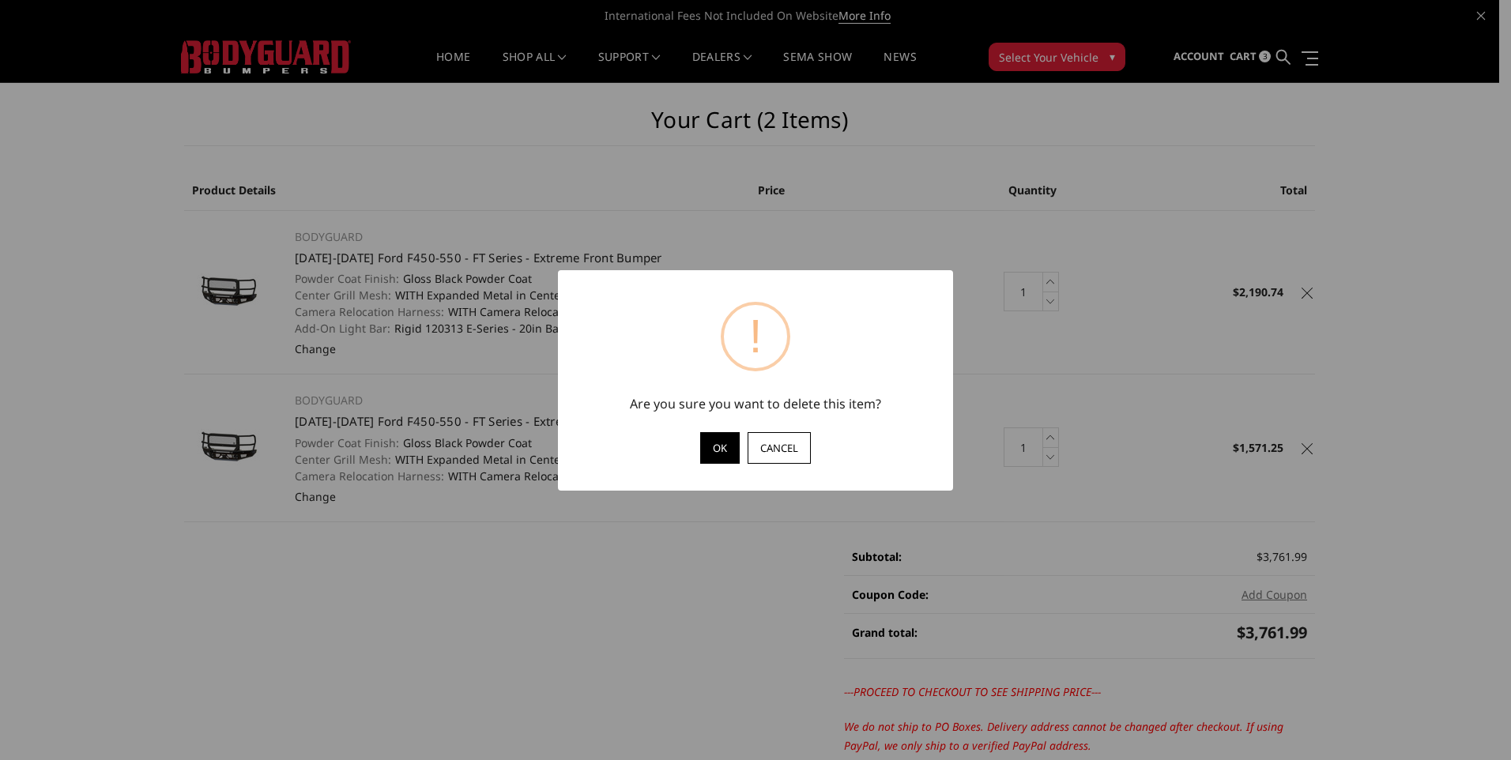
click at [711, 448] on button "OK" at bounding box center [720, 448] width 40 height 32
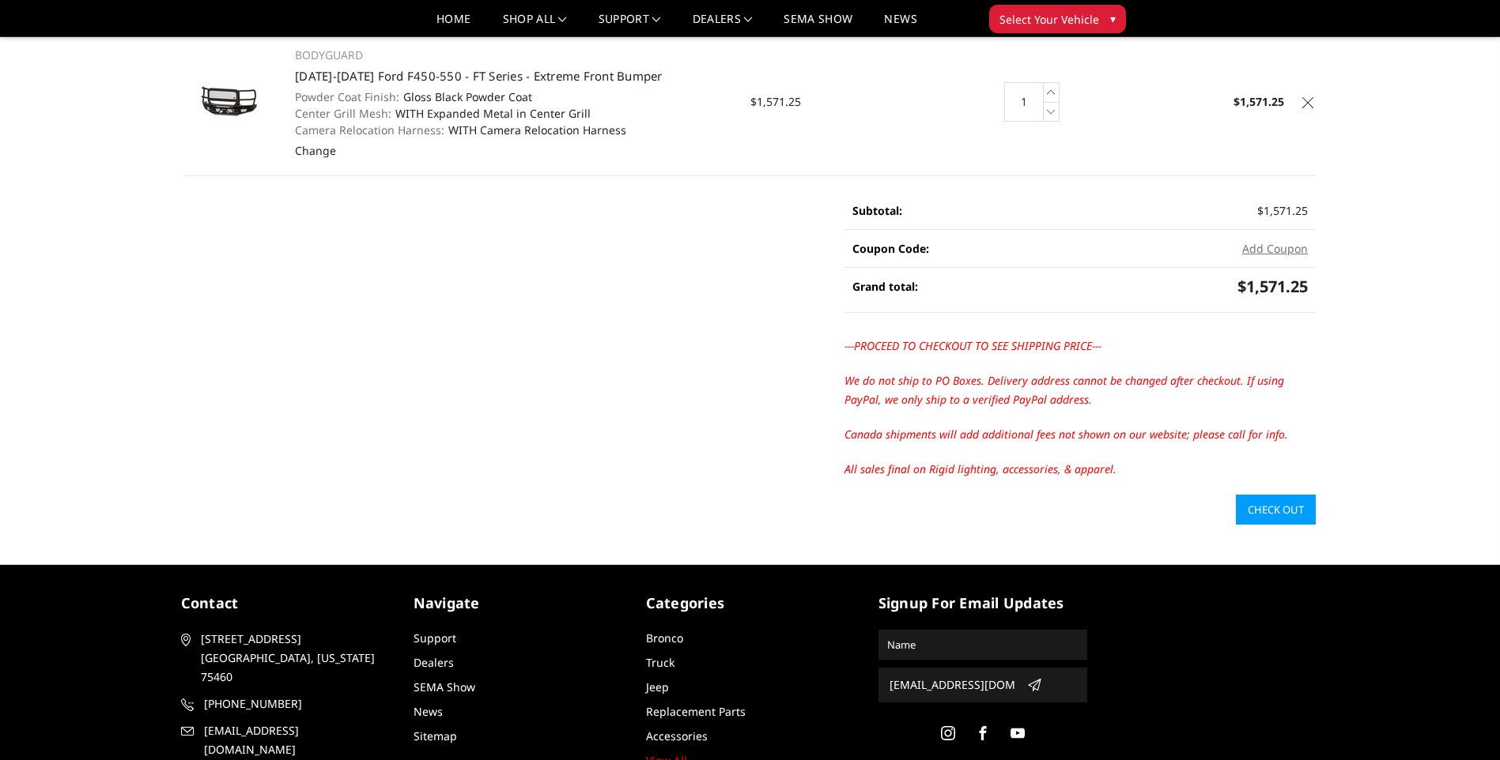
scroll to position [158, 0]
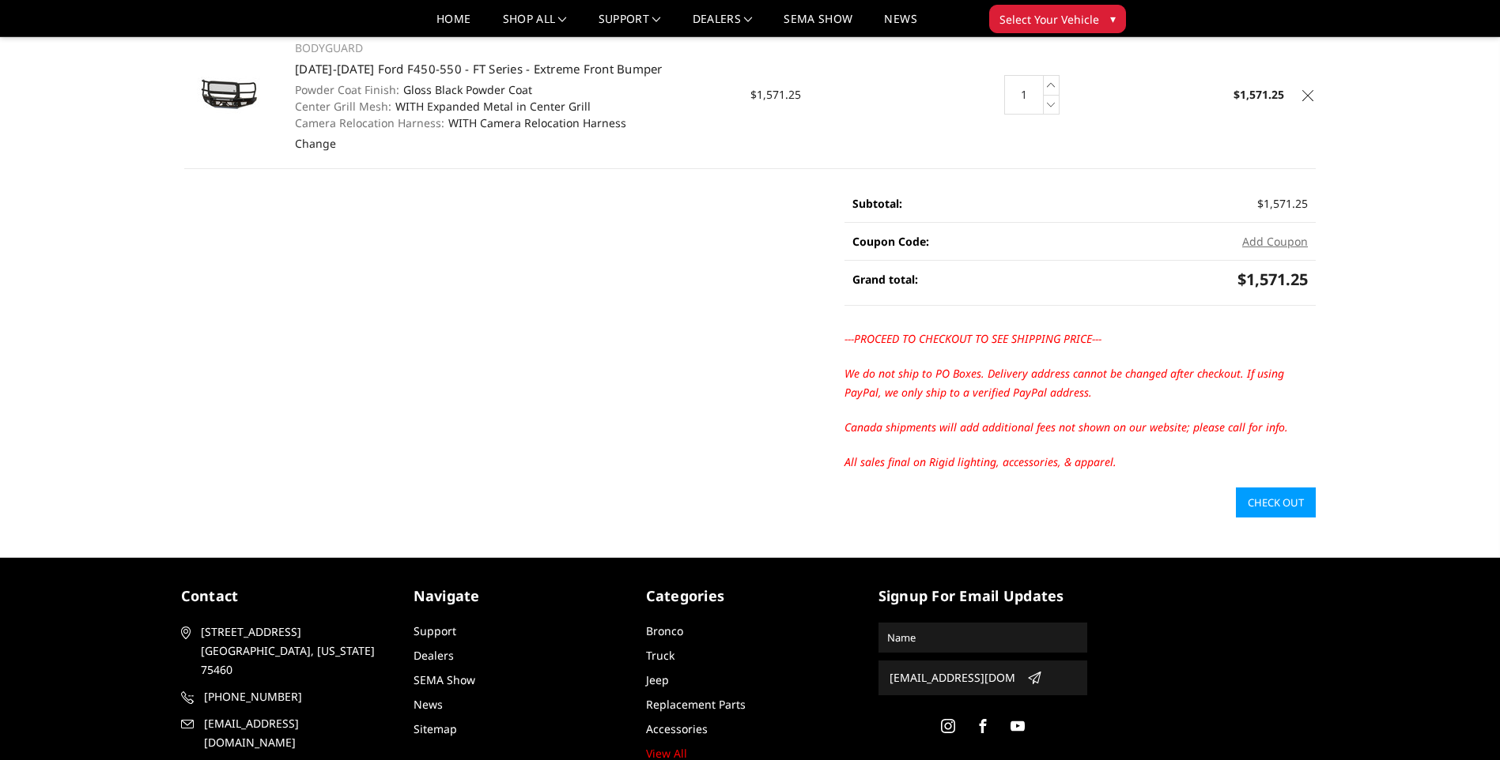
click at [1280, 507] on link "Check out" at bounding box center [1276, 503] width 80 height 30
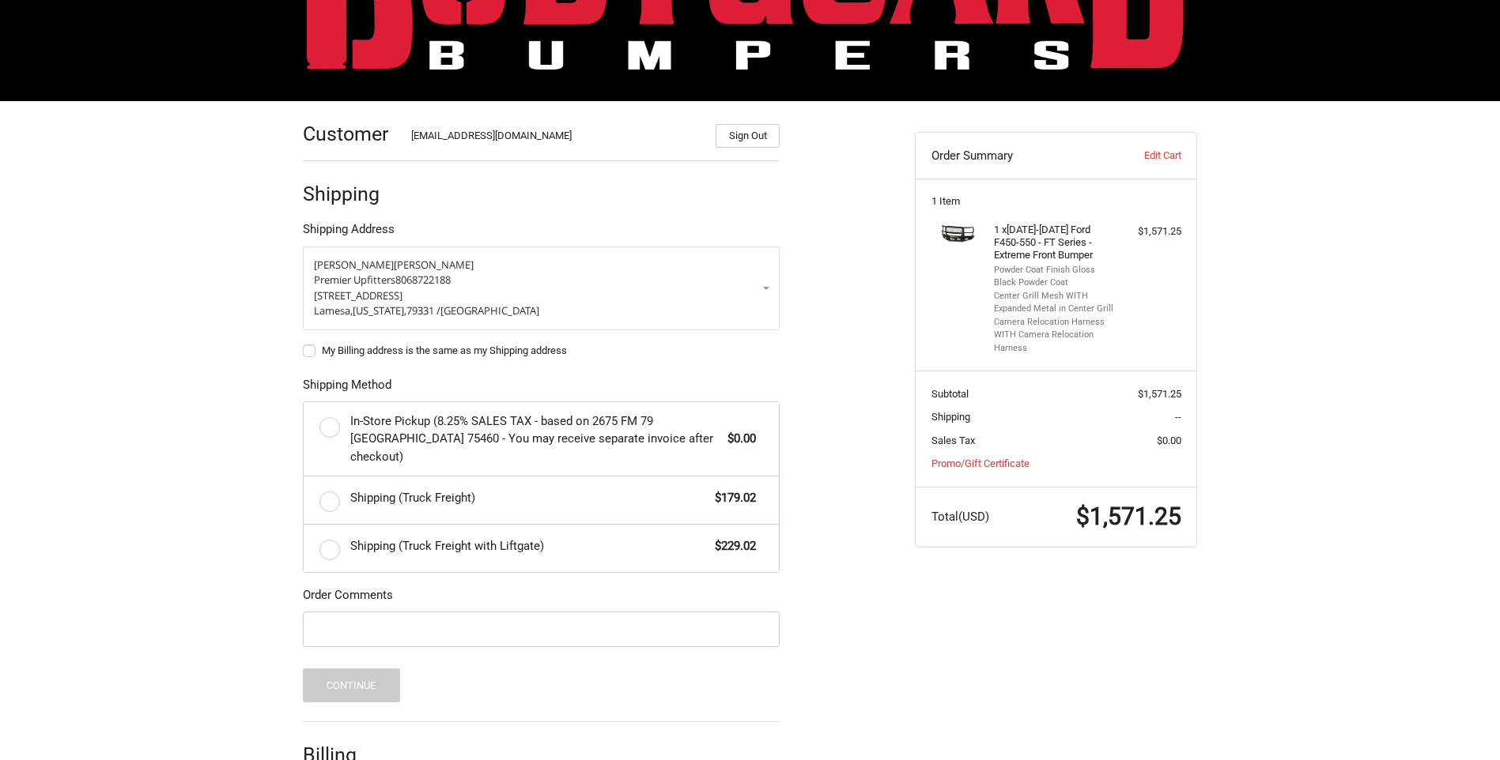
scroll to position [158, 0]
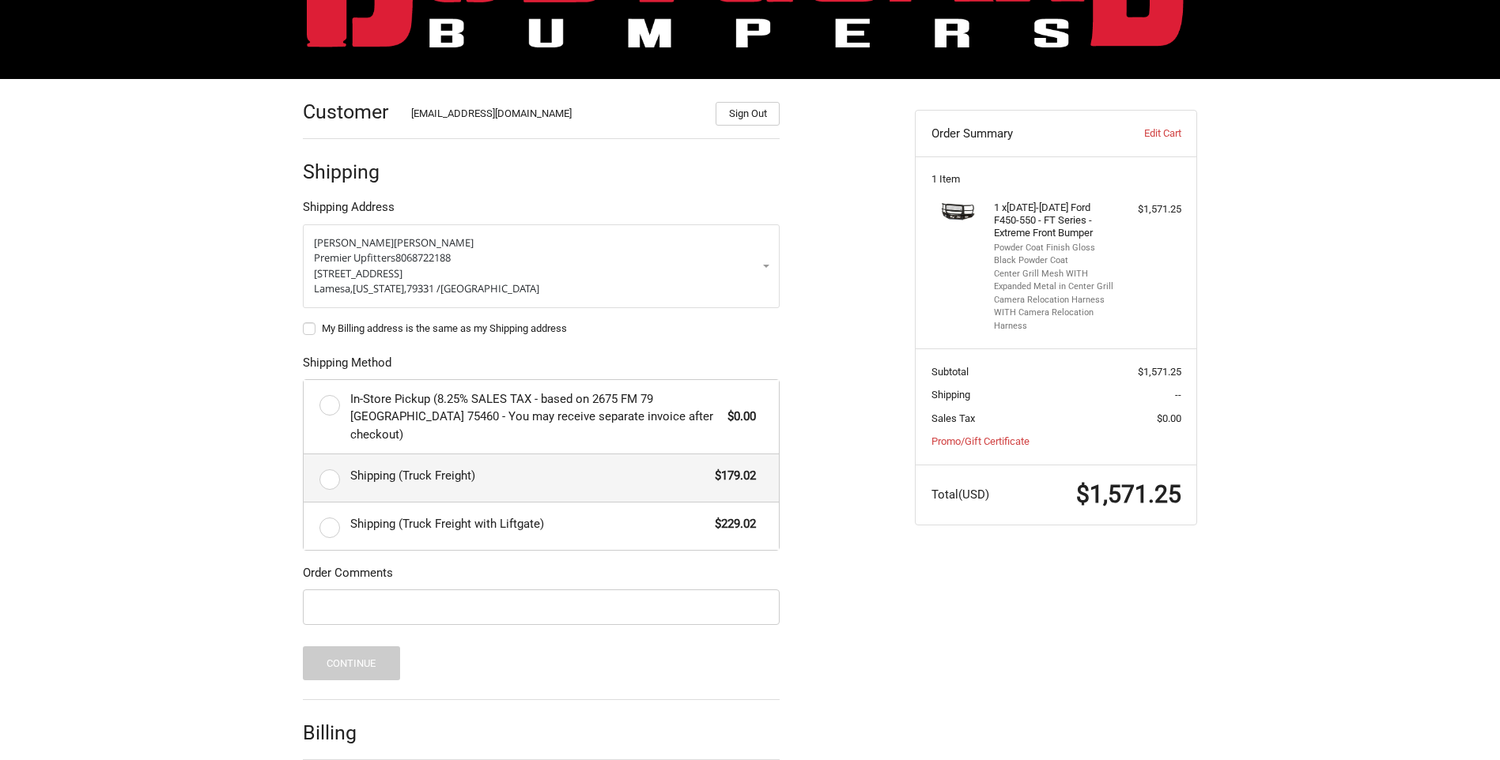
click at [330, 464] on label "Shipping (Truck Freight) $179.02" at bounding box center [541, 478] width 475 height 47
click at [304, 455] on input "Shipping (Truck Freight) $179.02" at bounding box center [304, 455] width 1 height 1
radio input "true"
